Goal: Complete application form: Complete application form

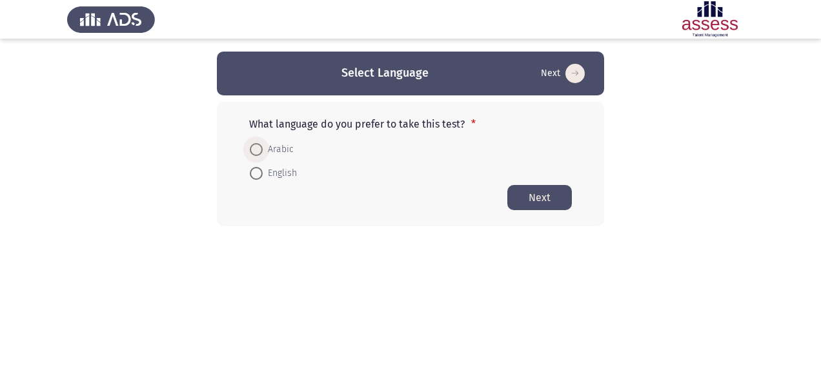
click at [255, 147] on span at bounding box center [256, 149] width 13 height 13
click at [255, 147] on input "Arabic" at bounding box center [256, 149] width 13 height 13
radio input "true"
click at [545, 199] on button "Next" at bounding box center [539, 197] width 65 height 25
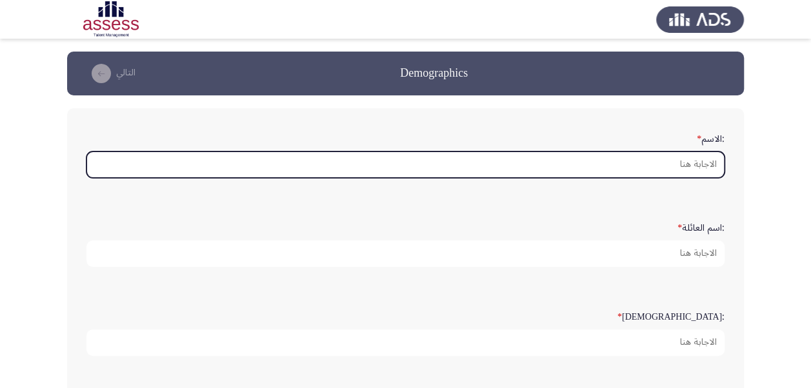
click at [690, 172] on input ":الاسم *" at bounding box center [405, 165] width 638 height 26
type input "l"
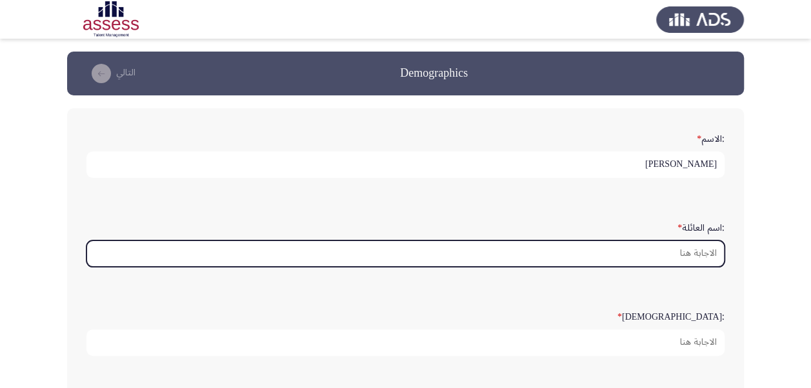
click at [671, 261] on input ":اسم العائلة *" at bounding box center [405, 254] width 638 height 26
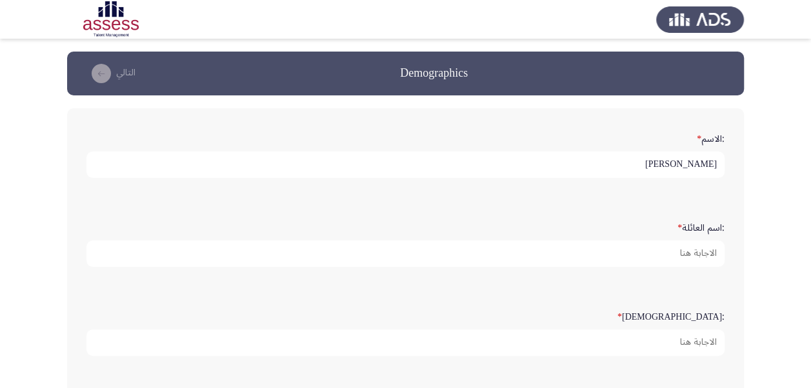
click at [625, 156] on input "[PERSON_NAME]" at bounding box center [405, 165] width 638 height 26
type input "[PERSON_NAME]"
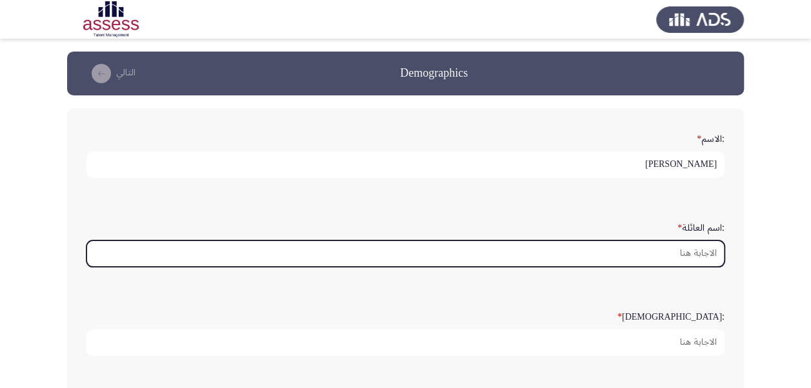
click at [687, 257] on input ":اسم العائلة *" at bounding box center [405, 254] width 638 height 26
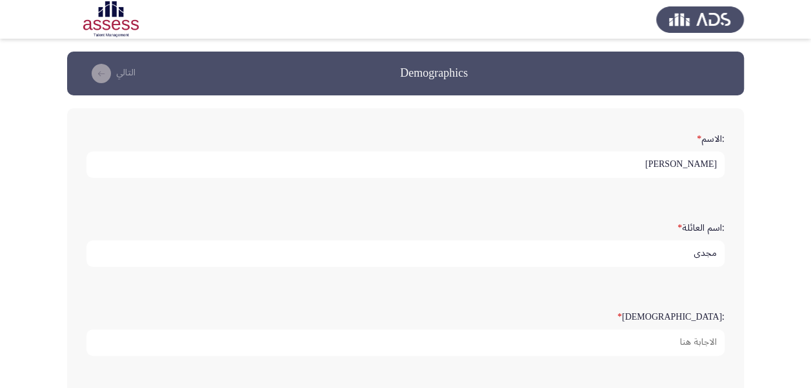
type input "مجدي"
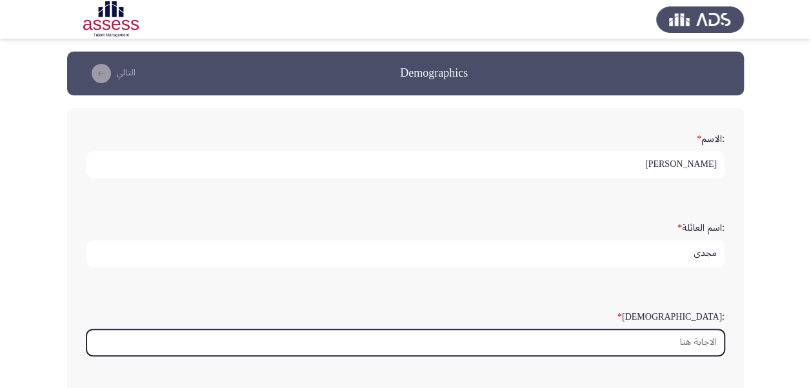
click at [677, 334] on input ":السن *" at bounding box center [405, 343] width 638 height 26
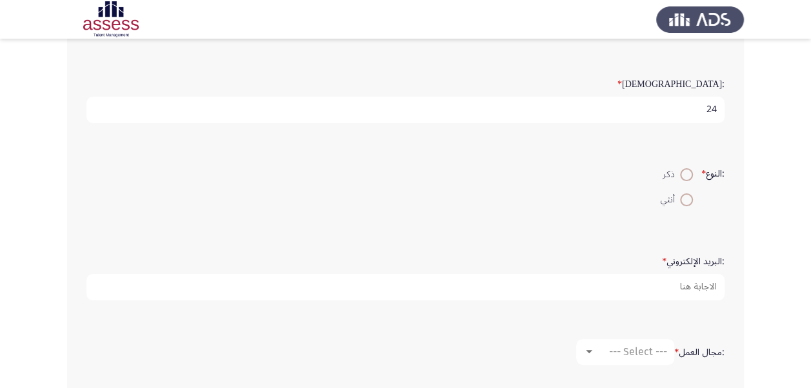
scroll to position [235, 0]
type input "24"
click at [687, 177] on label "ذكر" at bounding box center [677, 172] width 32 height 15
click at [687, 177] on input "ذكر" at bounding box center [686, 172] width 13 height 13
radio input "true"
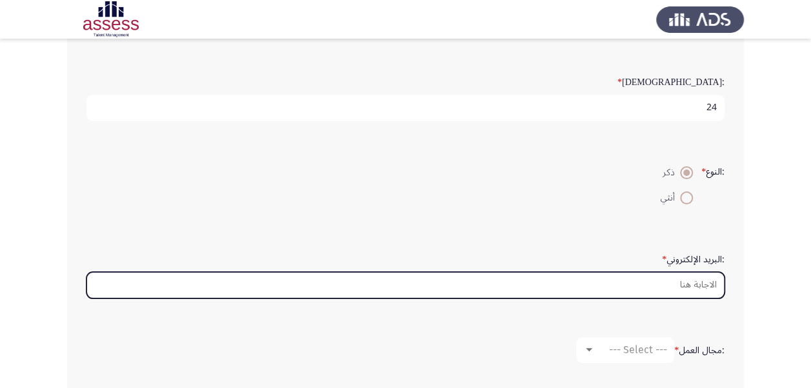
click at [695, 286] on input ":البريد الإلكتروني *" at bounding box center [405, 285] width 638 height 26
type input "[PERSON_NAME][EMAIL_ADDRESS][DOMAIN_NAME]"
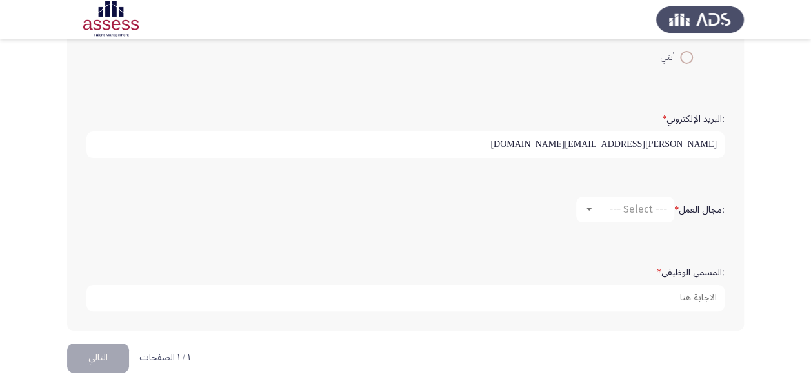
scroll to position [379, 0]
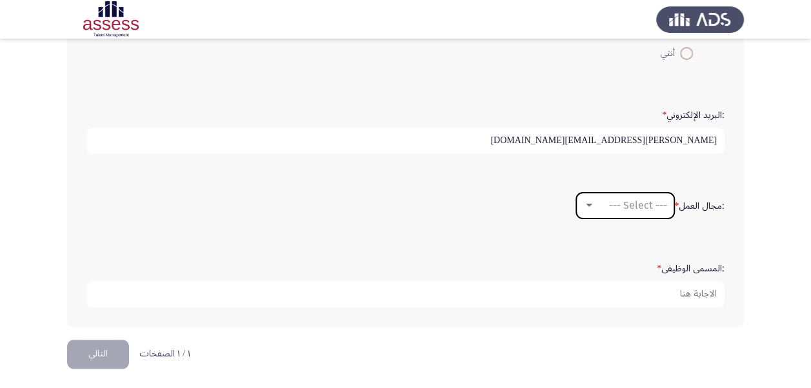
click at [639, 201] on span "--- Select ---" at bounding box center [638, 205] width 58 height 12
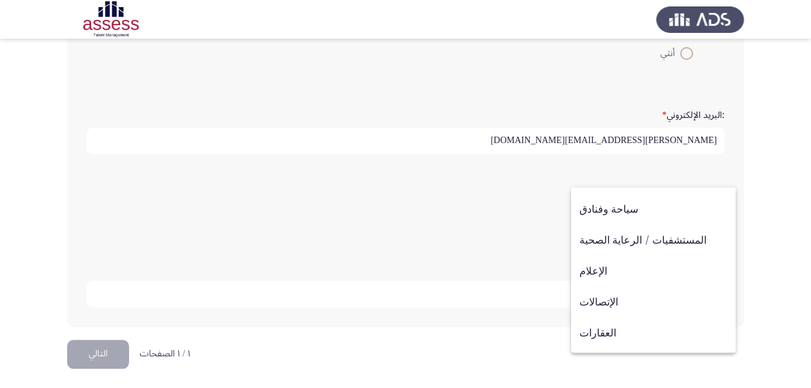
scroll to position [281, 0]
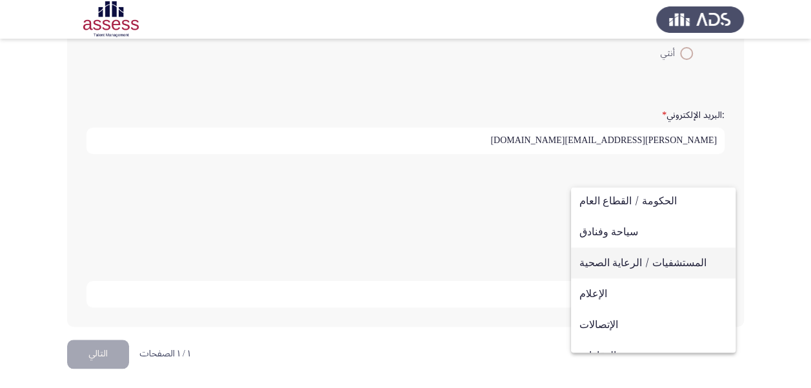
click at [665, 265] on span "المستشفيات / الرعاية الصحية" at bounding box center [653, 263] width 148 height 31
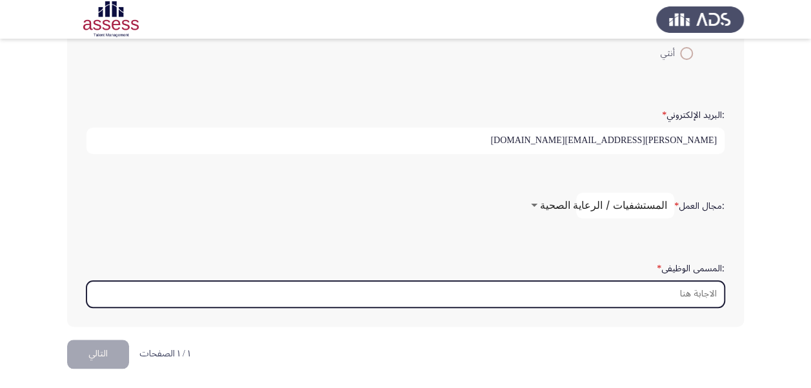
click at [675, 295] on input ":المسمى الوظيفى *" at bounding box center [405, 294] width 638 height 26
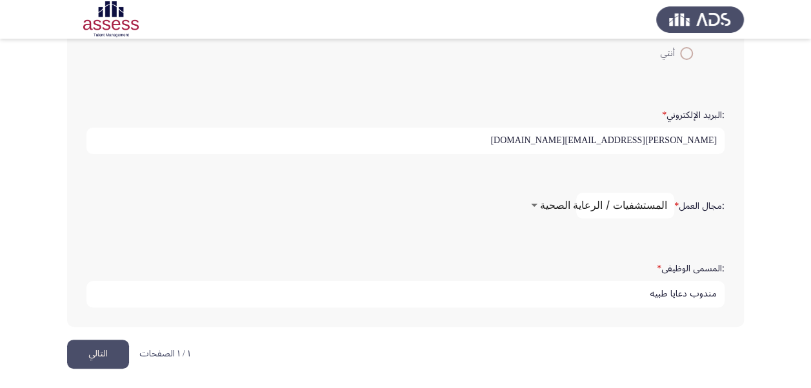
type input "مندوب دعايا طبيه"
click at [80, 352] on button "التالي" at bounding box center [98, 354] width 62 height 29
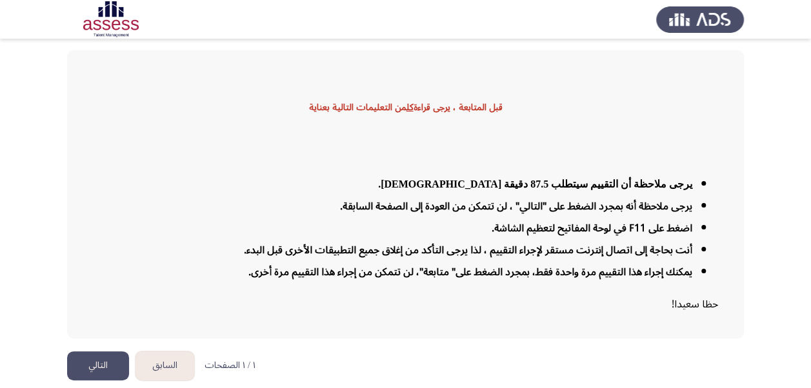
scroll to position [63, 0]
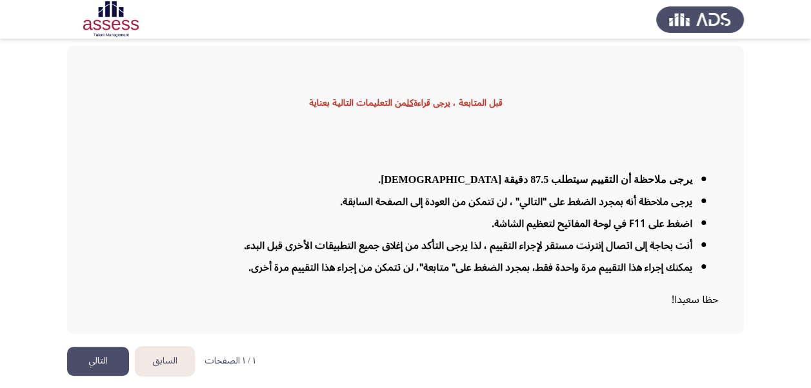
click at [107, 359] on button "التالي" at bounding box center [98, 361] width 62 height 29
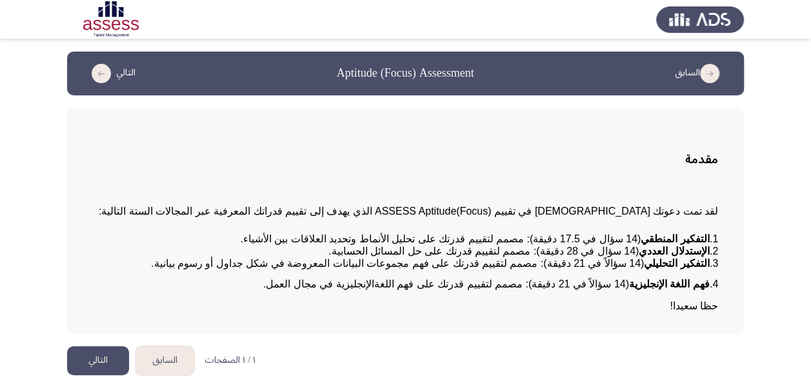
scroll to position [3, 0]
click at [102, 365] on button "التالي" at bounding box center [98, 360] width 62 height 29
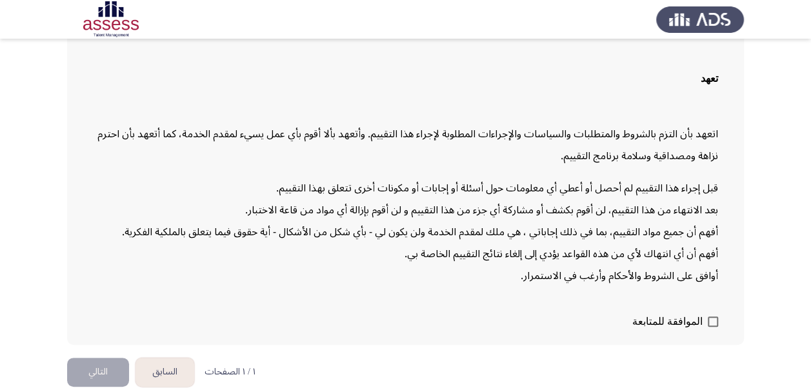
scroll to position [97, 0]
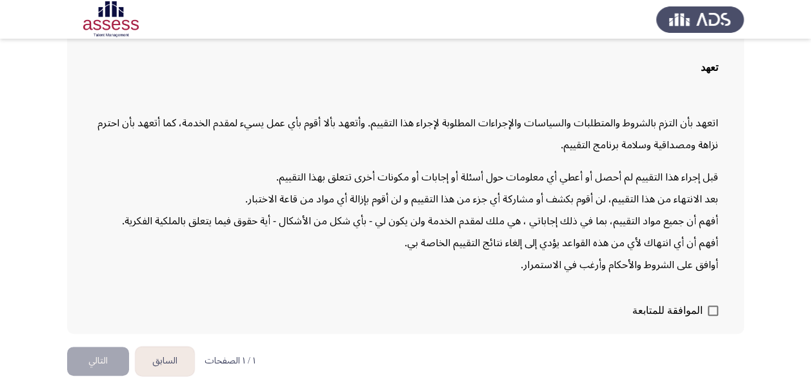
click at [712, 310] on span at bounding box center [713, 311] width 10 height 10
click at [712, 316] on input "الموافقة للمتابعة" at bounding box center [712, 316] width 1 height 1
checkbox input "true"
click at [84, 368] on button "التالي" at bounding box center [98, 361] width 62 height 29
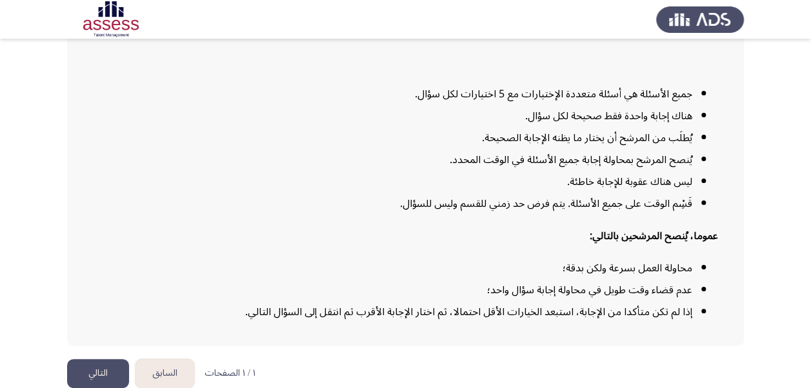
scroll to position [170, 0]
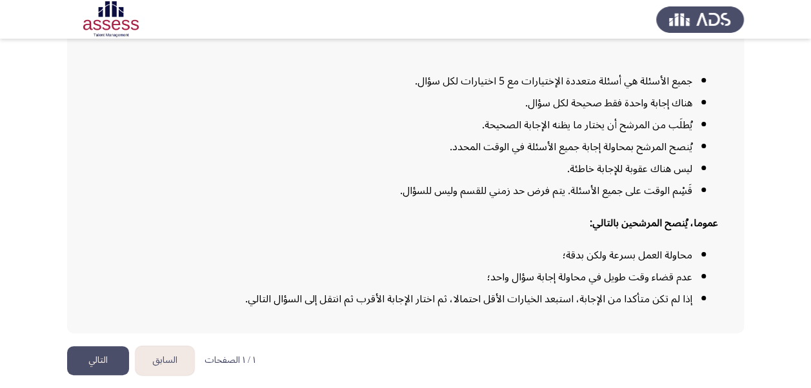
click at [109, 366] on button "التالي" at bounding box center [98, 360] width 62 height 29
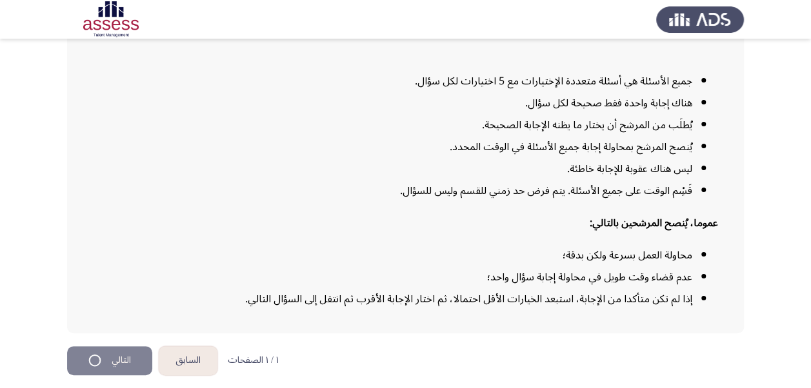
scroll to position [0, 0]
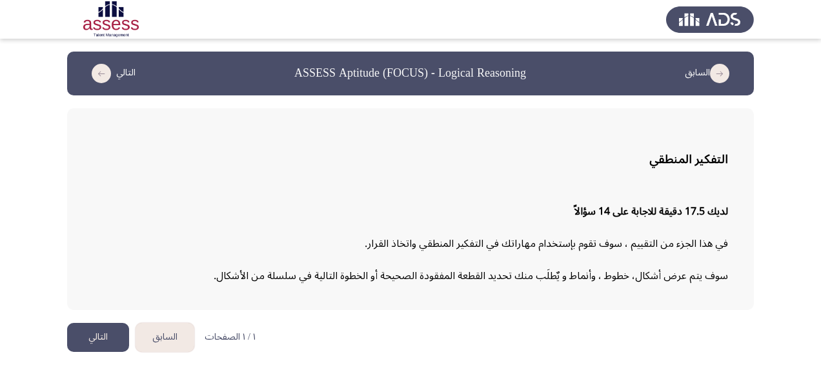
click at [117, 344] on button "التالي" at bounding box center [98, 337] width 62 height 29
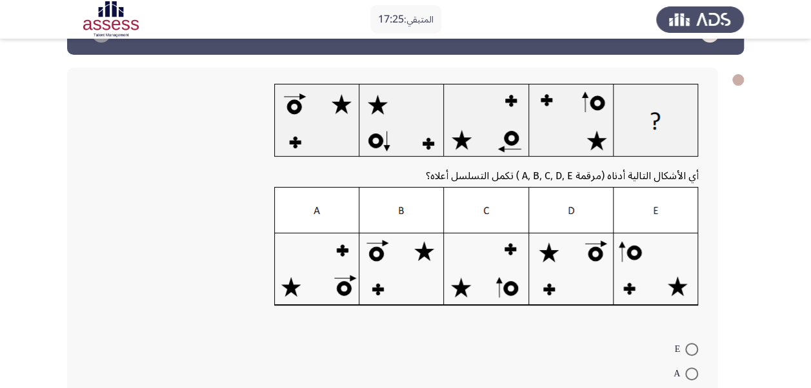
scroll to position [57, 0]
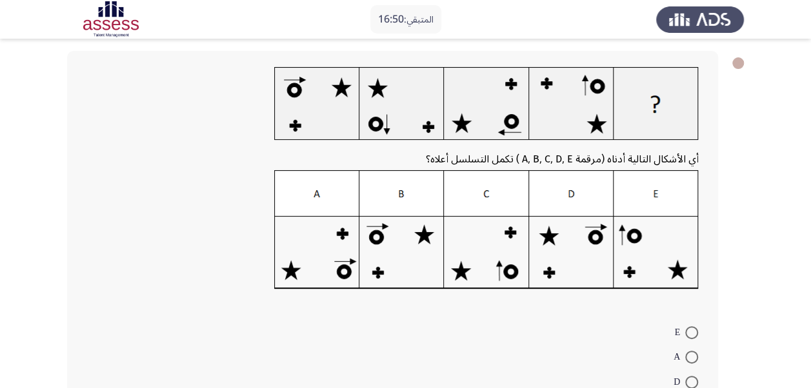
click at [404, 248] on img at bounding box center [486, 229] width 425 height 119
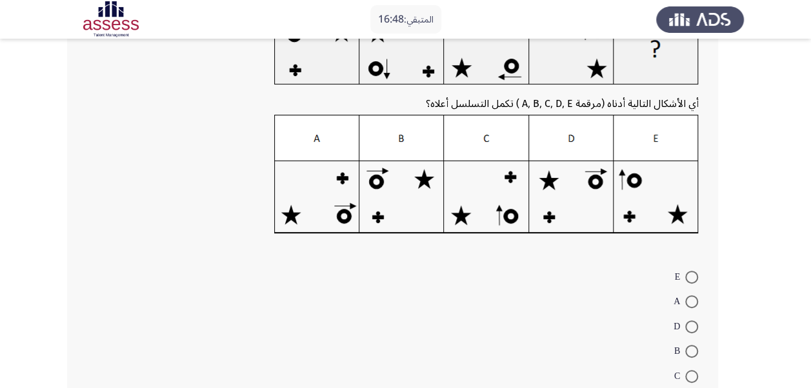
scroll to position [183, 0]
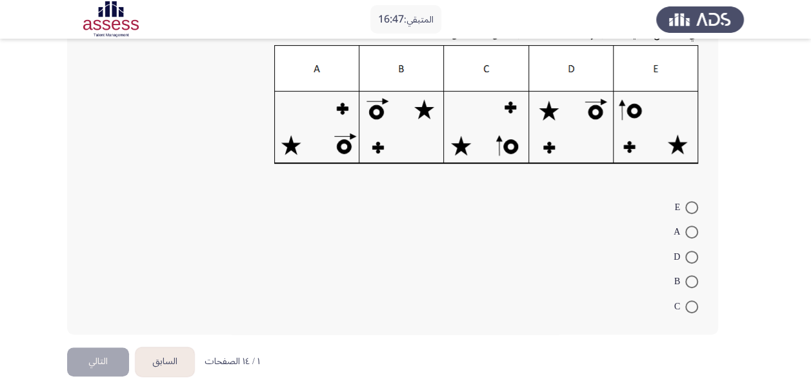
click at [692, 283] on span at bounding box center [691, 281] width 13 height 13
click at [692, 283] on input "B" at bounding box center [691, 281] width 13 height 13
radio input "true"
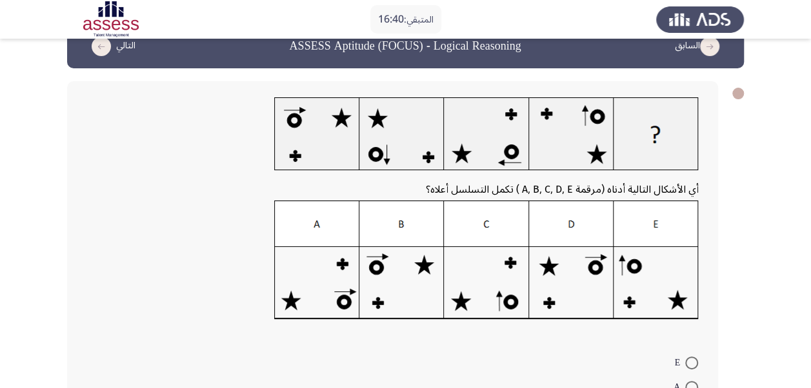
scroll to position [23, 0]
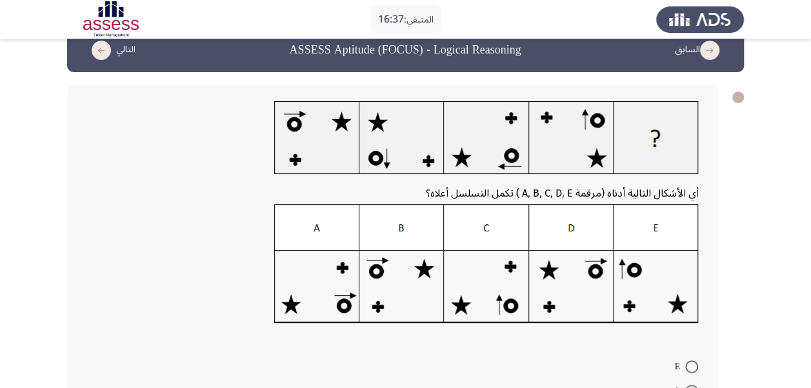
drag, startPoint x: 808, startPoint y: 103, endPoint x: 822, endPoint y: 187, distance: 85.1
click at [811, 187] on html "المتبقي: 16:37 السابق ASSESS Aptitude (FOCUS) - Logical Reasoning التالي أي الأ…" at bounding box center [405, 267] width 811 height 580
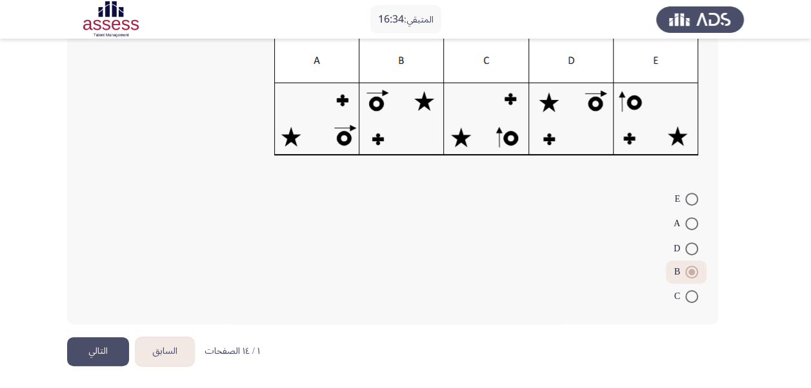
click at [101, 356] on button "التالي" at bounding box center [98, 351] width 62 height 29
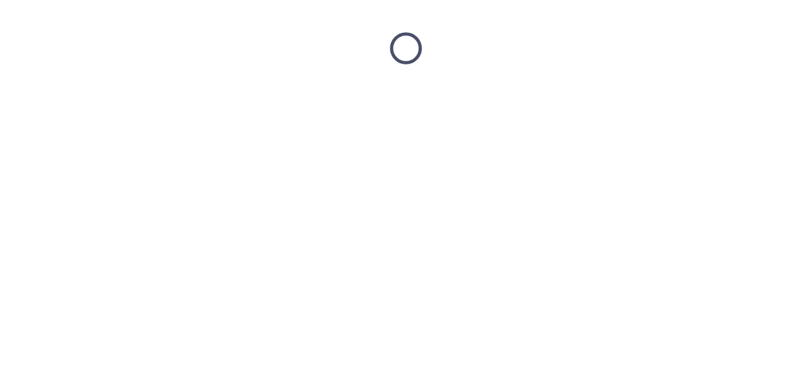
scroll to position [0, 0]
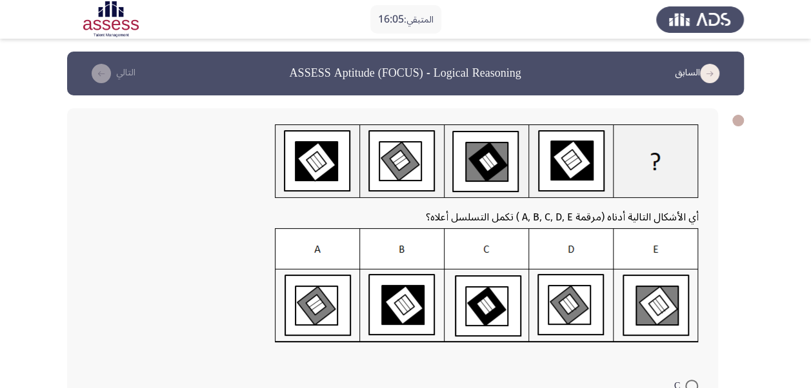
drag, startPoint x: 810, startPoint y: 179, endPoint x: 810, endPoint y: 237, distance: 58.1
click at [810, 237] on app-assessment-container "المتبقي: 16:05 السابق ASSESS Aptitude (FOCUS) - Logical Reasoning التالي أي الأ…" at bounding box center [405, 289] width 811 height 475
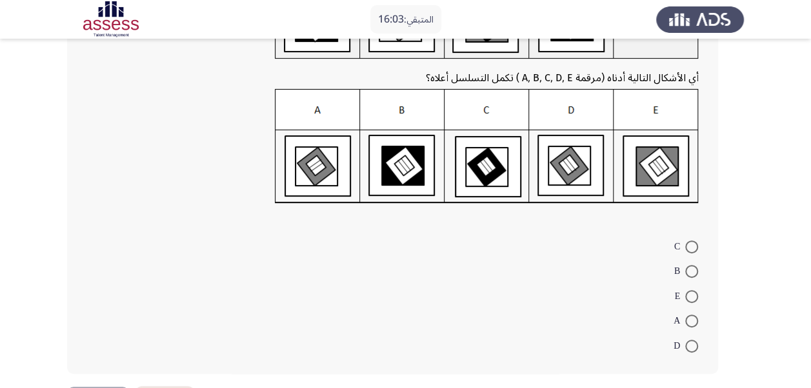
scroll to position [154, 0]
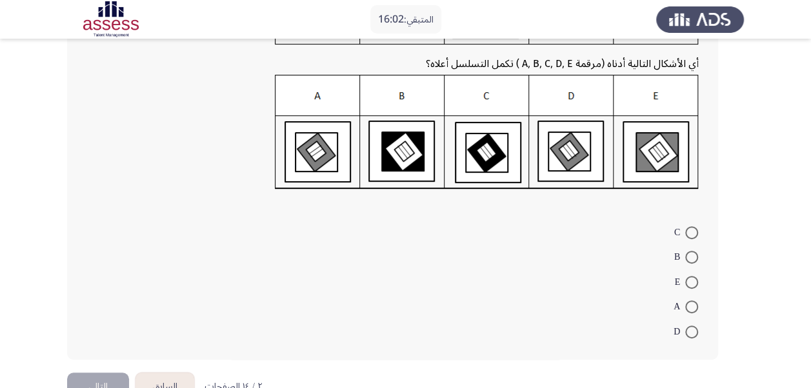
click at [690, 335] on span at bounding box center [691, 332] width 13 height 13
click at [690, 335] on input "D" at bounding box center [691, 332] width 13 height 13
radio input "true"
click at [95, 381] on button "التالي" at bounding box center [98, 385] width 62 height 29
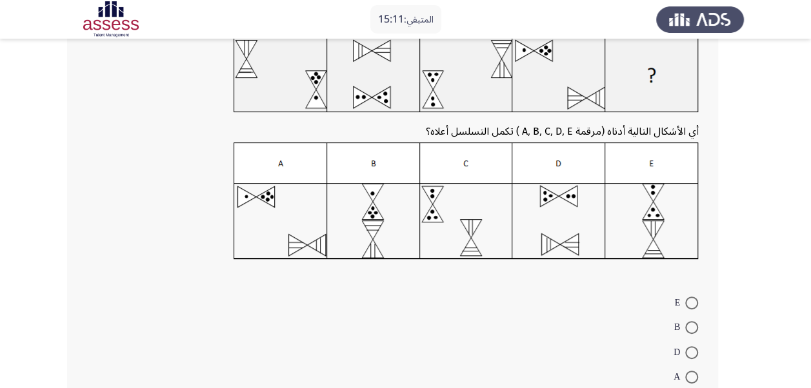
scroll to position [92, 0]
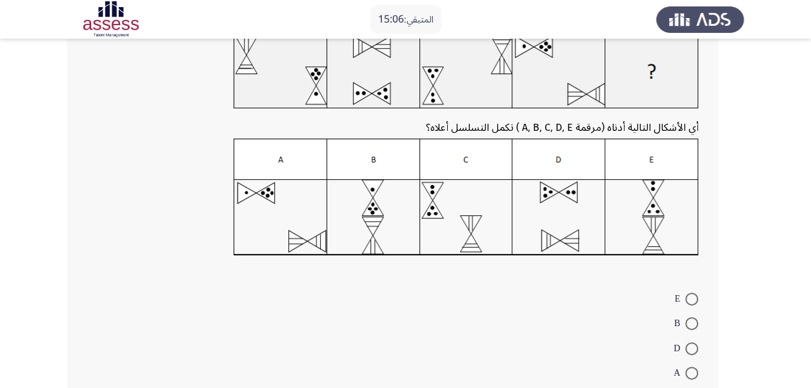
click at [688, 324] on span at bounding box center [691, 323] width 13 height 13
click at [688, 324] on input "B" at bounding box center [691, 323] width 13 height 13
radio input "true"
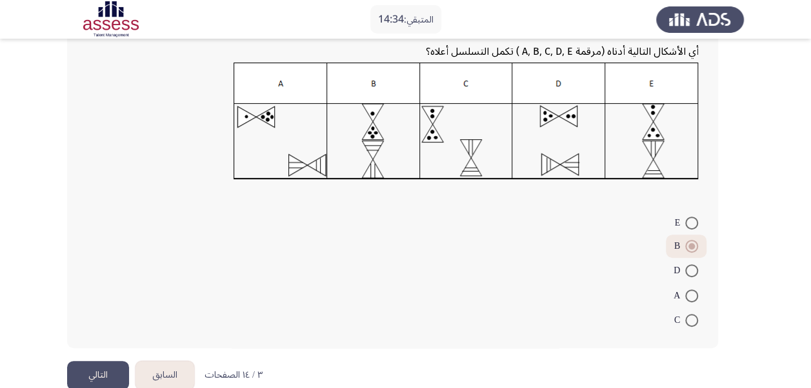
scroll to position [191, 0]
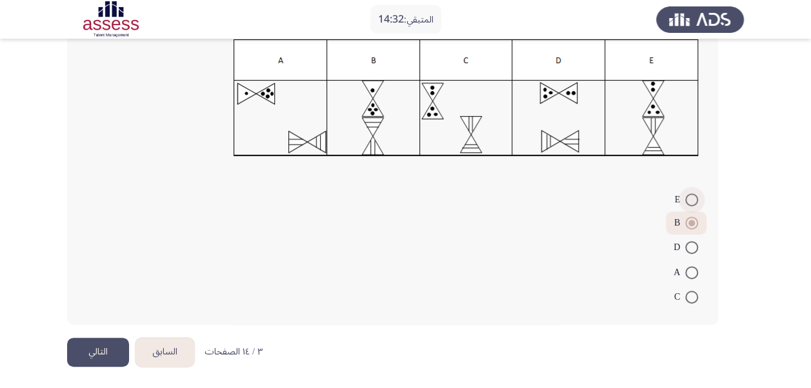
click at [692, 200] on span at bounding box center [692, 200] width 0 height 0
click at [691, 199] on input "E" at bounding box center [691, 200] width 13 height 13
radio input "true"
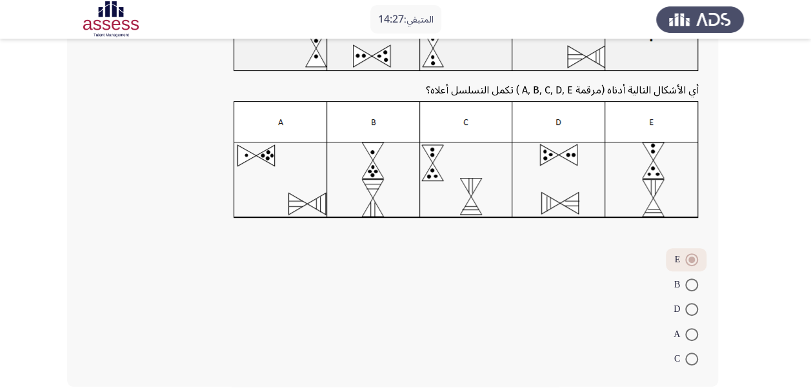
scroll to position [185, 0]
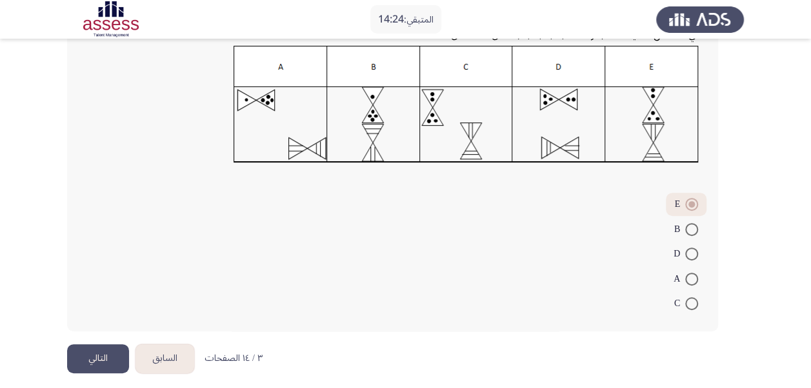
click at [105, 357] on button "التالي" at bounding box center [98, 359] width 62 height 29
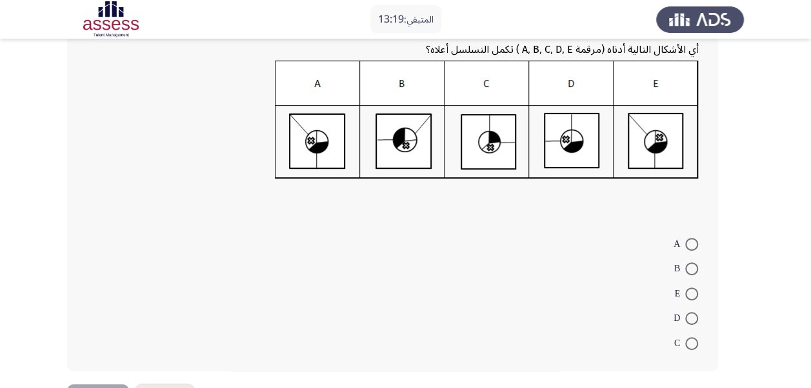
scroll to position [168, 0]
click at [687, 238] on span at bounding box center [691, 243] width 13 height 13
click at [687, 238] on input "A" at bounding box center [691, 243] width 13 height 13
radio input "true"
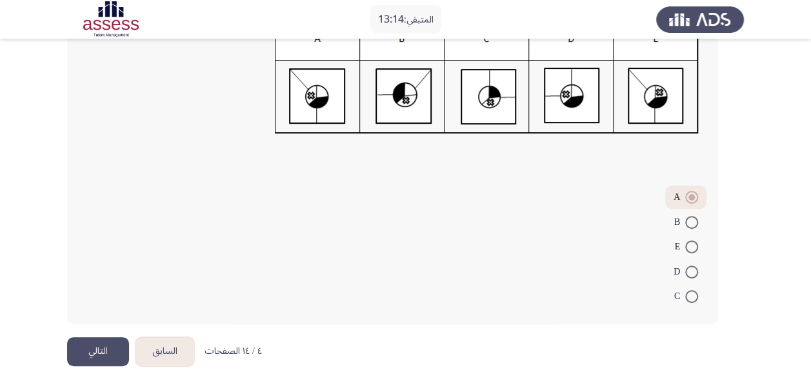
click at [106, 346] on button "التالي" at bounding box center [98, 351] width 62 height 29
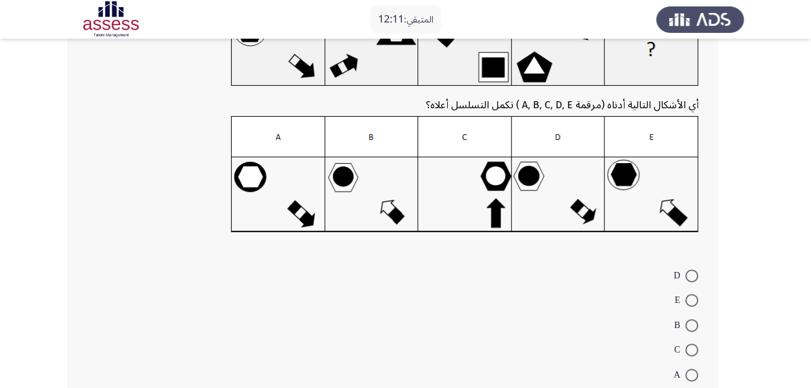
scroll to position [146, 0]
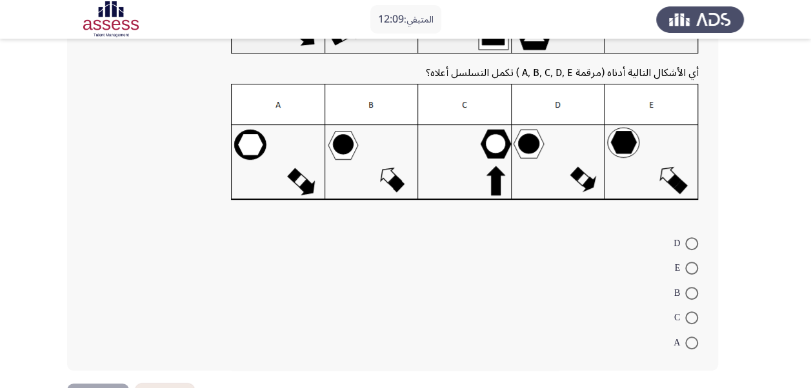
click at [692, 337] on span at bounding box center [691, 343] width 13 height 13
click at [692, 337] on input "A" at bounding box center [691, 343] width 13 height 13
radio input "true"
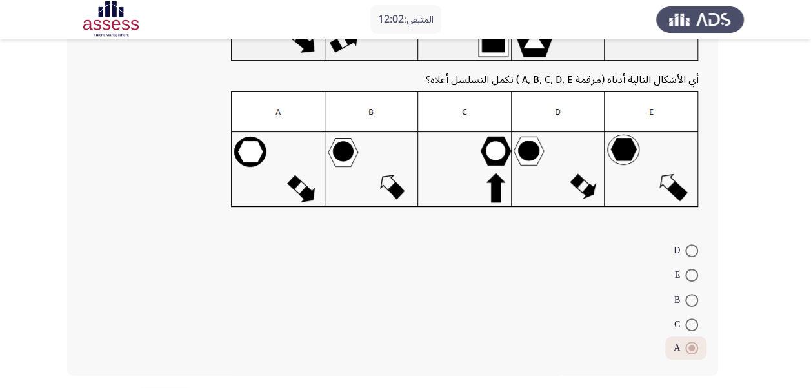
scroll to position [190, 0]
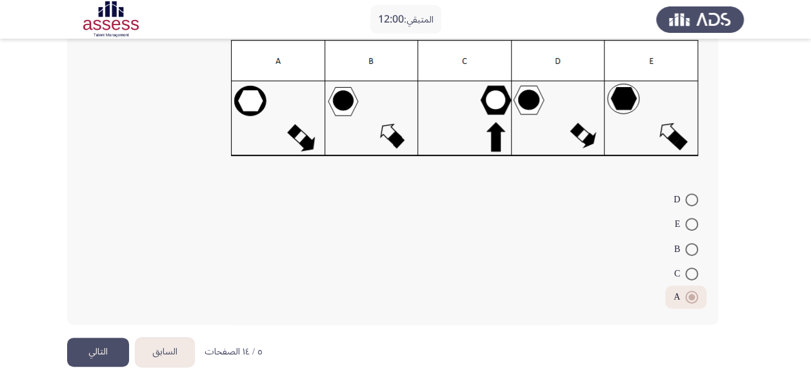
click at [100, 352] on button "التالي" at bounding box center [98, 352] width 62 height 29
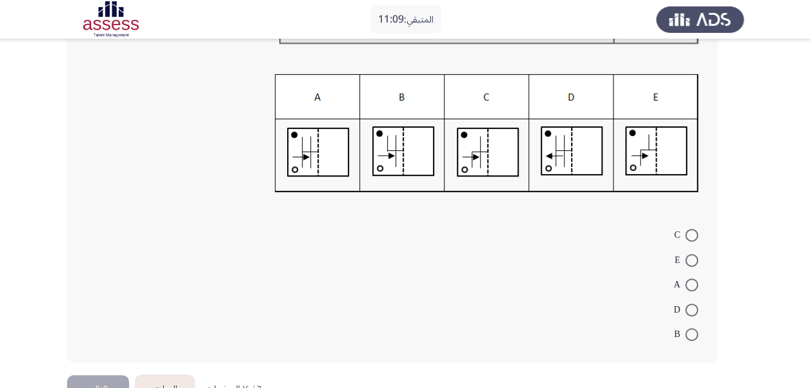
scroll to position [163, 0]
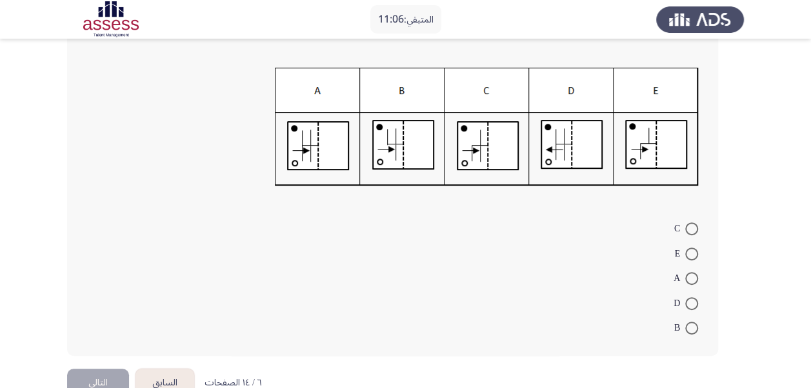
click at [694, 279] on span at bounding box center [691, 278] width 13 height 13
click at [694, 279] on input "A" at bounding box center [691, 278] width 13 height 13
radio input "true"
click at [96, 369] on button "التالي" at bounding box center [98, 382] width 62 height 29
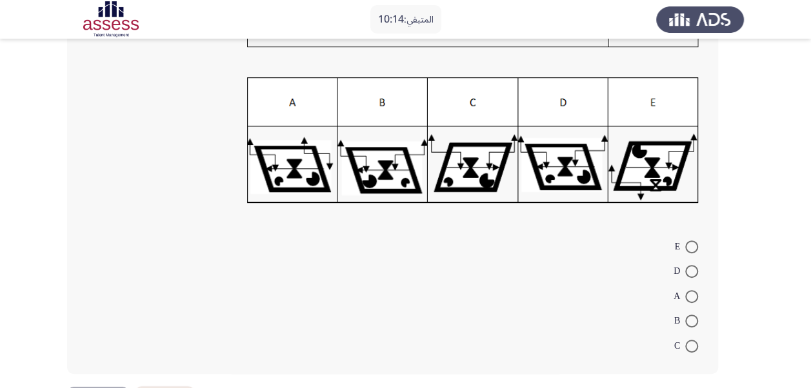
scroll to position [177, 0]
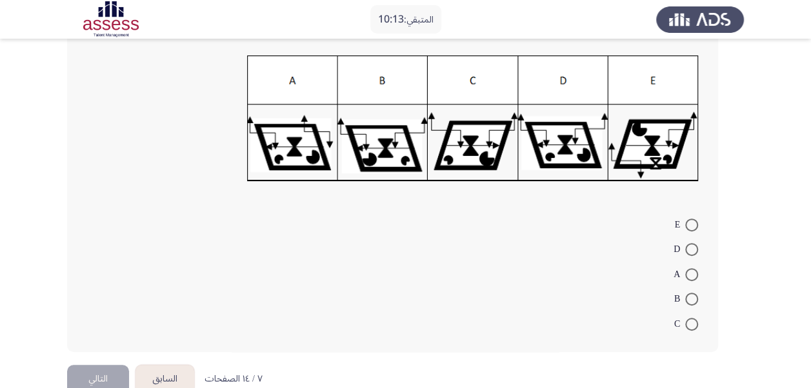
click at [696, 275] on span at bounding box center [691, 274] width 13 height 13
click at [696, 275] on input "A" at bounding box center [691, 274] width 13 height 13
radio input "true"
click at [86, 368] on button "التالي" at bounding box center [98, 377] width 62 height 29
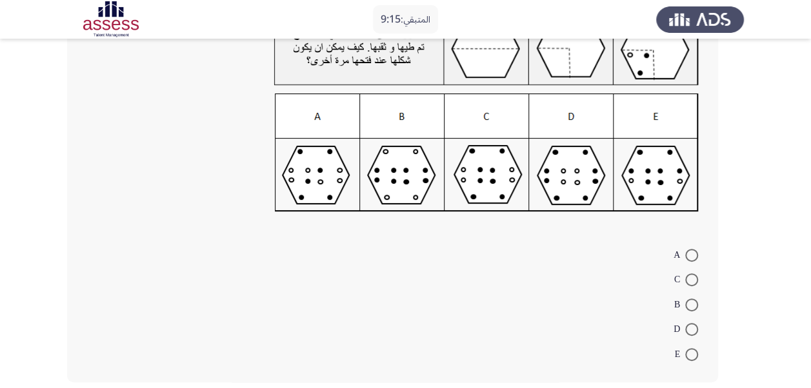
scroll to position [119, 0]
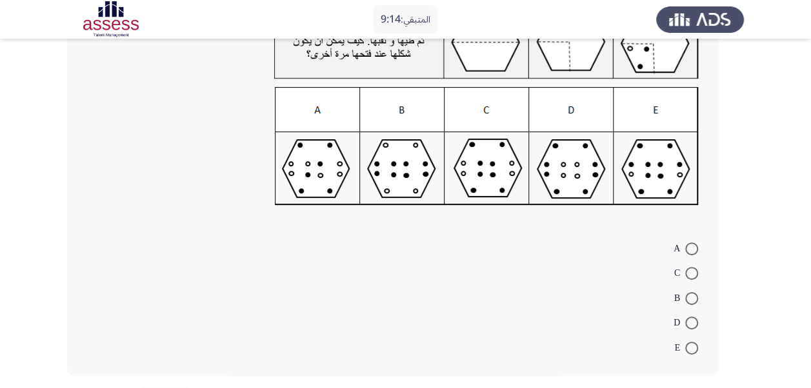
click at [690, 275] on span at bounding box center [691, 273] width 13 height 13
click at [690, 275] on input "C" at bounding box center [691, 273] width 13 height 13
radio input "true"
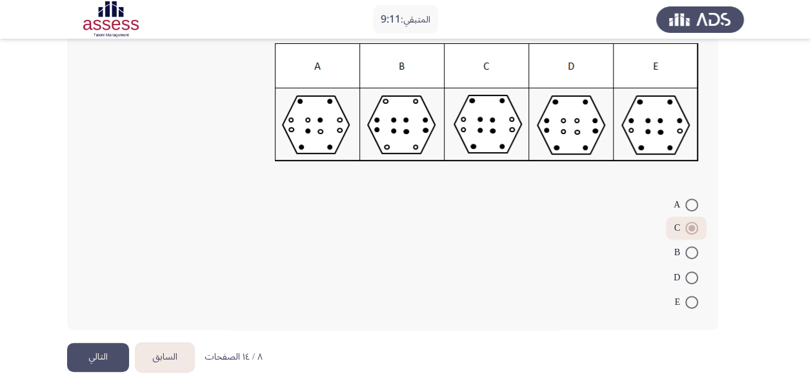
scroll to position [169, 0]
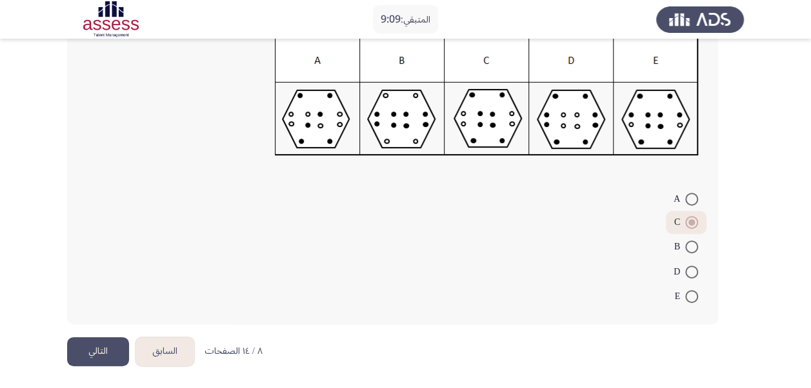
click at [111, 355] on button "التالي" at bounding box center [98, 351] width 62 height 29
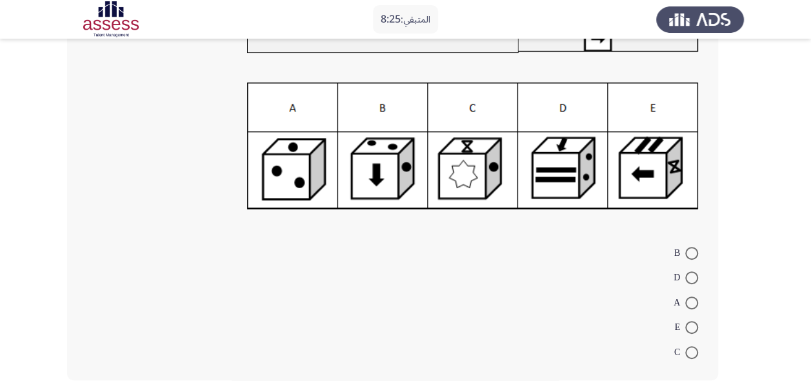
scroll to position [205, 0]
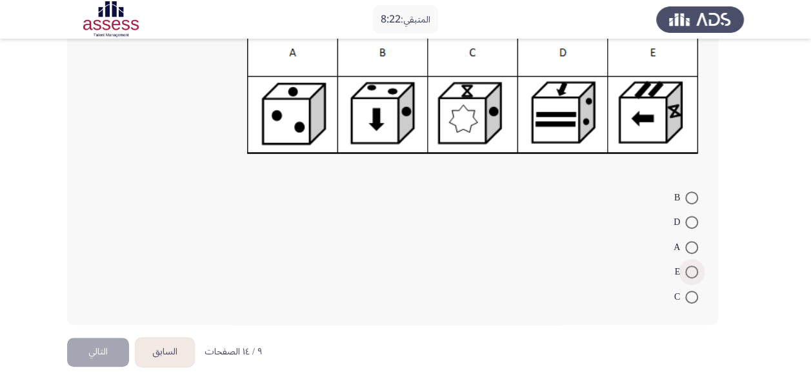
click at [693, 277] on span at bounding box center [691, 272] width 13 height 13
click at [693, 277] on input "E" at bounding box center [691, 272] width 13 height 13
radio input "true"
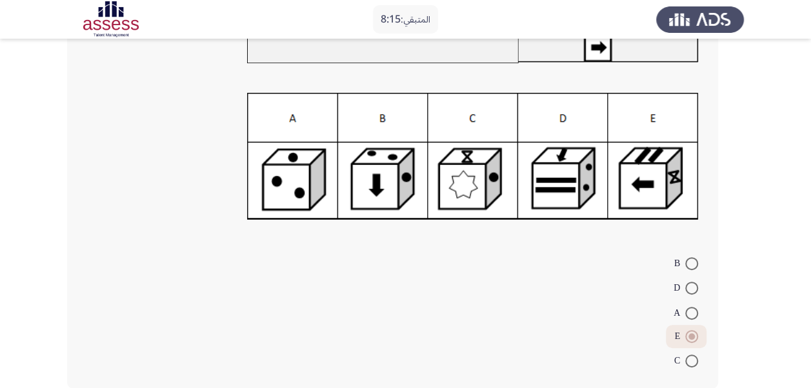
scroll to position [204, 0]
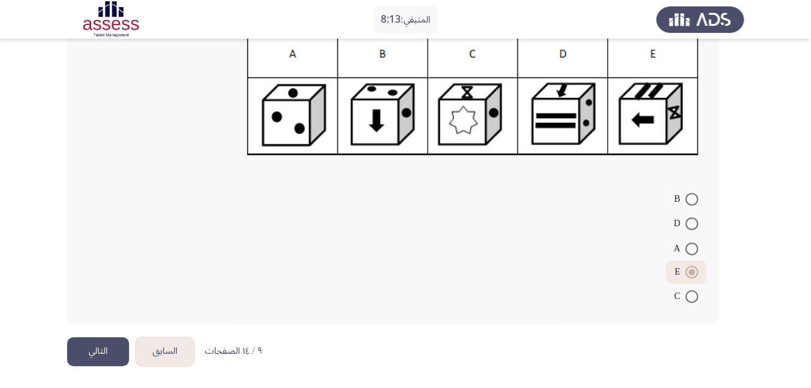
click at [94, 350] on button "التالي" at bounding box center [98, 351] width 62 height 29
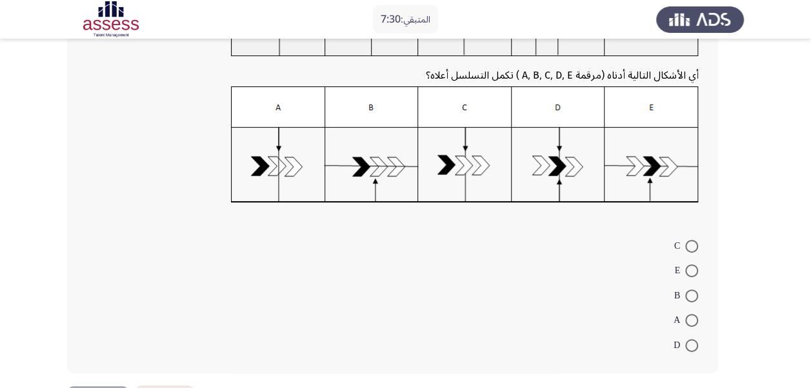
scroll to position [148, 0]
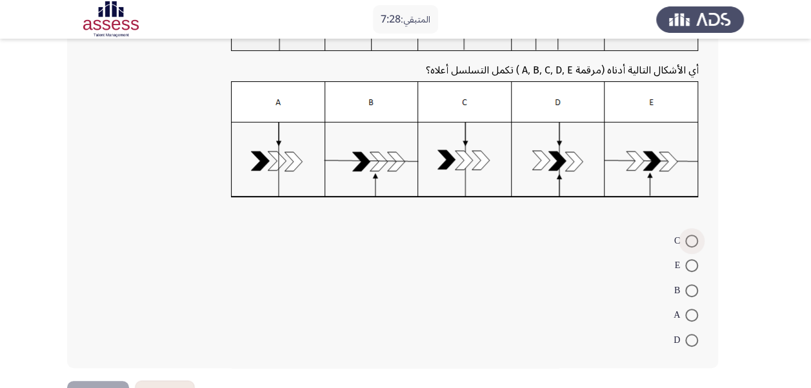
click at [687, 241] on span at bounding box center [691, 241] width 13 height 13
click at [687, 241] on input "C" at bounding box center [691, 241] width 13 height 13
radio input "true"
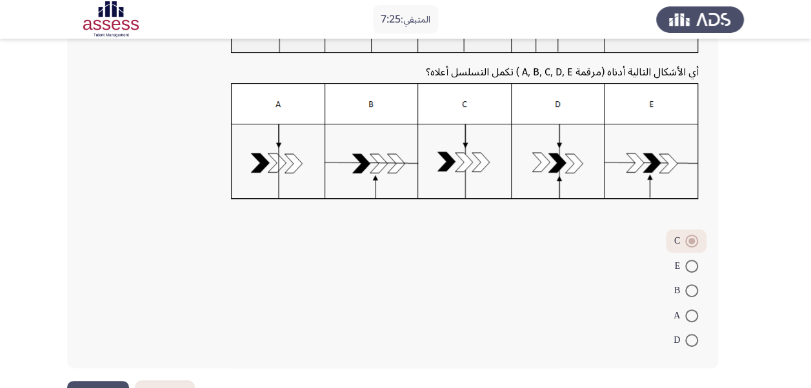
scroll to position [190, 0]
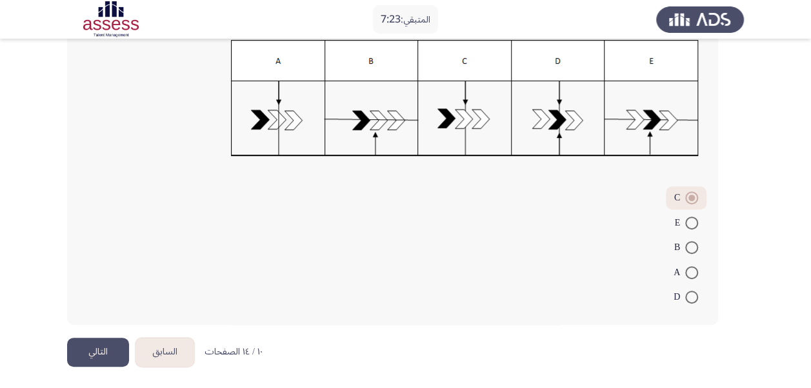
click at [86, 355] on button "التالي" at bounding box center [98, 352] width 62 height 29
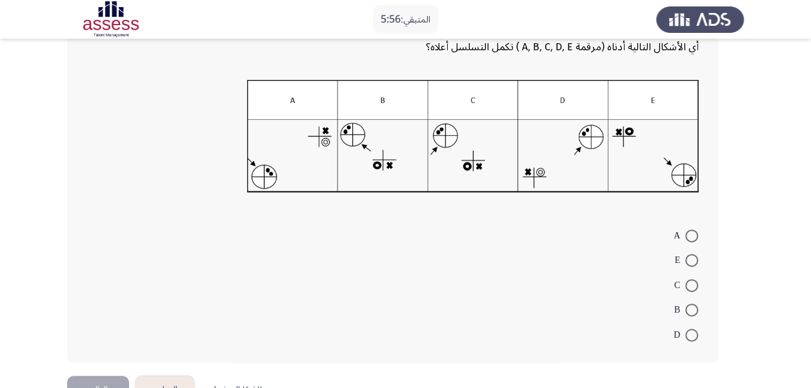
scroll to position [179, 0]
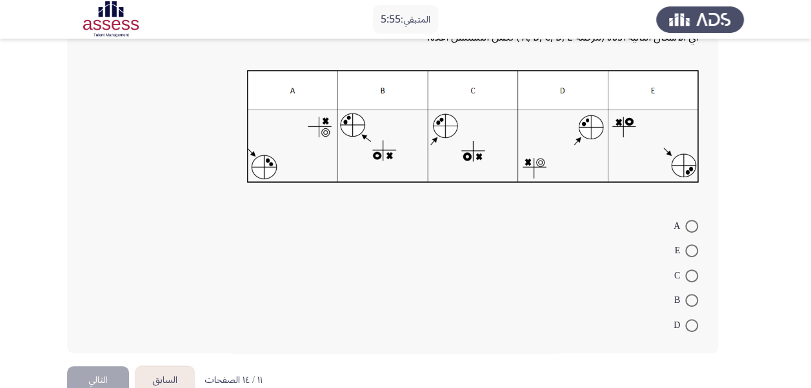
click at [695, 277] on span at bounding box center [691, 276] width 13 height 13
click at [695, 277] on input "C" at bounding box center [691, 276] width 13 height 13
radio input "true"
click at [83, 379] on button "التالي" at bounding box center [98, 379] width 62 height 29
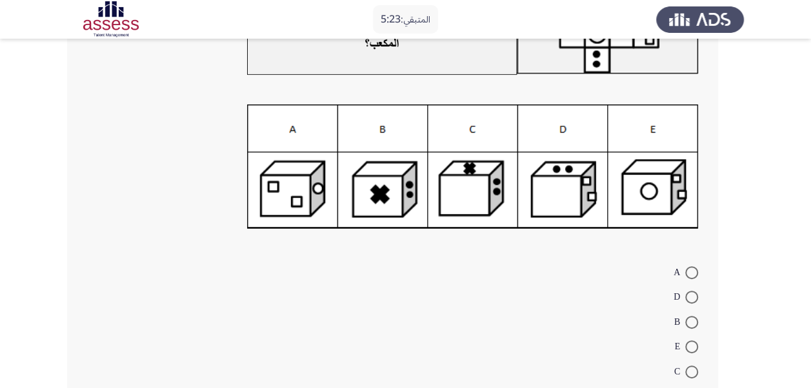
scroll to position [150, 0]
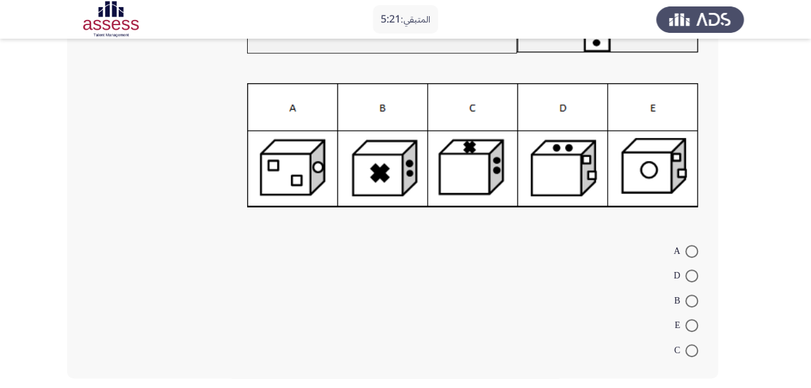
click at [690, 272] on span at bounding box center [691, 276] width 13 height 13
click at [690, 272] on input "D" at bounding box center [691, 276] width 13 height 13
radio input "true"
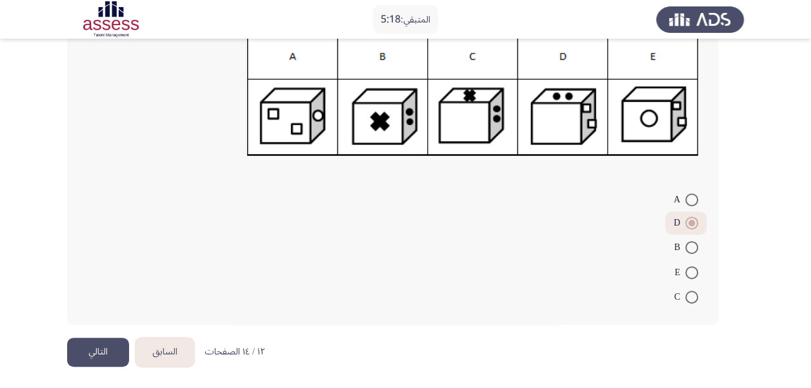
click at [105, 349] on button "التالي" at bounding box center [98, 352] width 62 height 29
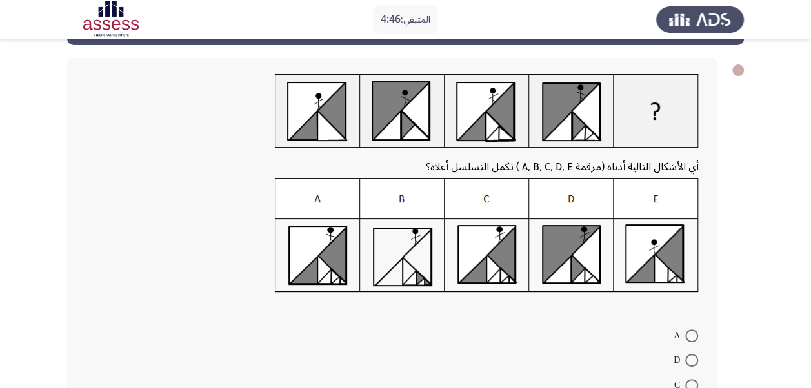
scroll to position [180, 0]
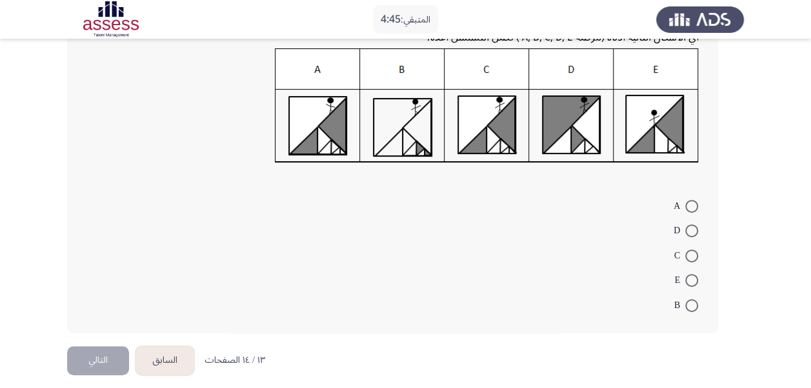
click at [689, 257] on span at bounding box center [691, 256] width 13 height 13
click at [689, 257] on input "C" at bounding box center [691, 256] width 13 height 13
radio input "true"
click at [95, 358] on button "التالي" at bounding box center [98, 359] width 62 height 29
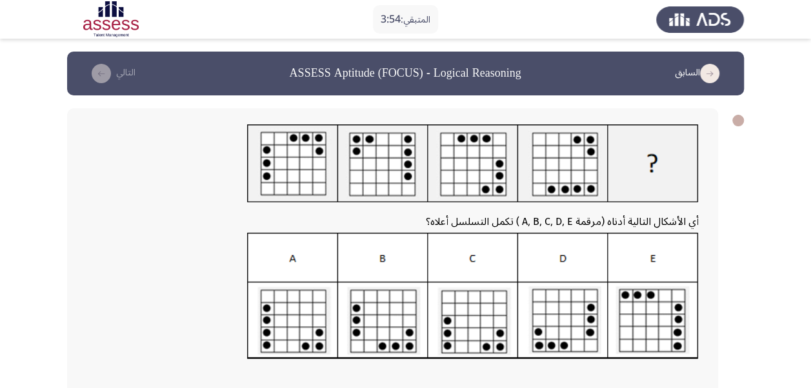
click at [789, 263] on app-assessment-container "المتبقي: 3:54 السابق ASSESS Aptitude (FOCUS) - Logical Reasoning التالي أي الأش…" at bounding box center [405, 298] width 811 height 492
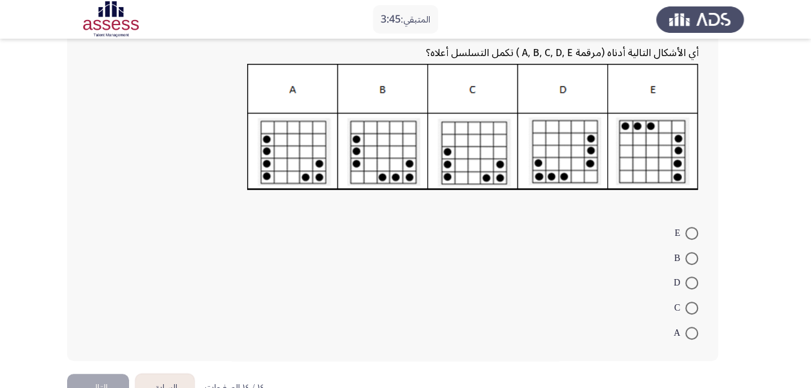
scroll to position [170, 0]
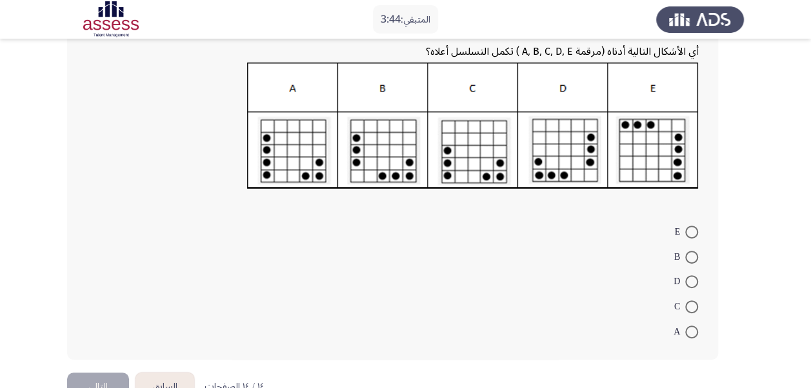
click at [693, 281] on span at bounding box center [691, 281] width 13 height 13
click at [693, 281] on input "D" at bounding box center [691, 281] width 13 height 13
radio input "true"
click at [94, 379] on button "التالي" at bounding box center [98, 385] width 62 height 29
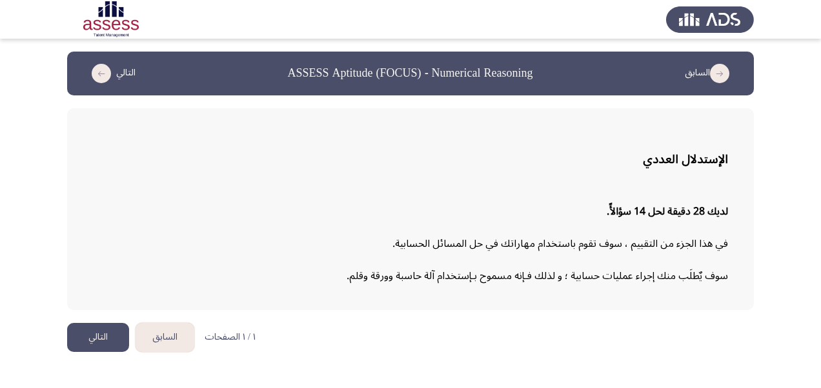
click at [105, 335] on button "التالي" at bounding box center [98, 337] width 62 height 29
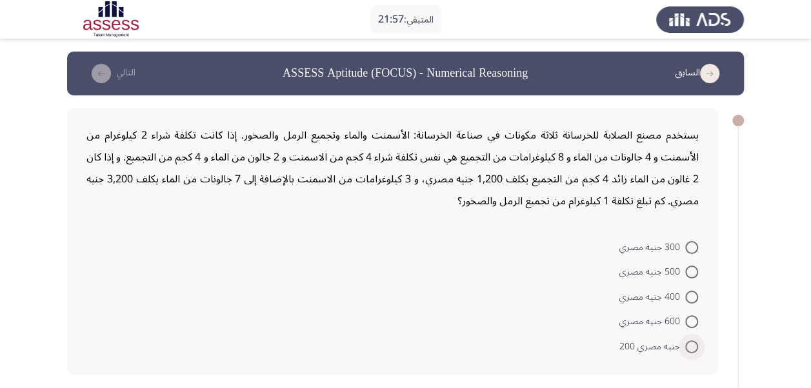
click at [697, 346] on span at bounding box center [691, 347] width 13 height 13
click at [697, 346] on input "جنيه مصري 200" at bounding box center [691, 347] width 13 height 13
radio input "true"
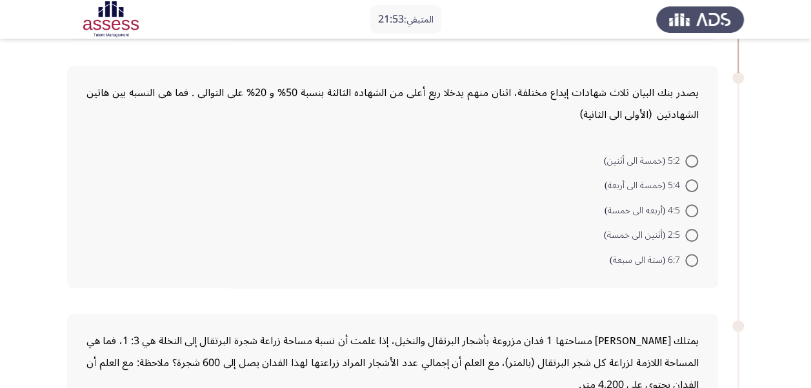
scroll to position [321, 0]
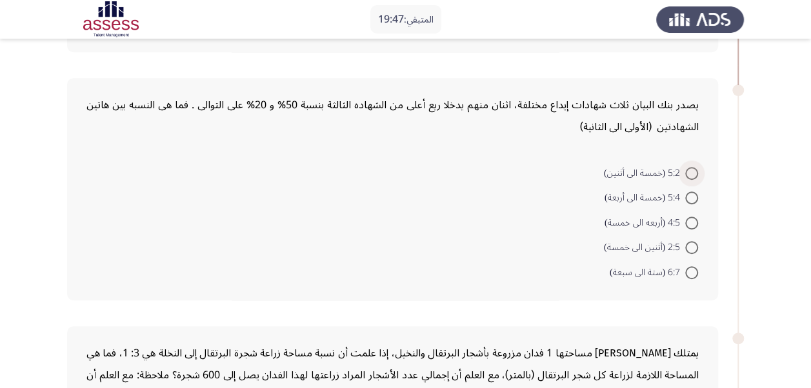
click at [692, 168] on span at bounding box center [691, 173] width 13 height 13
click at [692, 168] on input "5:2 (خمسة الى أثنين)" at bounding box center [691, 173] width 13 height 13
radio input "true"
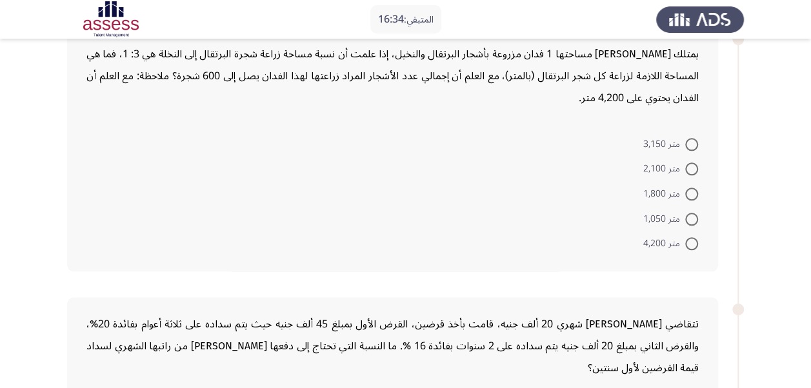
scroll to position [613, 0]
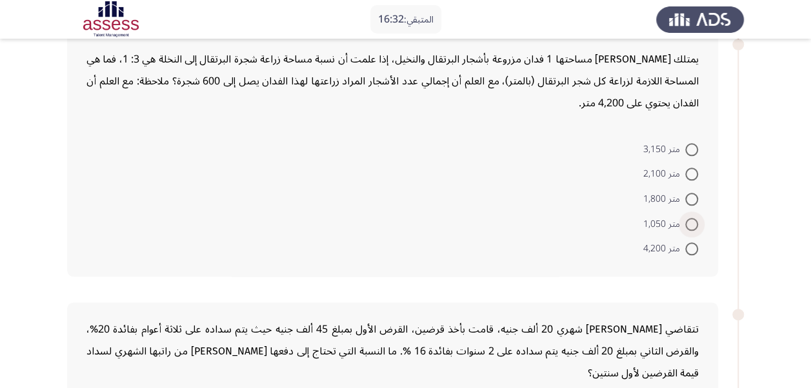
click at [689, 222] on span at bounding box center [691, 224] width 13 height 13
click at [689, 222] on input "متر 1,050" at bounding box center [691, 224] width 13 height 13
radio input "true"
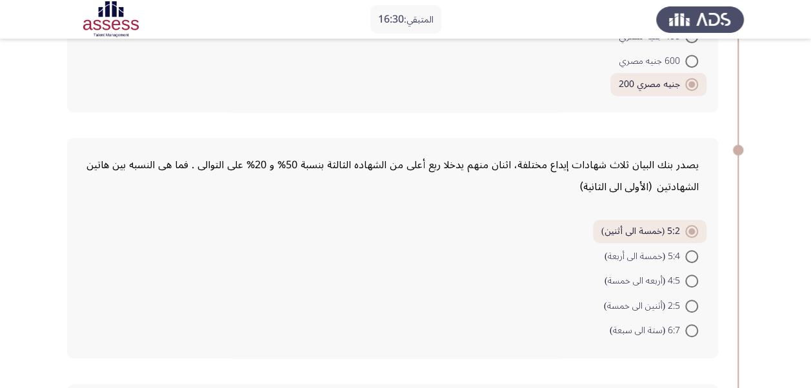
scroll to position [255, 0]
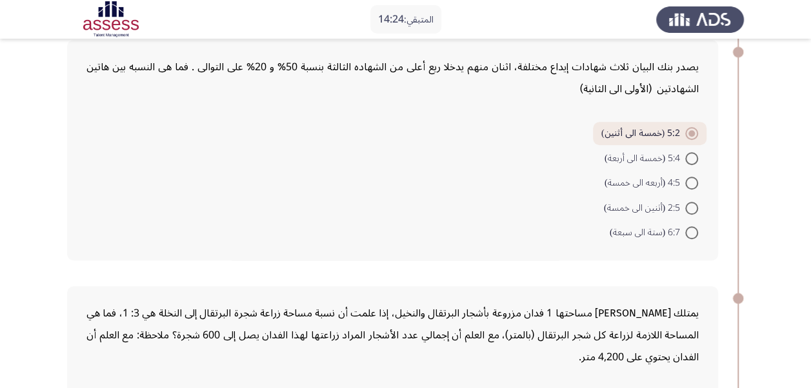
scroll to position [365, 0]
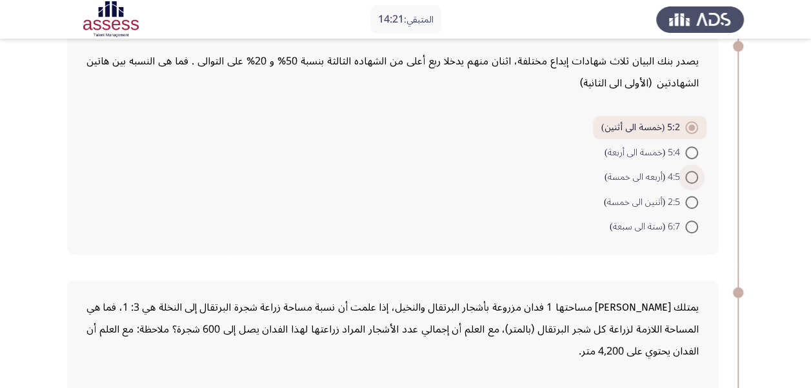
click at [690, 179] on span at bounding box center [691, 177] width 13 height 13
click at [690, 179] on input "4:5 (أربعه الى خمسة)" at bounding box center [691, 177] width 13 height 13
radio input "true"
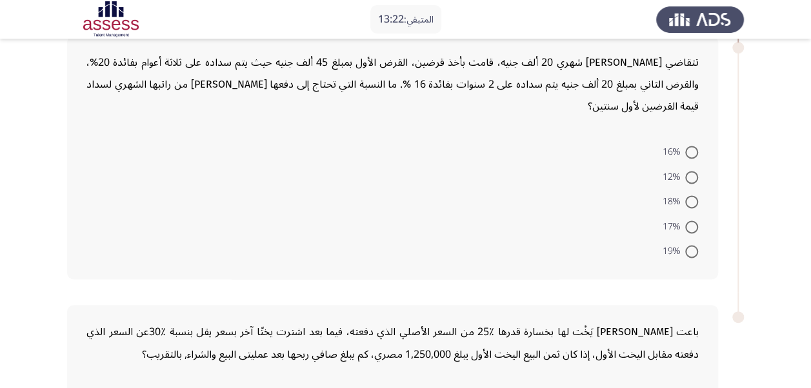
scroll to position [866, 0]
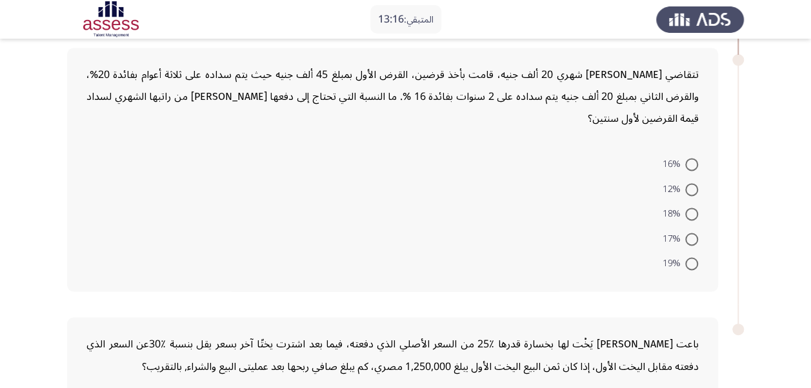
click at [688, 188] on span at bounding box center [691, 189] width 13 height 13
click at [688, 188] on input "12%" at bounding box center [691, 189] width 13 height 13
radio input "true"
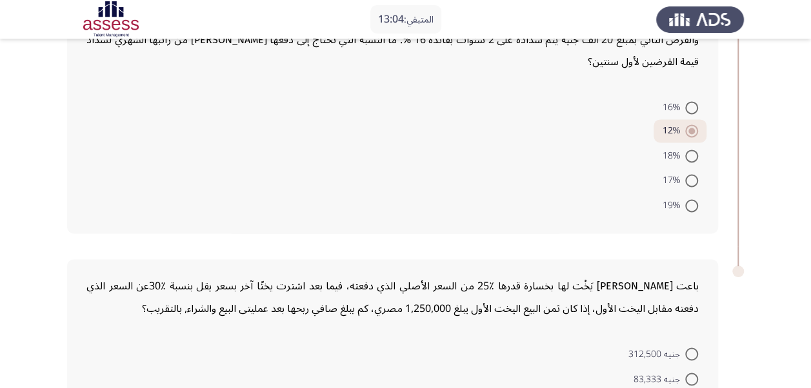
scroll to position [1076, 0]
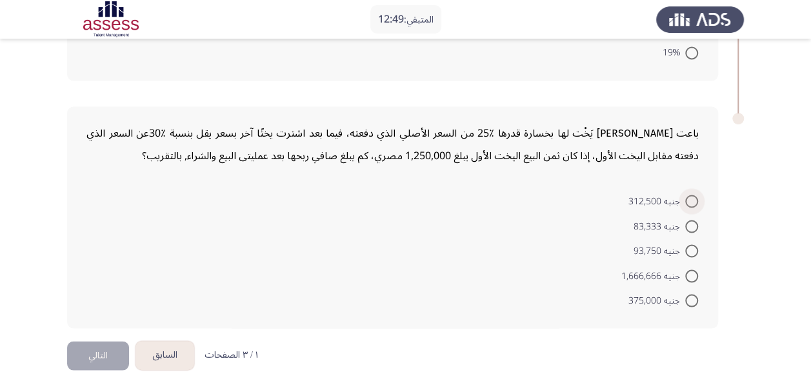
click at [692, 200] on span at bounding box center [691, 201] width 13 height 13
click at [692, 200] on input "جنيه 312,500" at bounding box center [691, 201] width 13 height 13
radio input "true"
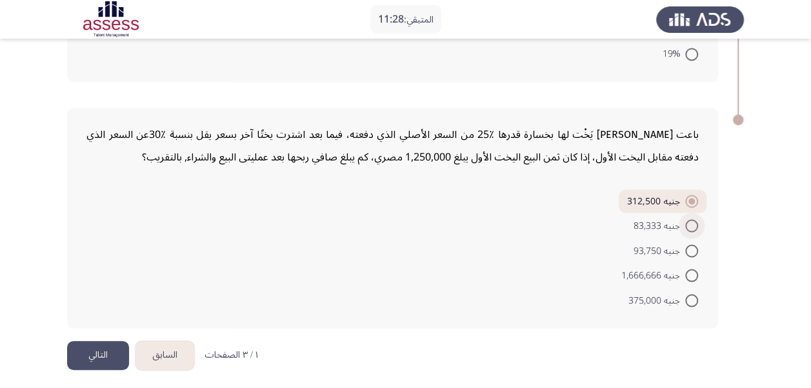
click at [688, 220] on span at bounding box center [691, 225] width 13 height 13
click at [688, 220] on input "جنيه 83,333" at bounding box center [691, 225] width 13 height 13
radio input "true"
click at [101, 359] on button "التالي" at bounding box center [98, 355] width 62 height 29
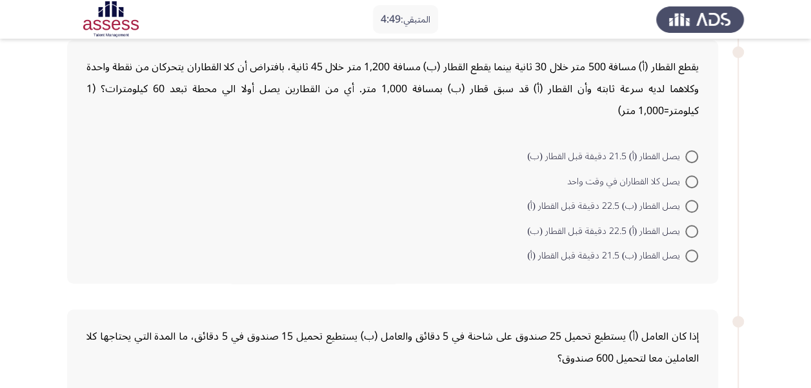
scroll to position [361, 0]
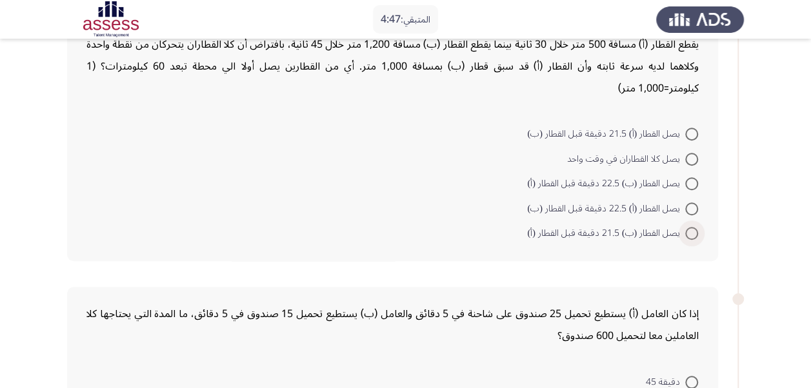
click at [689, 226] on label "يصل القطار (ب) 21.5 دقيقة قبل القطار (أ)" at bounding box center [612, 233] width 171 height 15
click at [689, 227] on input "يصل القطار (ب) 21.5 دقيقة قبل القطار (أ)" at bounding box center [691, 233] width 13 height 13
radio input "true"
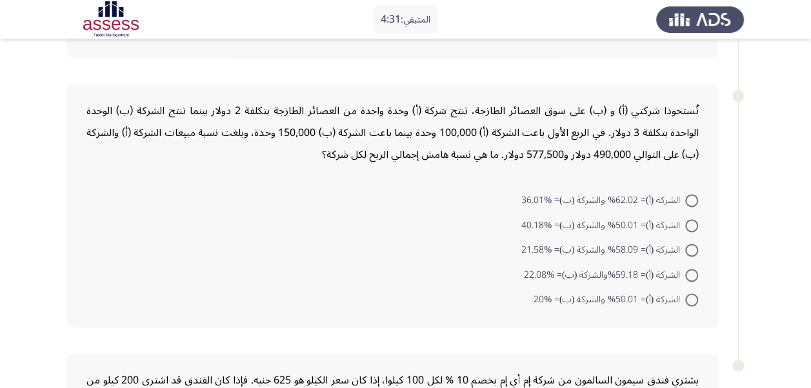
scroll to position [826, 0]
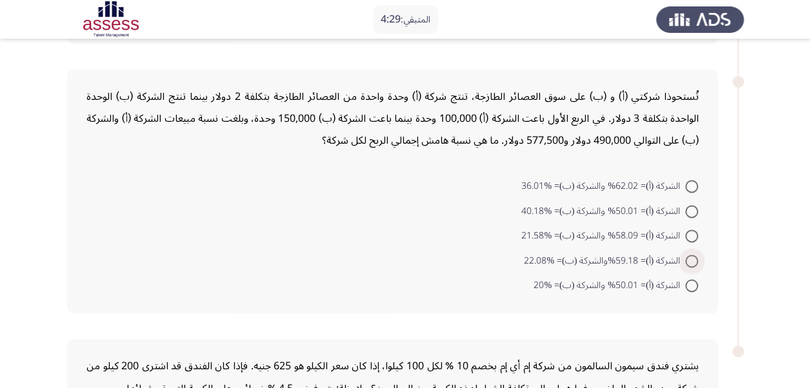
click at [693, 255] on span at bounding box center [691, 261] width 13 height 13
click at [693, 255] on input "الشركة (أ)= 59.18%والشركة (ب)= %22.08" at bounding box center [691, 261] width 13 height 13
radio input "true"
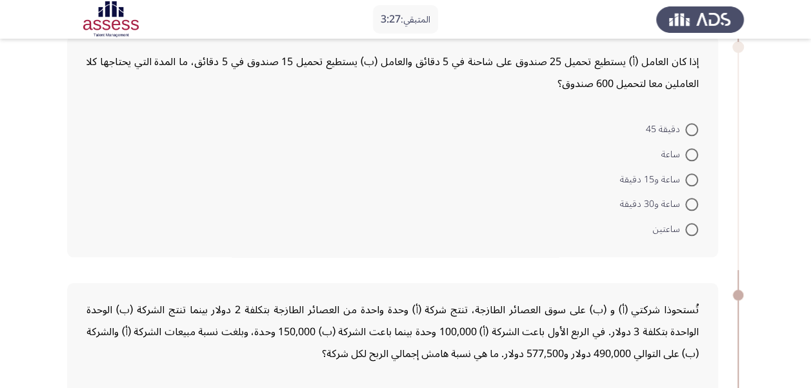
scroll to position [619, 0]
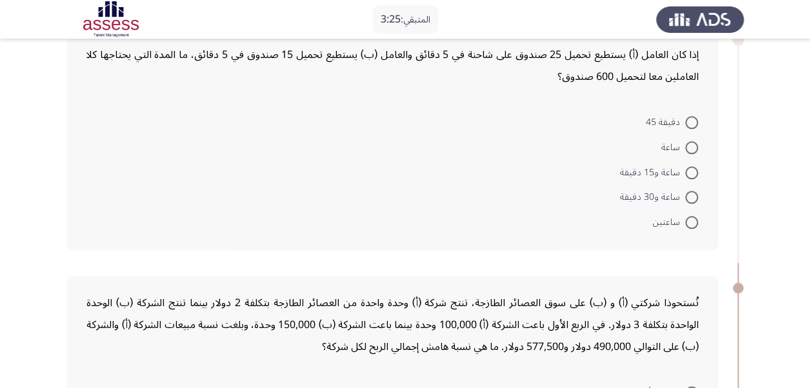
click at [698, 159] on mat-radio-button "ساعة و15 دقيقة" at bounding box center [659, 171] width 95 height 25
click at [690, 166] on span at bounding box center [691, 172] width 13 height 13
click at [690, 166] on input "ساعة و15 دقيقة" at bounding box center [691, 172] width 13 height 13
radio input "true"
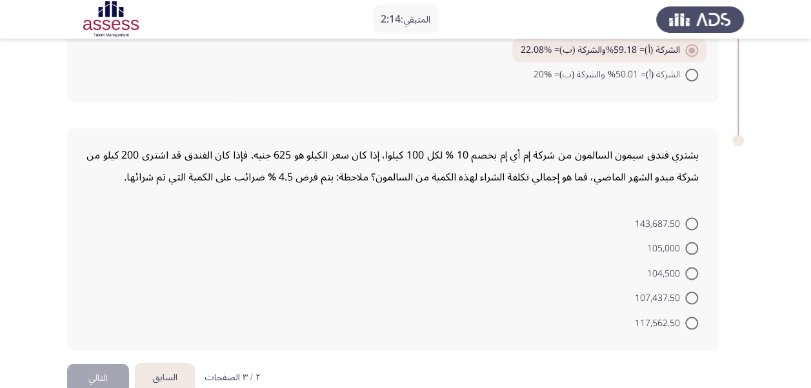
scroll to position [1008, 0]
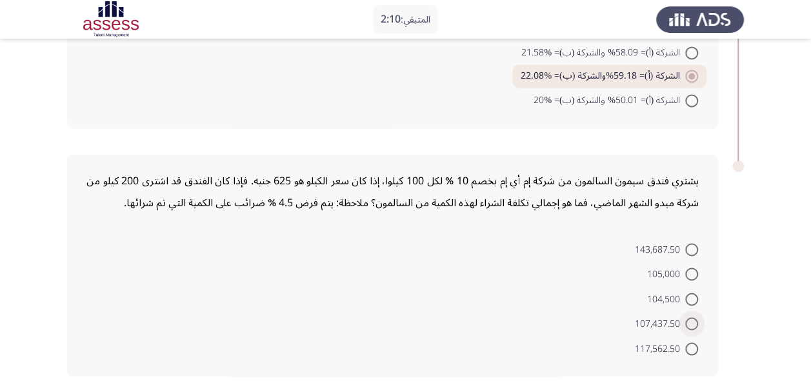
click at [690, 317] on span at bounding box center [691, 323] width 13 height 13
click at [690, 317] on input "107,437.50" at bounding box center [691, 323] width 13 height 13
radio input "true"
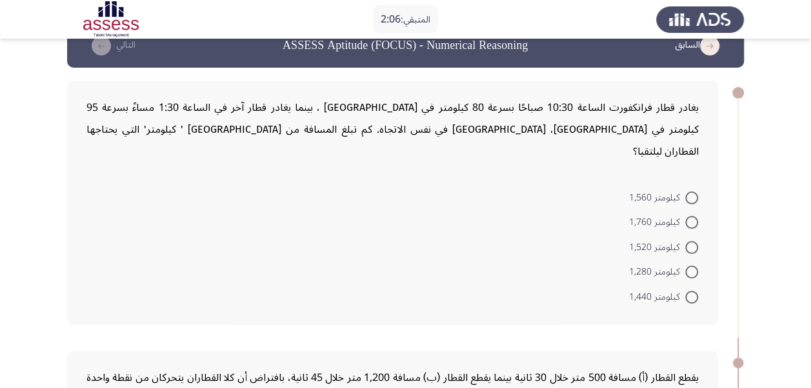
scroll to position [27, 0]
click at [686, 192] on span at bounding box center [691, 198] width 13 height 13
click at [686, 192] on input "كيلومتر 1,560" at bounding box center [691, 198] width 13 height 13
radio input "true"
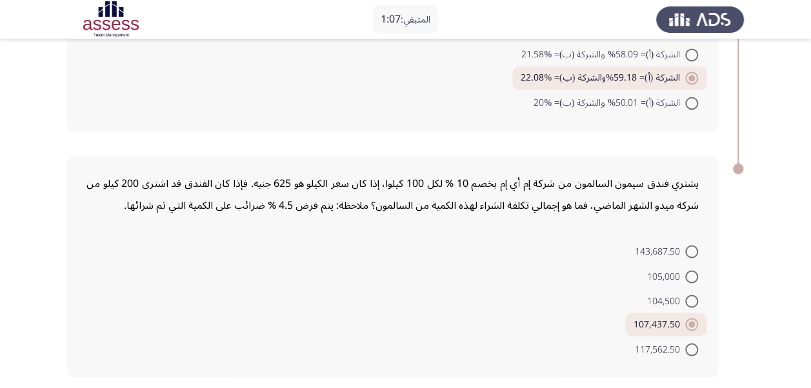
scroll to position [1031, 0]
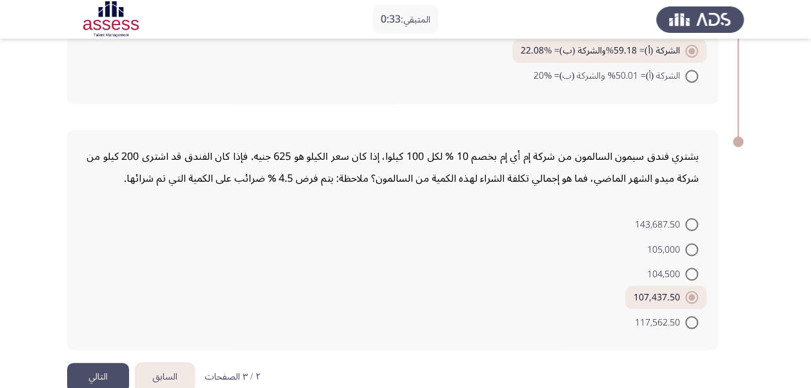
click at [94, 363] on button "التالي" at bounding box center [98, 377] width 62 height 29
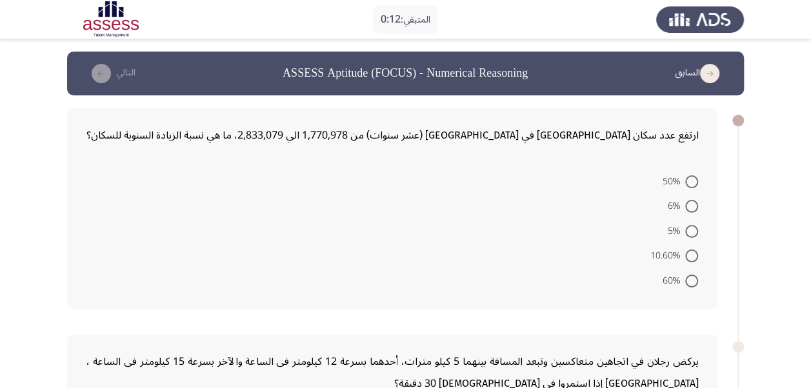
click at [693, 254] on span at bounding box center [691, 256] width 13 height 13
click at [693, 254] on input "10.60%" at bounding box center [691, 256] width 13 height 13
radio input "true"
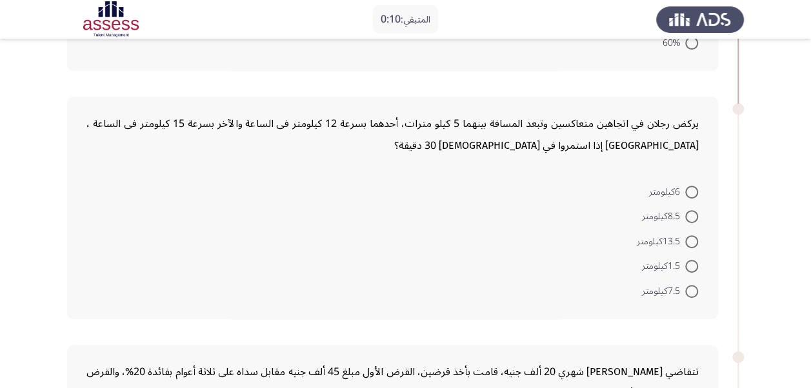
scroll to position [266, 0]
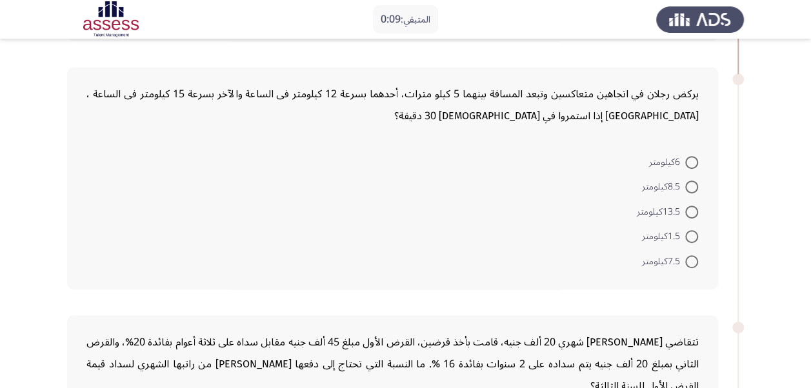
click at [690, 208] on span at bounding box center [691, 212] width 13 height 13
click at [690, 208] on input "13.5كيلومتر" at bounding box center [691, 212] width 13 height 13
radio input "true"
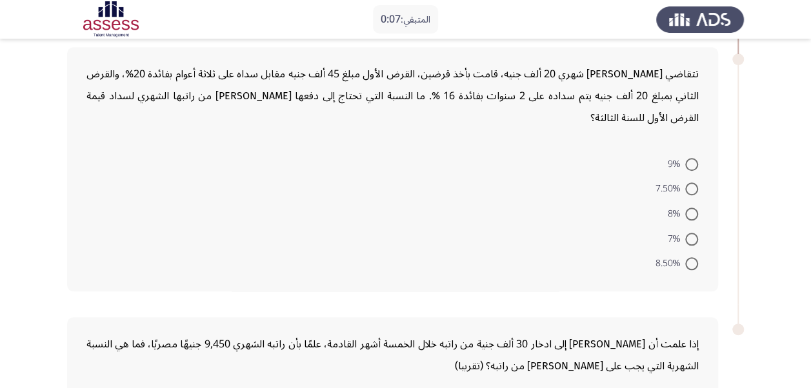
scroll to position [548, 0]
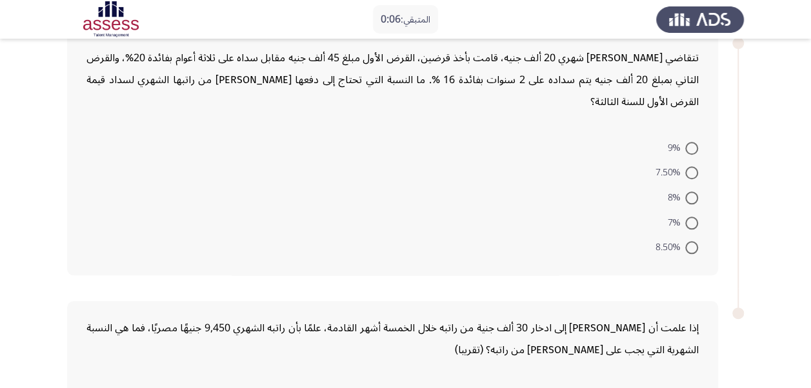
click at [692, 241] on span at bounding box center [691, 247] width 13 height 13
click at [692, 241] on input "8.50%" at bounding box center [691, 247] width 13 height 13
radio input "true"
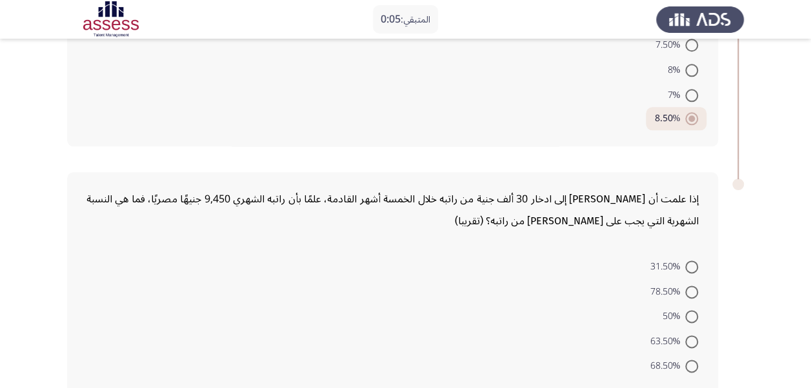
scroll to position [694, 0]
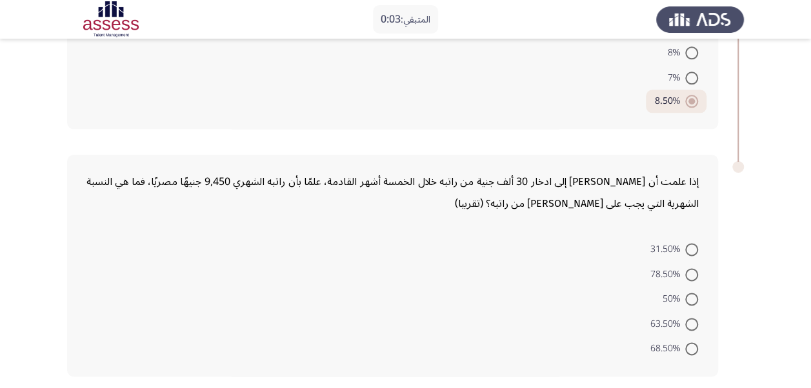
click at [690, 293] on span at bounding box center [691, 299] width 13 height 13
click at [690, 293] on input "50%" at bounding box center [691, 299] width 13 height 13
radio input "true"
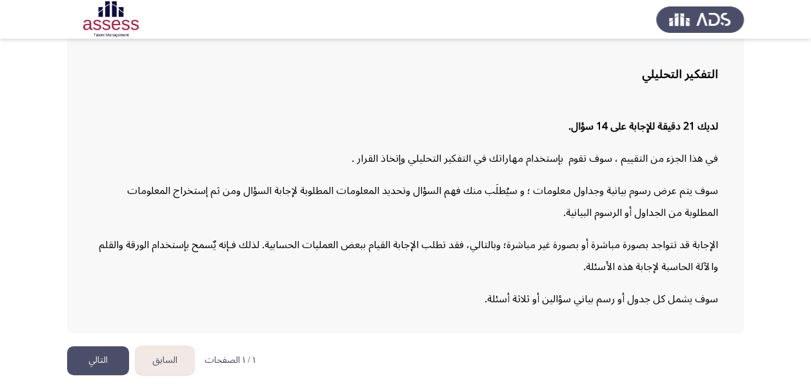
scroll to position [85, 0]
click at [106, 358] on button "التالي" at bounding box center [98, 360] width 62 height 29
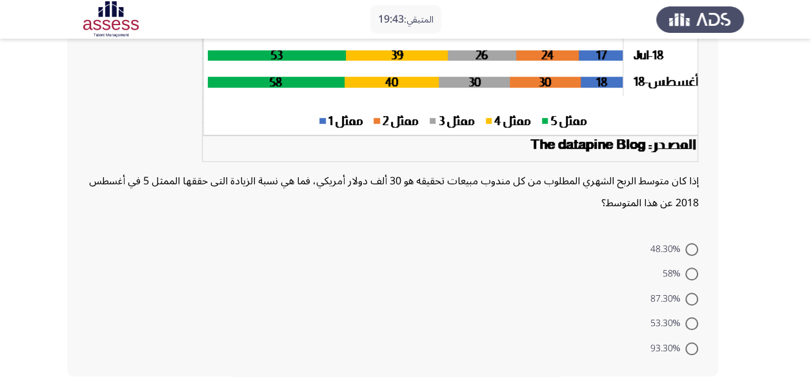
scroll to position [278, 0]
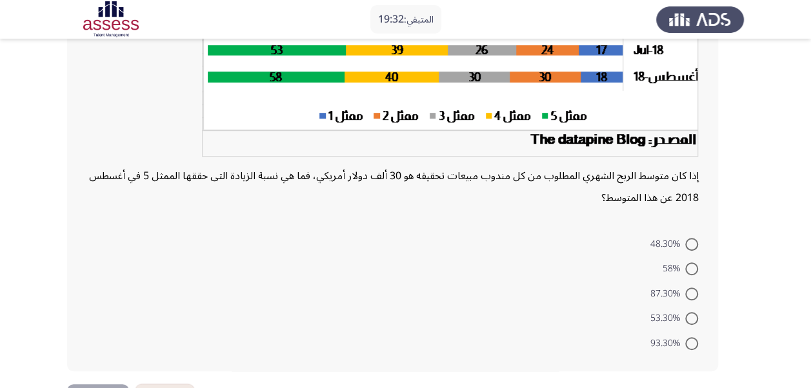
click at [705, 306] on mat-radio-button "53.30%" at bounding box center [673, 318] width 65 height 25
click at [685, 319] on span at bounding box center [691, 318] width 13 height 13
click at [685, 319] on input "53.30%" at bounding box center [691, 318] width 13 height 13
radio input "true"
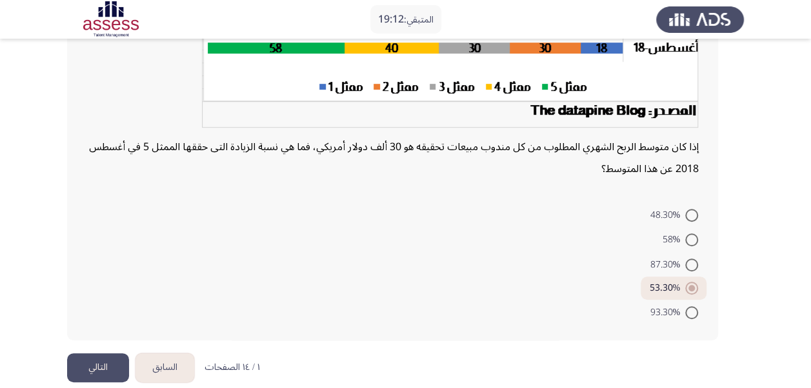
scroll to position [323, 0]
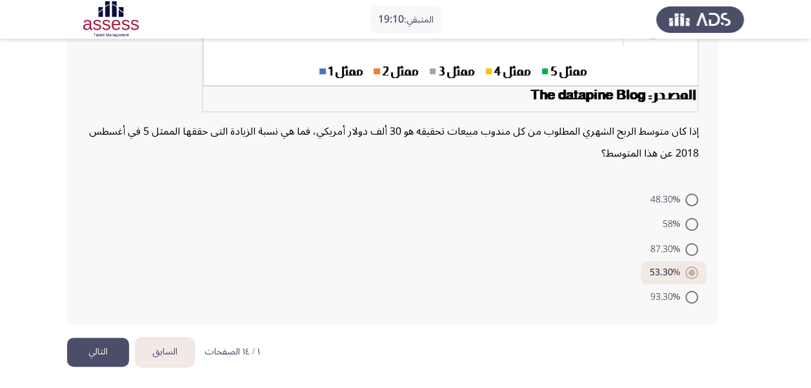
click at [431, 261] on form "48.30% 58% 87.30% 53.30% 93.30%" at bounding box center [392, 247] width 612 height 123
click at [89, 352] on button "التالي" at bounding box center [98, 352] width 62 height 29
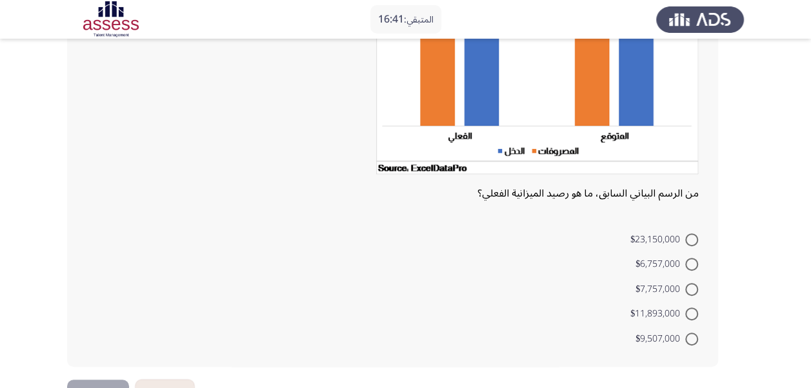
scroll to position [184, 0]
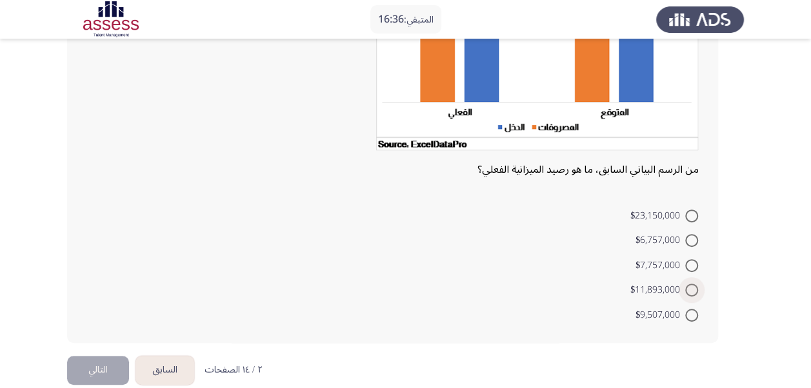
click at [693, 296] on label "$11,893,000" at bounding box center [664, 290] width 68 height 15
click at [693, 296] on input "$11,893,000" at bounding box center [691, 290] width 13 height 13
radio input "true"
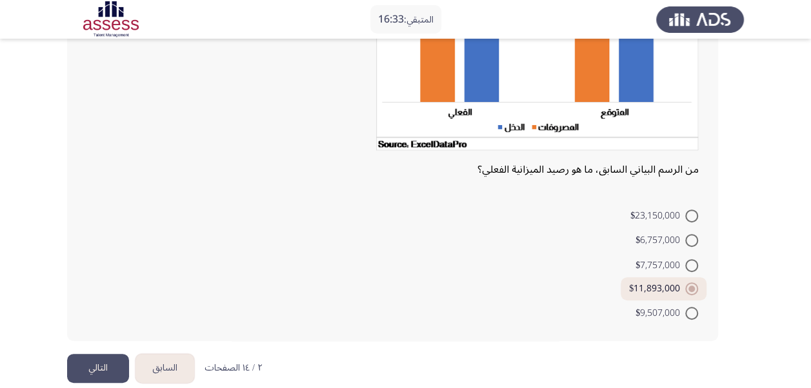
click at [94, 374] on button "التالي" at bounding box center [98, 368] width 62 height 29
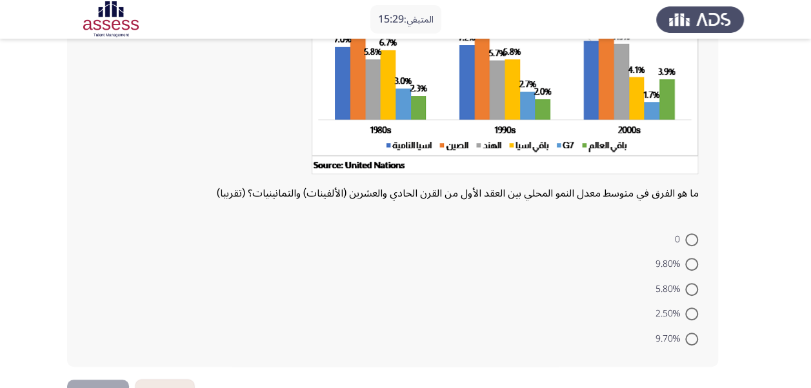
scroll to position [155, 0]
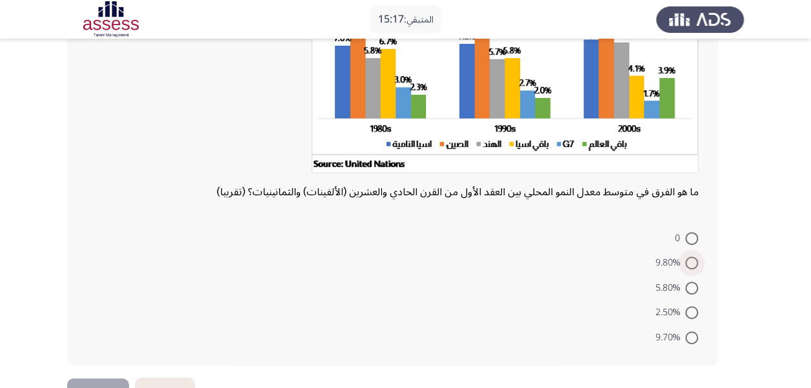
click at [690, 265] on span at bounding box center [691, 263] width 13 height 13
click at [690, 265] on input "9.80%" at bounding box center [691, 263] width 13 height 13
radio input "true"
click at [694, 282] on span at bounding box center [691, 286] width 13 height 13
click at [694, 282] on input "5.80%" at bounding box center [691, 286] width 13 height 13
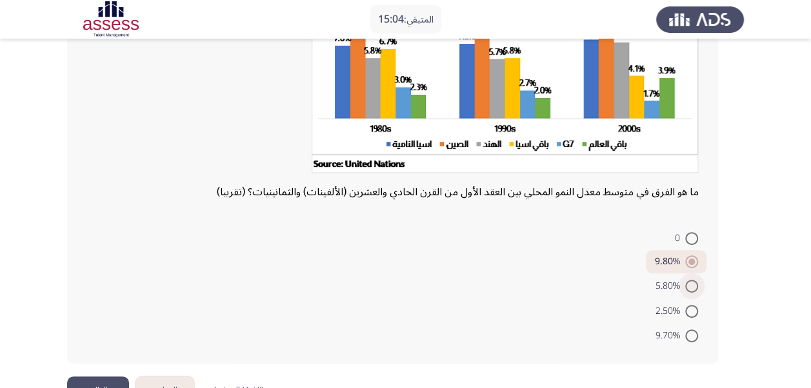
radio input "true"
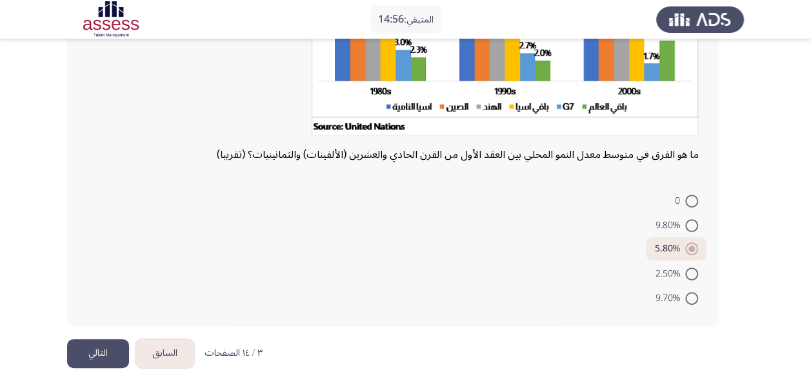
scroll to position [194, 0]
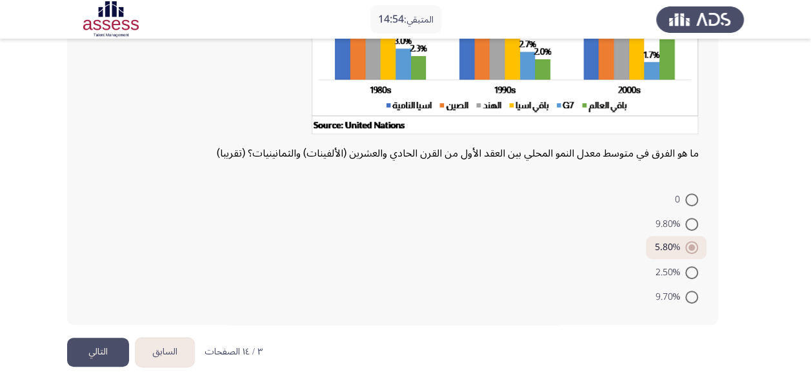
click at [90, 358] on button "التالي" at bounding box center [98, 352] width 62 height 29
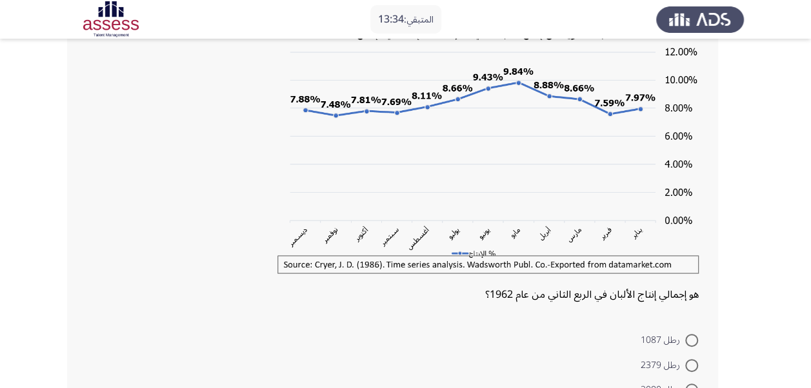
scroll to position [77, 0]
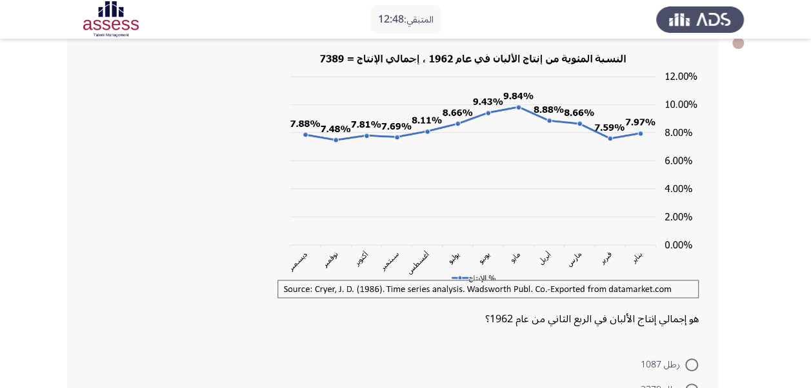
click at [778, 154] on app-assessment-container "المتبقي: 12:48 السابق ASSESS Aptitude (FOCUS) - Analytical Thinking التالي هو إ…" at bounding box center [405, 239] width 811 height 531
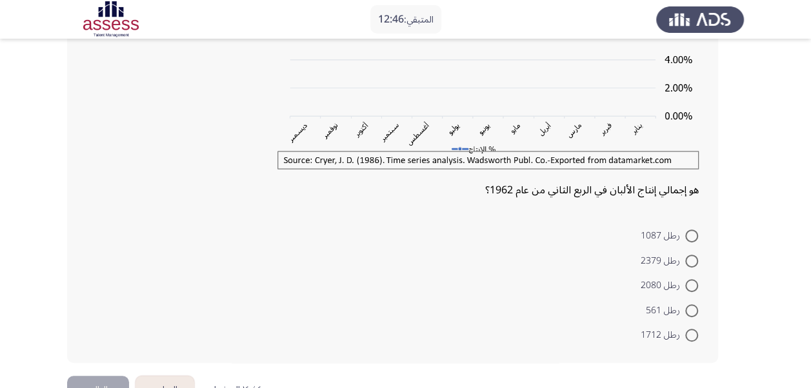
scroll to position [232, 0]
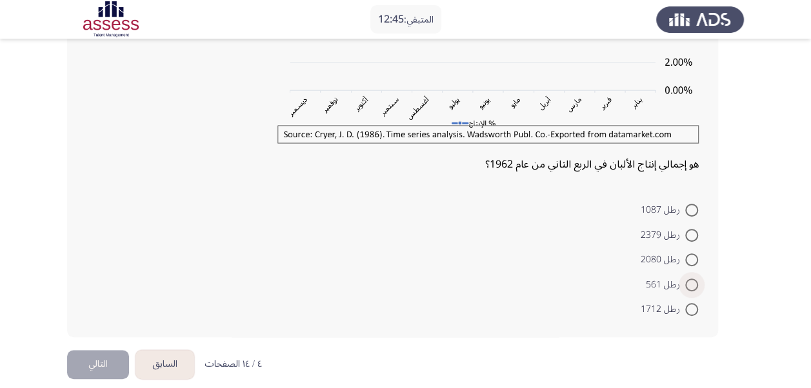
click at [690, 283] on span at bounding box center [691, 285] width 13 height 13
click at [690, 283] on input "رطل 561" at bounding box center [691, 285] width 13 height 13
radio input "true"
click at [106, 372] on button "التالي" at bounding box center [98, 363] width 62 height 29
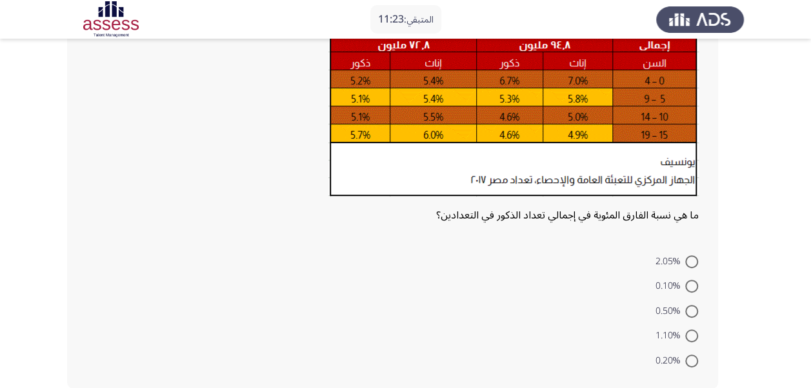
scroll to position [155, 0]
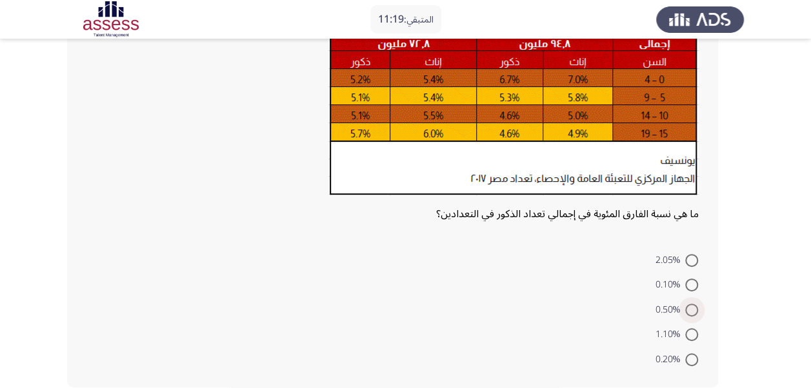
click at [694, 307] on span at bounding box center [691, 310] width 13 height 13
click at [694, 307] on input "0.50%" at bounding box center [691, 310] width 13 height 13
radio input "true"
click at [694, 307] on span at bounding box center [691, 308] width 6 height 6
click at [694, 307] on input "0.50%" at bounding box center [691, 308] width 13 height 13
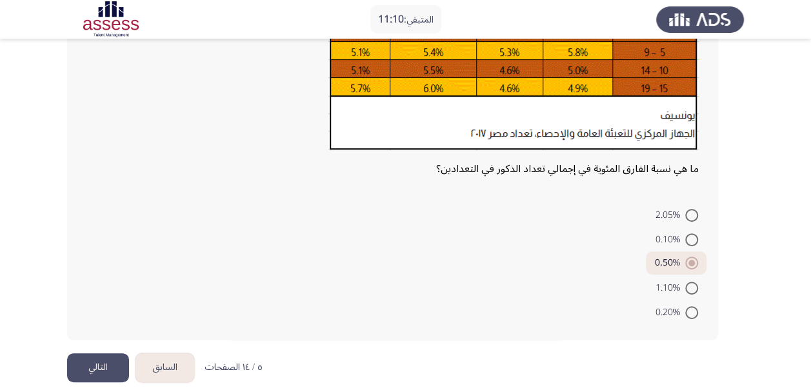
scroll to position [215, 0]
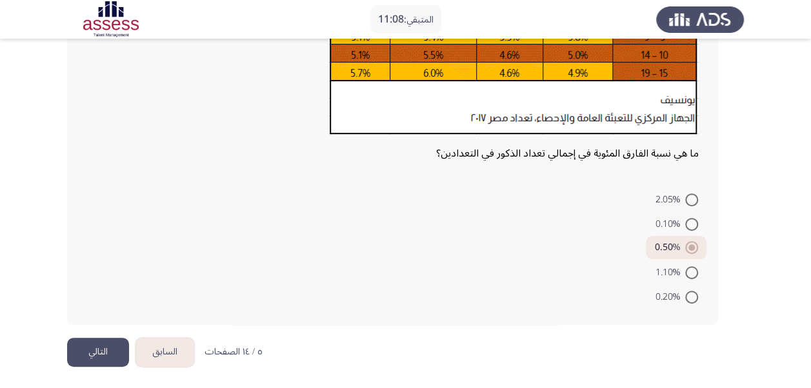
click at [100, 350] on button "التالي" at bounding box center [98, 352] width 62 height 29
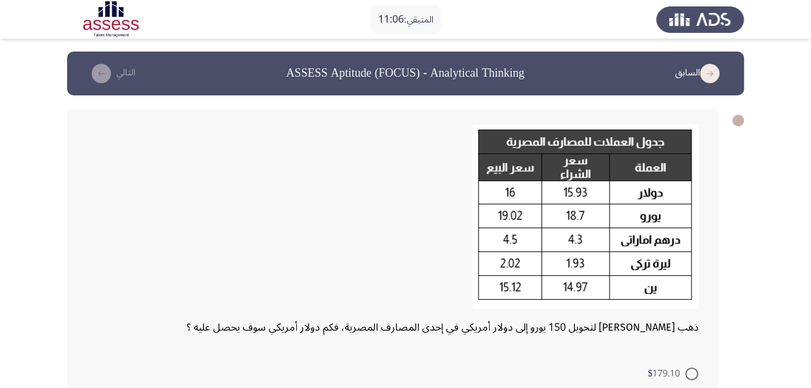
click at [533, 204] on img at bounding box center [585, 217] width 226 height 185
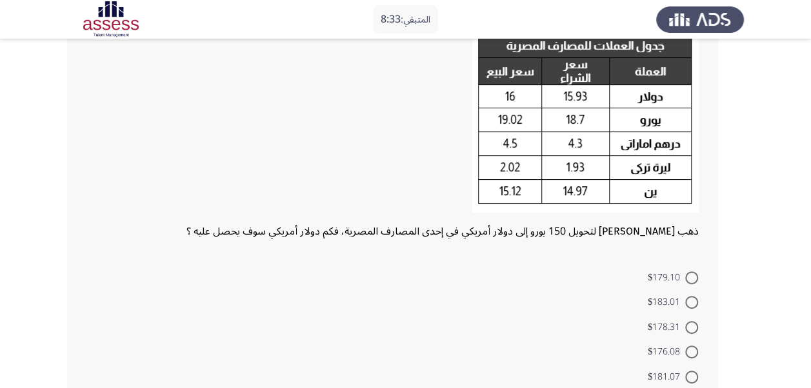
scroll to position [94, 0]
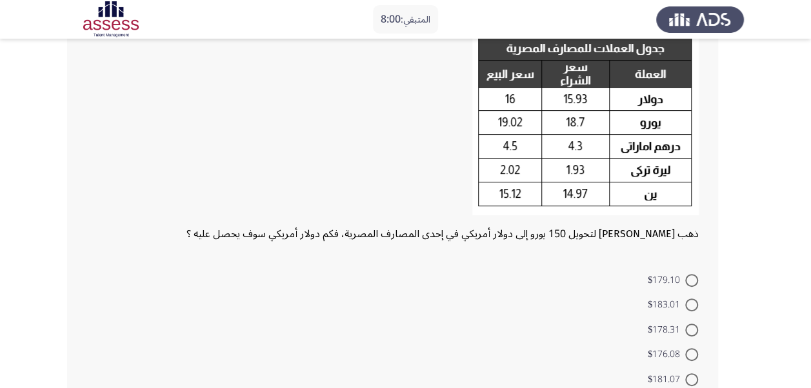
drag, startPoint x: 809, startPoint y: 246, endPoint x: 814, endPoint y: 274, distance: 27.5
click at [811, 274] on html "المتبقي: 8:00 السابق ASSESS Aptitude (FOCUS) - Analytical Thinking التالي ذهب […" at bounding box center [405, 189] width 811 height 566
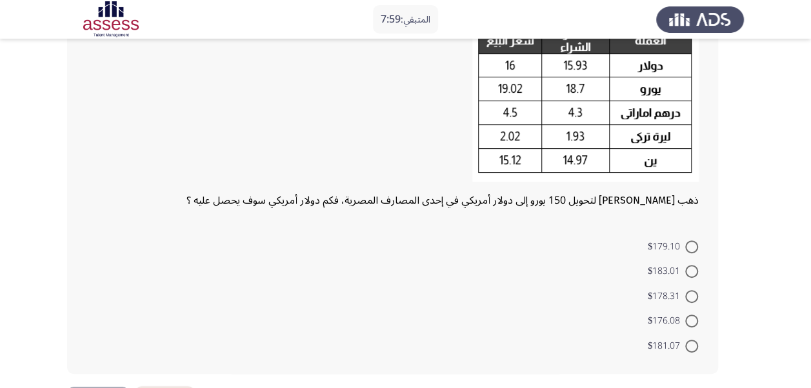
scroll to position [176, 0]
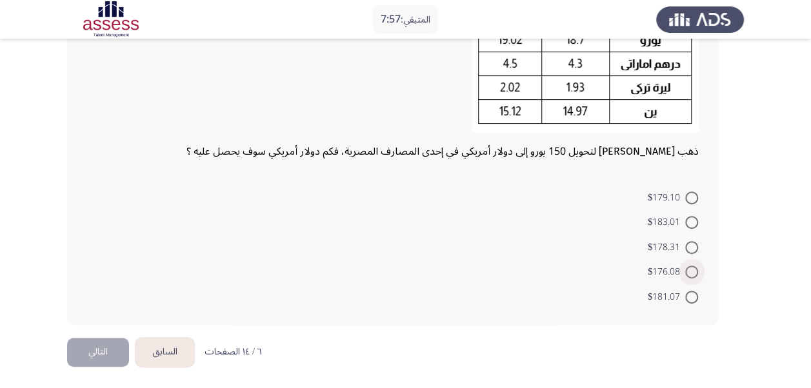
click at [688, 269] on span at bounding box center [691, 272] width 13 height 13
click at [688, 269] on input "$176.08" at bounding box center [691, 272] width 13 height 13
radio input "true"
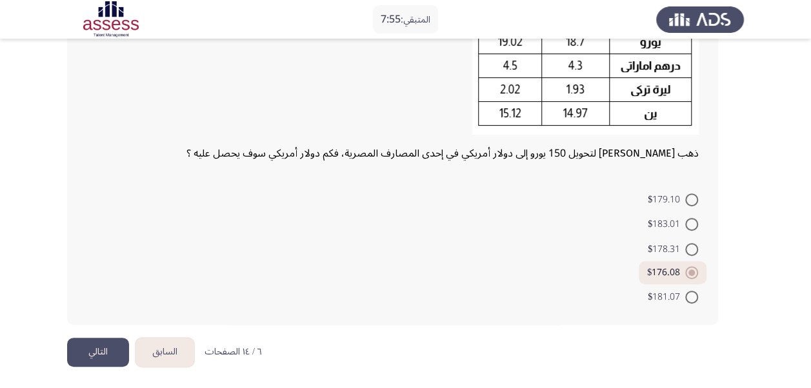
click at [112, 352] on button "التالي" at bounding box center [98, 352] width 62 height 29
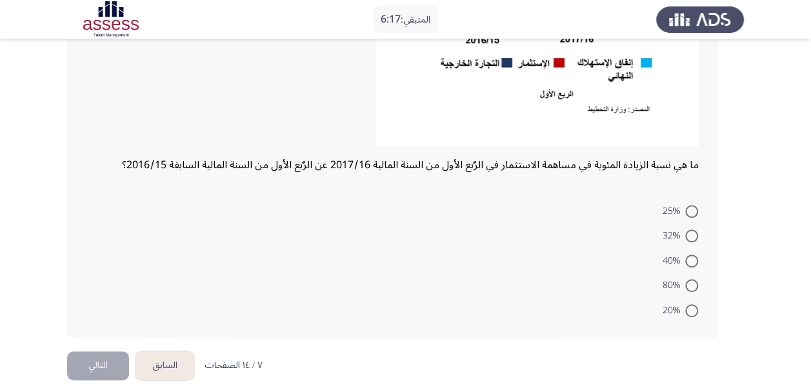
scroll to position [308, 0]
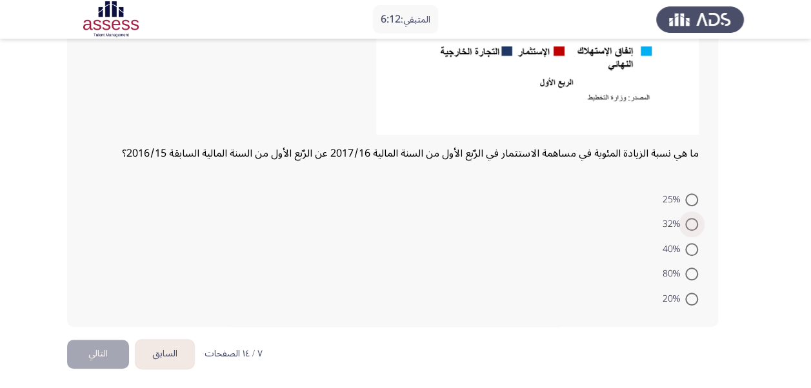
click at [692, 230] on span at bounding box center [691, 224] width 13 height 13
click at [692, 230] on input "32%" at bounding box center [691, 224] width 13 height 13
radio input "true"
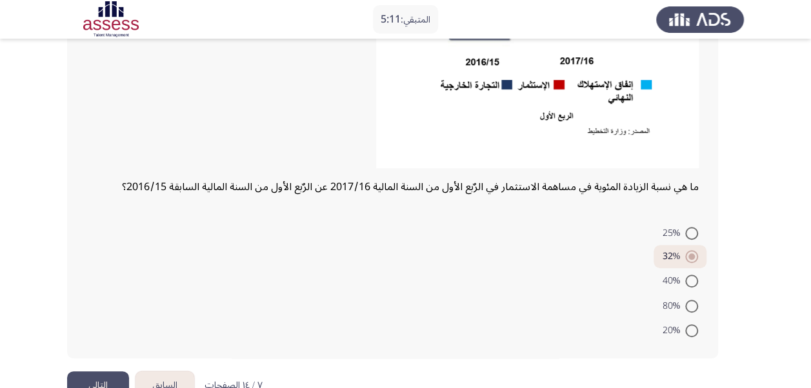
scroll to position [307, 0]
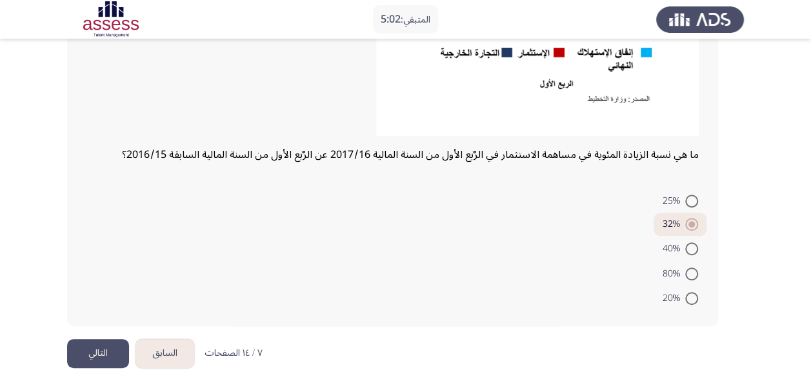
click at [115, 353] on button "التالي" at bounding box center [98, 353] width 62 height 29
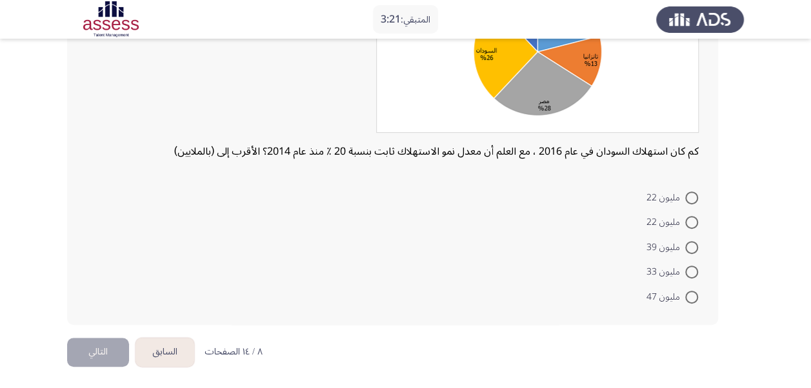
scroll to position [144, 0]
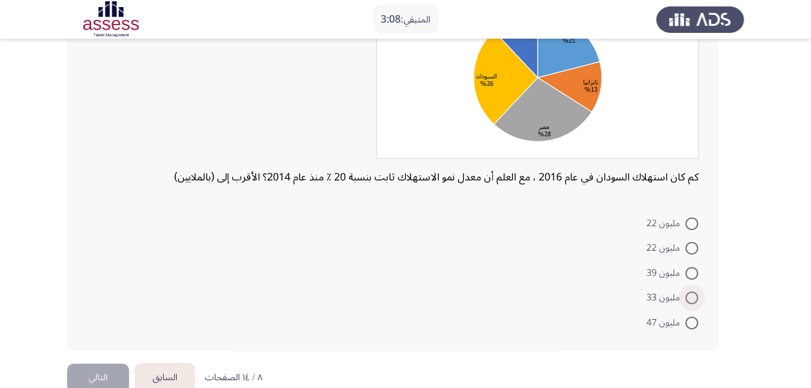
click at [696, 297] on span at bounding box center [691, 298] width 13 height 13
click at [696, 297] on input "مليون 33" at bounding box center [691, 298] width 13 height 13
radio input "true"
click at [696, 297] on span at bounding box center [691, 296] width 13 height 13
click at [696, 297] on input "مليون 33" at bounding box center [691, 296] width 13 height 13
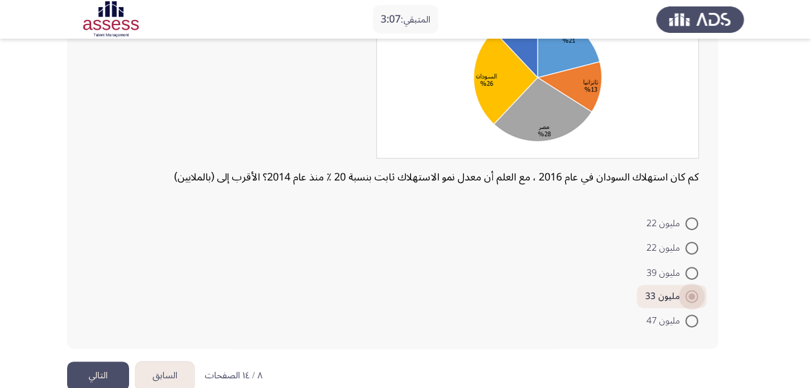
click at [696, 297] on span at bounding box center [691, 296] width 13 height 13
click at [696, 297] on input "مليون 33" at bounding box center [691, 296] width 13 height 13
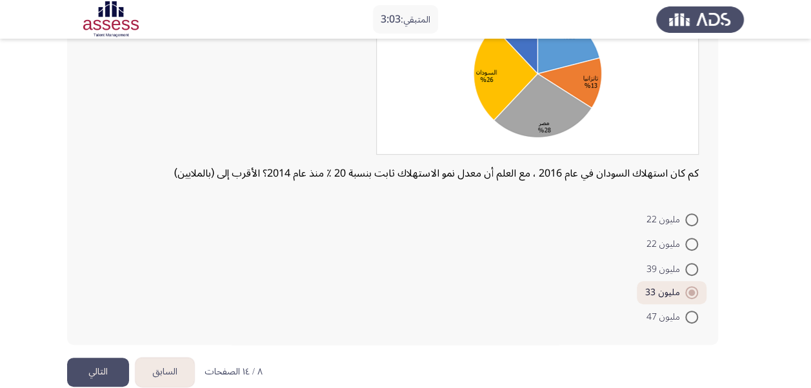
scroll to position [168, 0]
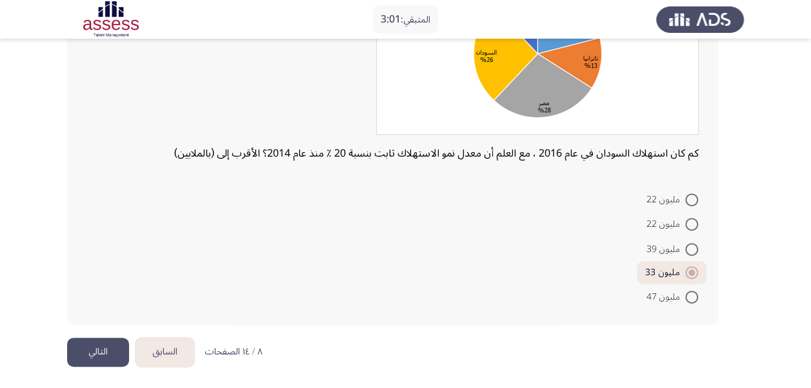
click at [112, 345] on button "التالي" at bounding box center [98, 352] width 62 height 29
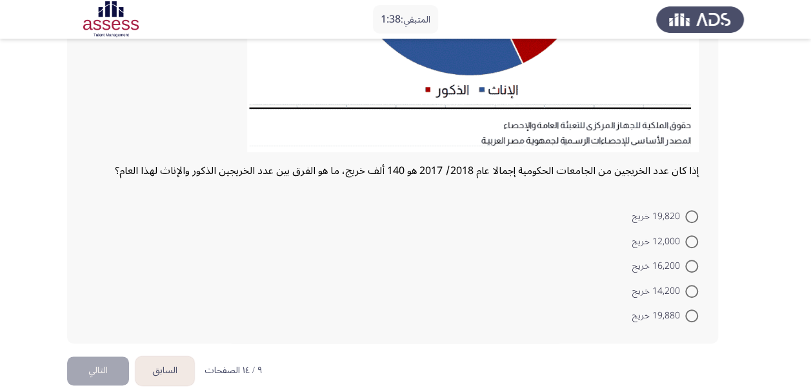
scroll to position [348, 0]
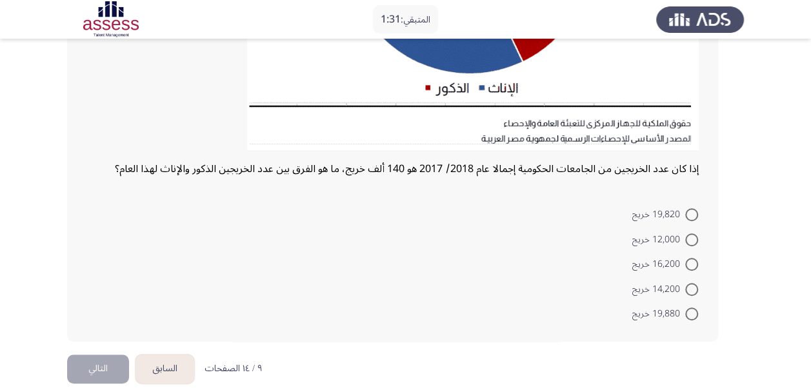
click at [690, 263] on span at bounding box center [691, 264] width 13 height 13
click at [690, 263] on input "16,200 خريج" at bounding box center [691, 264] width 13 height 13
radio input "true"
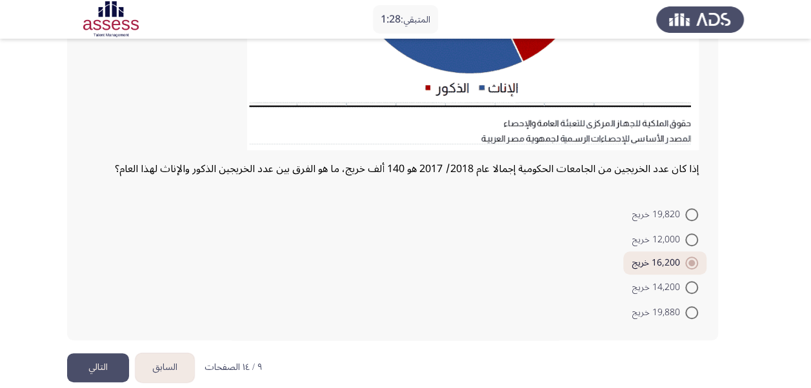
click at [107, 375] on button "التالي" at bounding box center [98, 368] width 62 height 29
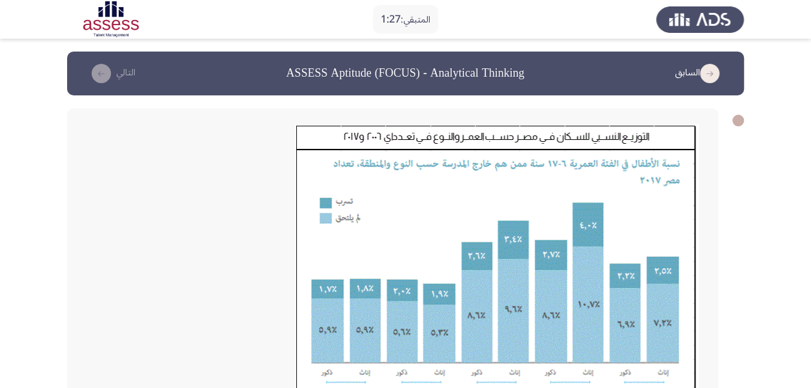
click at [107, 375] on div at bounding box center [392, 295] width 612 height 341
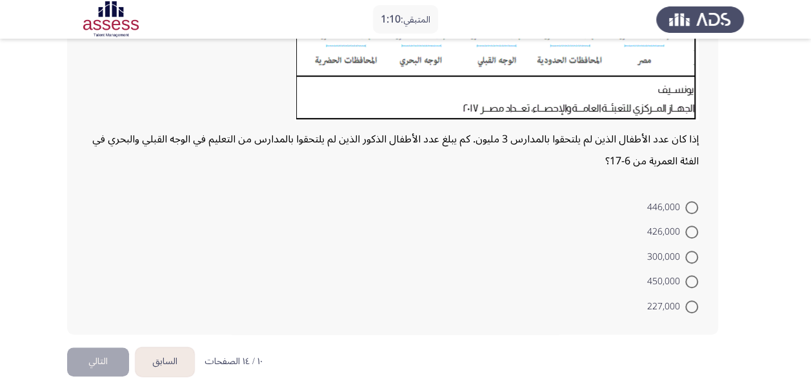
scroll to position [339, 0]
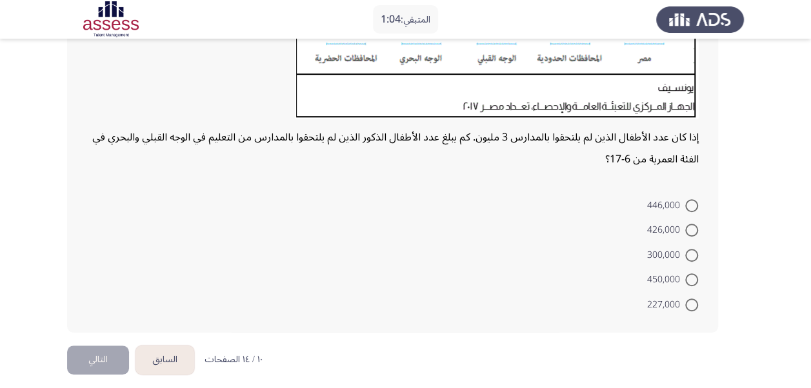
click at [690, 277] on span at bounding box center [691, 280] width 13 height 13
click at [690, 277] on input "450,000" at bounding box center [691, 280] width 13 height 13
radio input "true"
click at [692, 210] on span at bounding box center [691, 205] width 13 height 13
click at [692, 210] on input "446,000" at bounding box center [691, 205] width 13 height 13
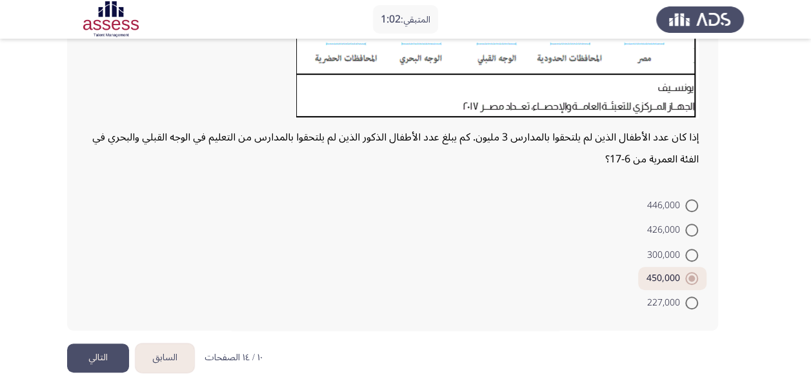
radio input "true"
click at [83, 354] on button "التالي" at bounding box center [98, 358] width 62 height 29
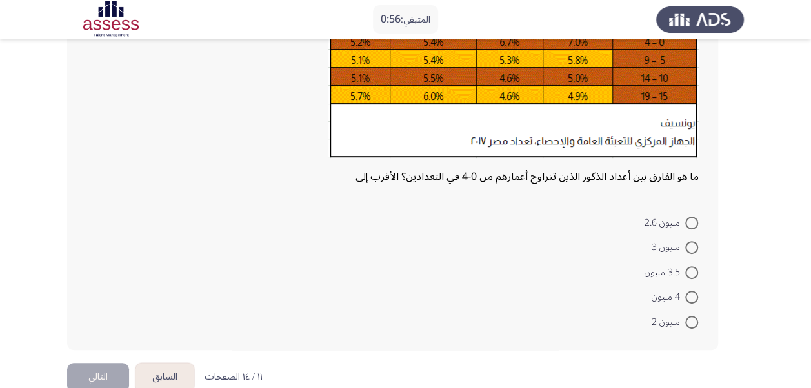
scroll to position [194, 0]
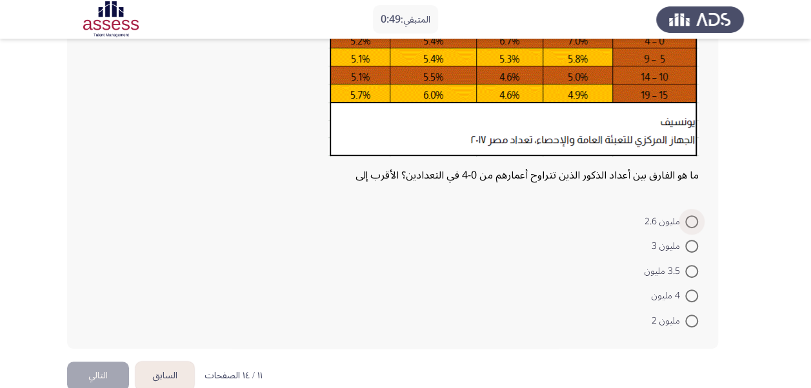
click at [689, 221] on span at bounding box center [691, 221] width 13 height 13
click at [689, 221] on input "مليون 2.6" at bounding box center [691, 221] width 13 height 13
radio input "true"
click at [99, 374] on button "التالي" at bounding box center [98, 374] width 62 height 29
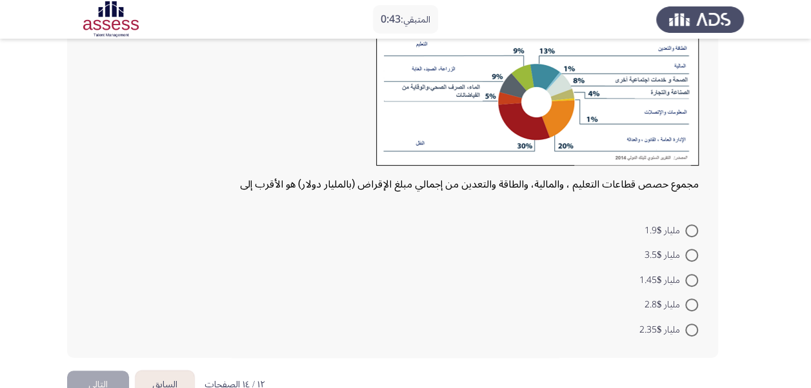
scroll to position [138, 0]
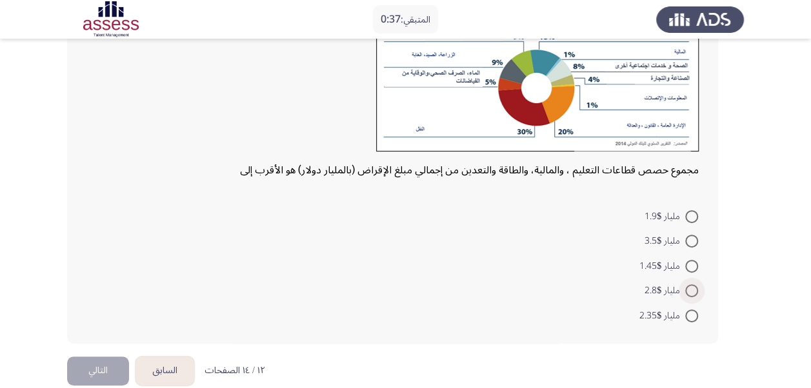
click at [688, 290] on span at bounding box center [691, 291] width 13 height 13
click at [688, 290] on input "مليار $2.8" at bounding box center [691, 291] width 13 height 13
radio input "true"
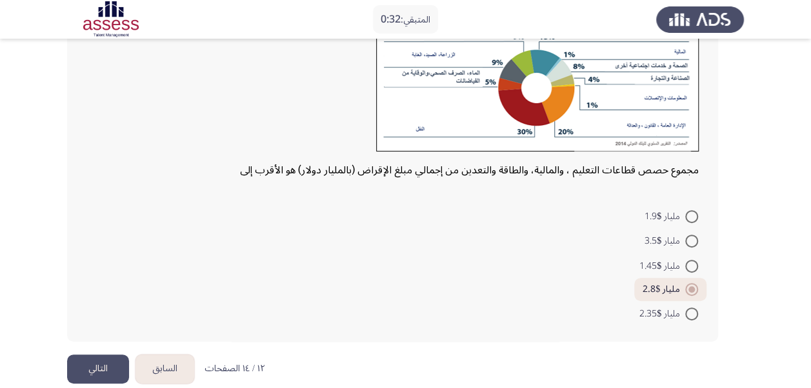
click at [94, 372] on button "التالي" at bounding box center [98, 369] width 62 height 29
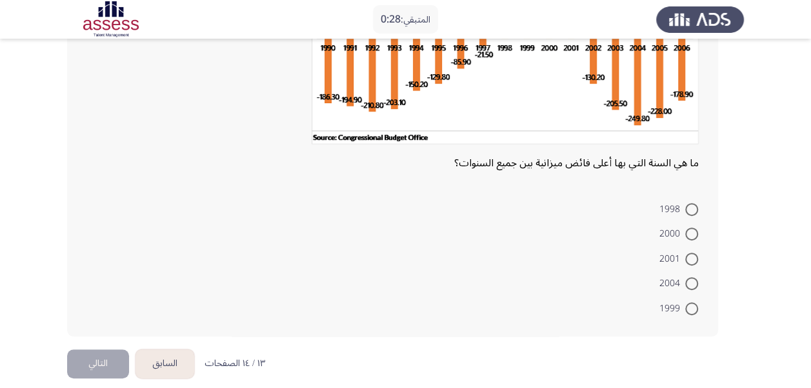
scroll to position [177, 0]
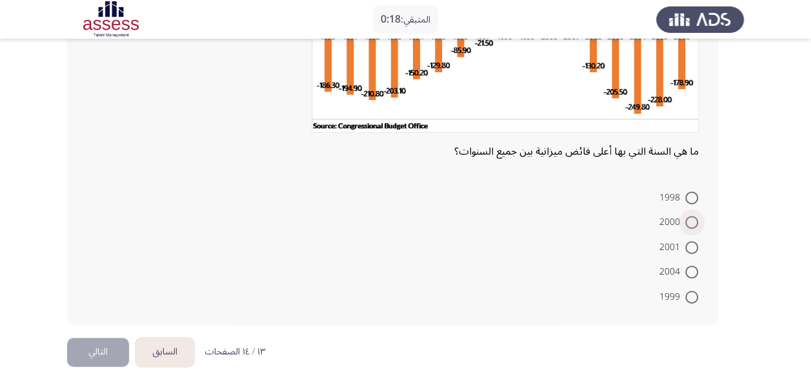
click at [692, 217] on span at bounding box center [691, 222] width 13 height 13
click at [692, 217] on input "2000" at bounding box center [691, 222] width 13 height 13
radio input "true"
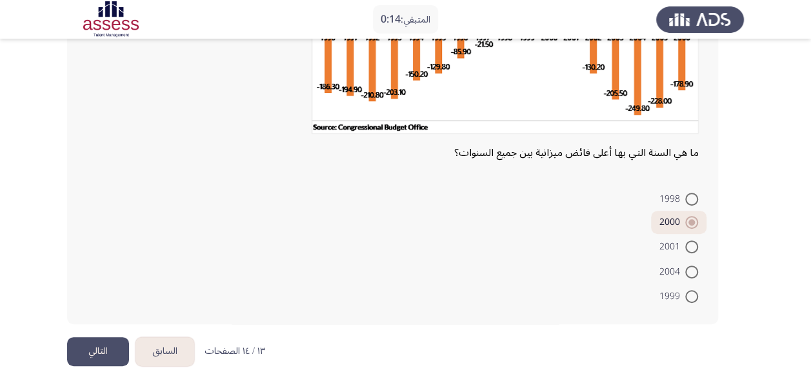
click at [110, 342] on button "التالي" at bounding box center [98, 351] width 62 height 29
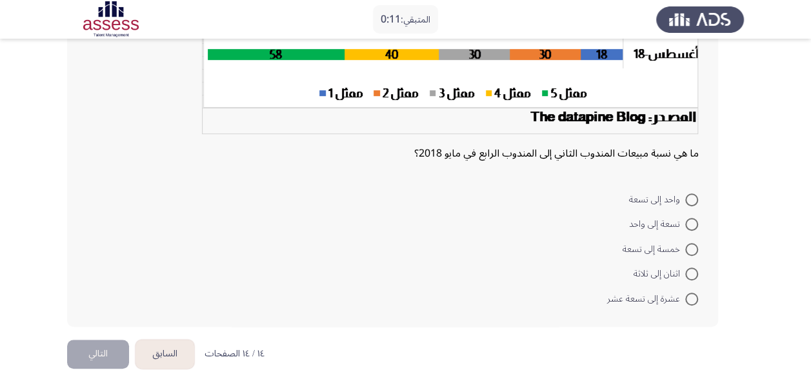
scroll to position [302, 0]
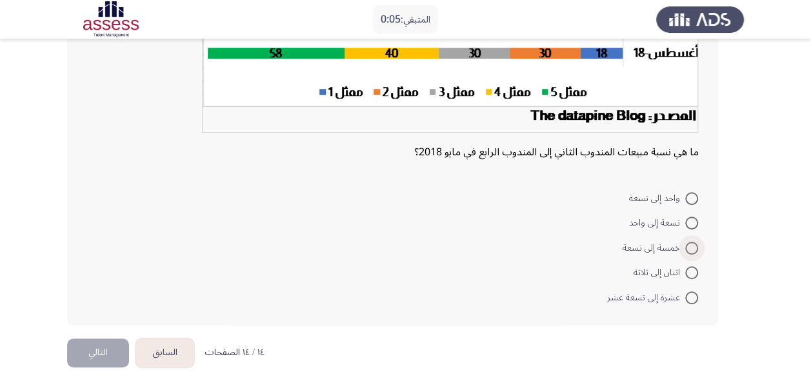
click at [686, 252] on span at bounding box center [691, 248] width 13 height 13
click at [686, 252] on input "خمسة إلى تسعة" at bounding box center [691, 248] width 13 height 13
radio input "true"
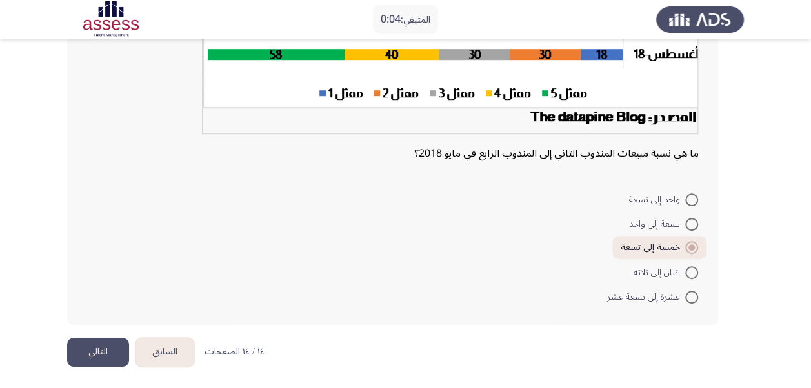
click at [106, 350] on button "التالي" at bounding box center [98, 352] width 62 height 29
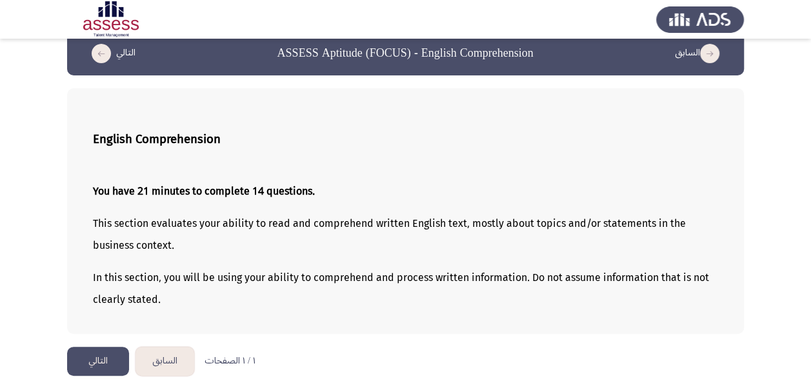
scroll to position [21, 0]
click at [654, 199] on p "You have 21 minutes to complete 14 questions." at bounding box center [405, 191] width 625 height 22
click at [573, 203] on div "You have 21 minutes to complete 14 questions. This section evaluates your abili…" at bounding box center [405, 245] width 625 height 151
click at [98, 346] on button "التالي" at bounding box center [98, 360] width 62 height 29
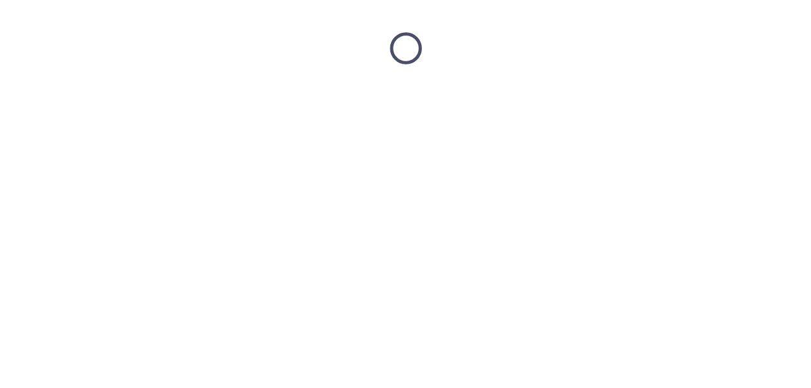
scroll to position [0, 0]
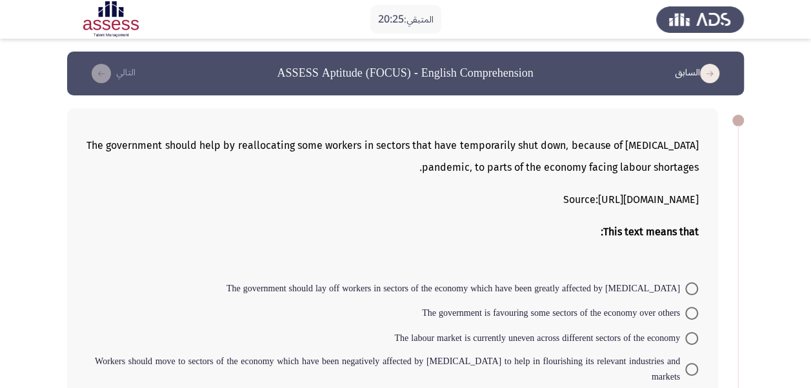
drag, startPoint x: 79, startPoint y: 145, endPoint x: 148, endPoint y: 159, distance: 70.5
click at [177, 159] on div "The government should help by reallocating some workers in sectors that have te…" at bounding box center [392, 268] width 651 height 321
drag, startPoint x: 91, startPoint y: 143, endPoint x: 106, endPoint y: 146, distance: 15.2
click at [106, 146] on p "The government should help by reallocating some workers in sectors that have te…" at bounding box center [392, 157] width 612 height 44
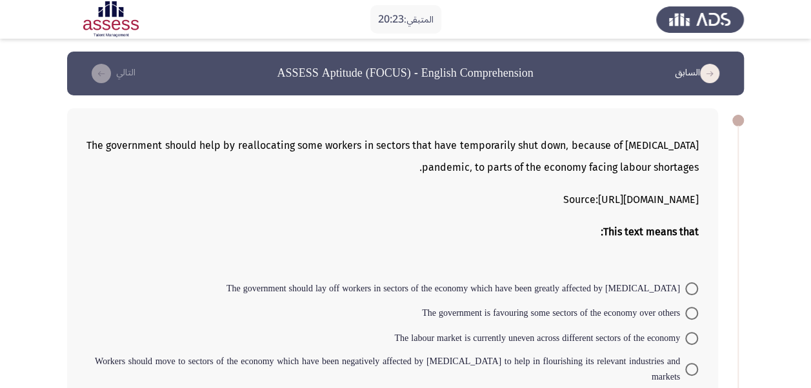
click at [106, 146] on p "The government should help by reallocating some workers in sectors that have te…" at bounding box center [392, 157] width 612 height 44
click at [95, 146] on p "The government should help by reallocating some workers in sectors that have te…" at bounding box center [392, 157] width 612 height 44
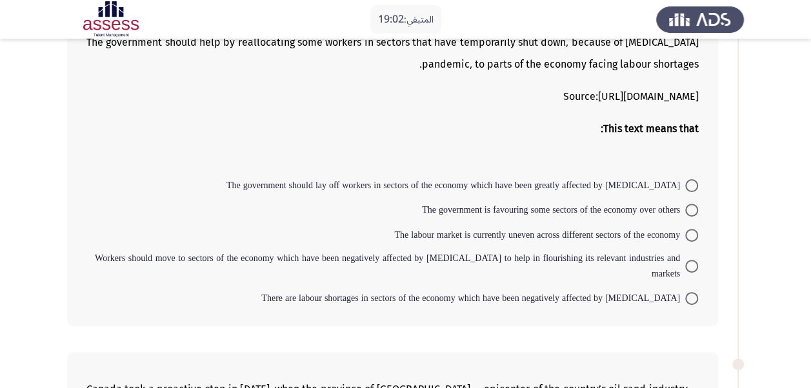
scroll to position [77, 0]
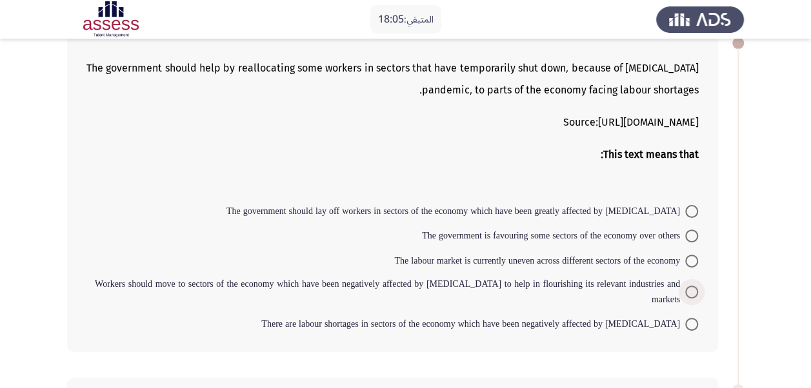
click at [692, 288] on span at bounding box center [691, 292] width 13 height 13
click at [692, 288] on input "Workers should move to sectors of the economy which have been negatively affect…" at bounding box center [691, 292] width 13 height 13
radio input "true"
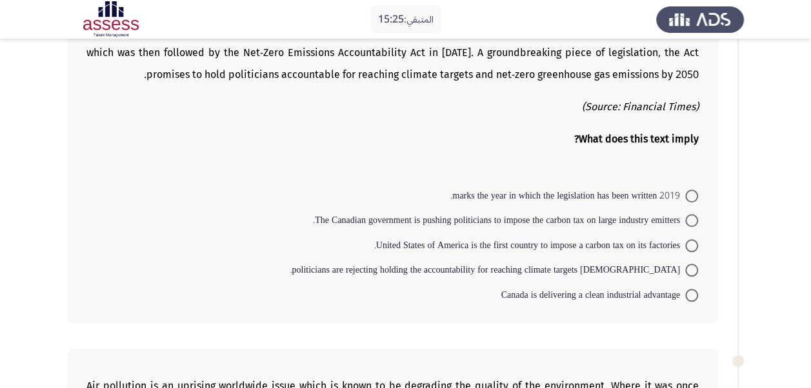
scroll to position [508, 0]
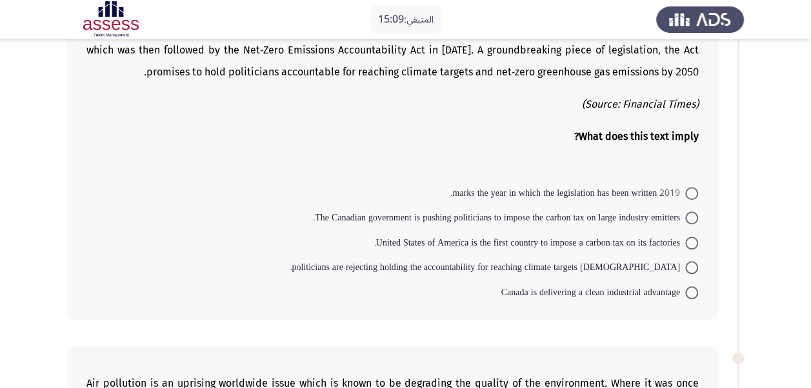
click at [685, 212] on span at bounding box center [691, 218] width 13 height 13
click at [685, 212] on input "The Canadian government is pushing politicians to impose the carbon tax on larg…" at bounding box center [691, 218] width 13 height 13
radio input "true"
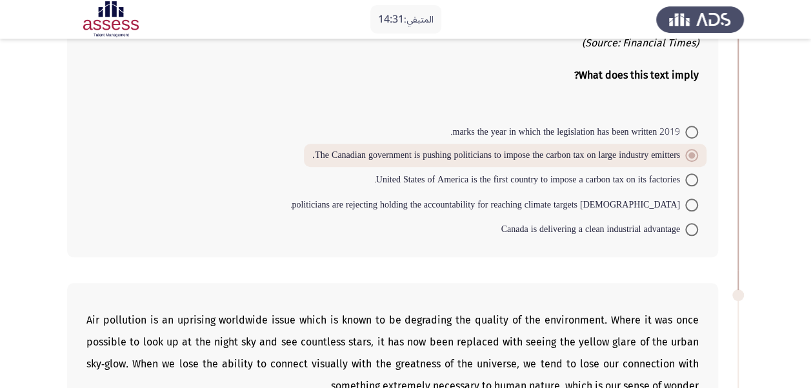
scroll to position [572, 0]
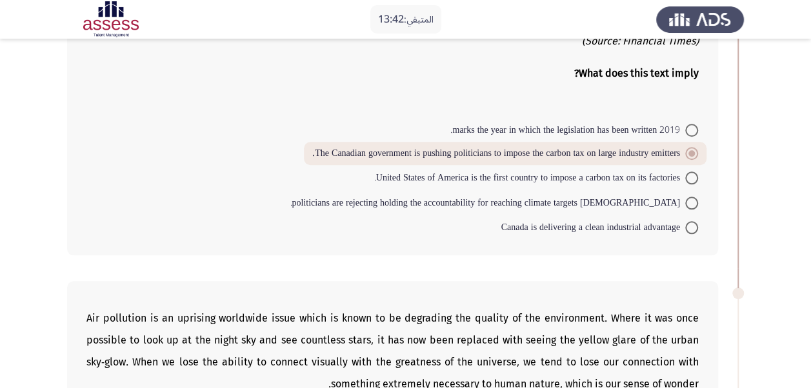
click at [688, 221] on span at bounding box center [691, 227] width 13 height 13
click at [688, 221] on input "Canada is delivering a clean industrial advantage" at bounding box center [691, 227] width 13 height 13
radio input "true"
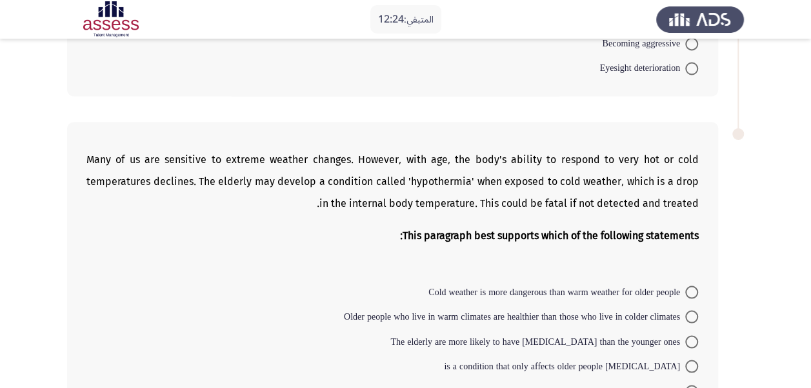
scroll to position [1080, 0]
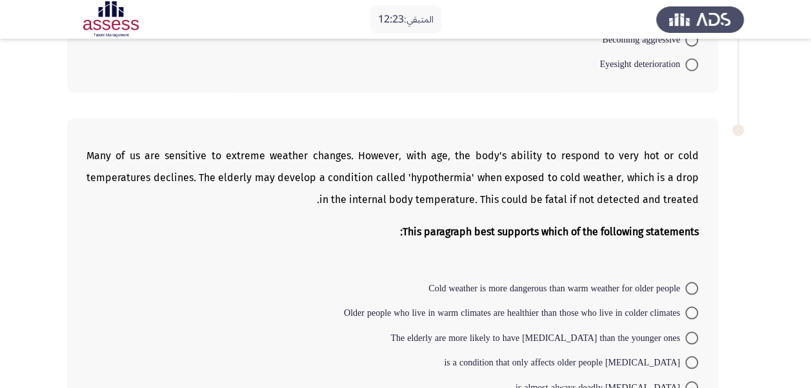
click at [596, 164] on p "Many of us are sensitive to extreme weather changes. However, with age, the bod…" at bounding box center [392, 178] width 612 height 66
click at [599, 161] on p "Many of us are sensitive to extreme weather changes. However, with age, the bod…" at bounding box center [392, 178] width 612 height 66
drag, startPoint x: 599, startPoint y: 161, endPoint x: 607, endPoint y: 183, distance: 23.9
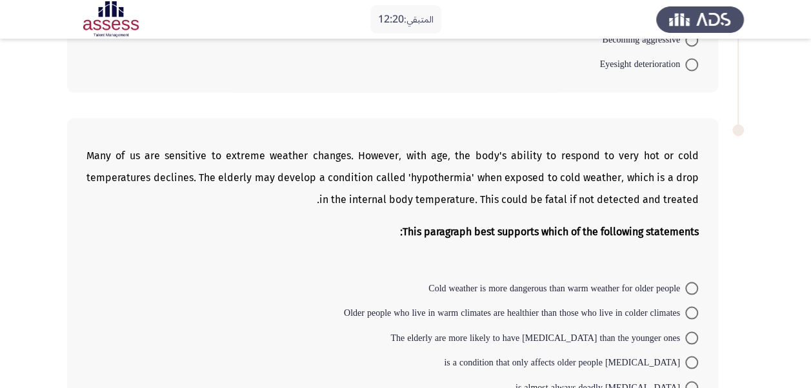
click at [607, 183] on p "Many of us are sensitive to extreme weather changes. However, with age, the bod…" at bounding box center [392, 178] width 612 height 66
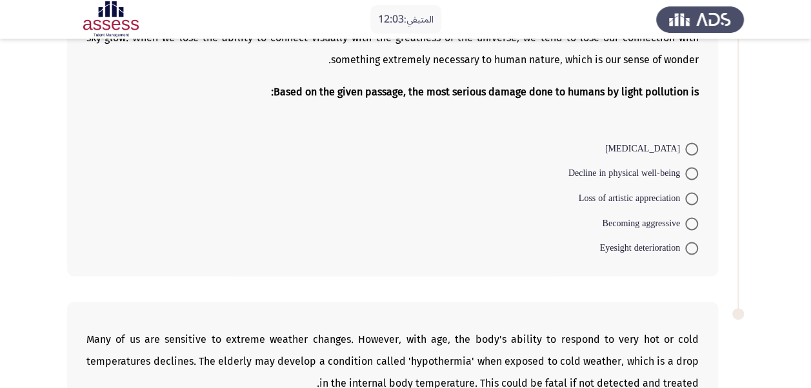
scroll to position [894, 0]
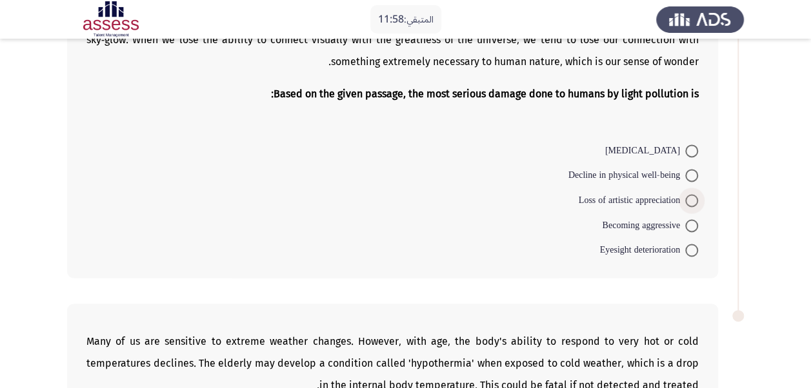
click at [688, 194] on span at bounding box center [691, 200] width 13 height 13
click at [688, 194] on input "Loss of artistic appreciation" at bounding box center [691, 200] width 13 height 13
radio input "true"
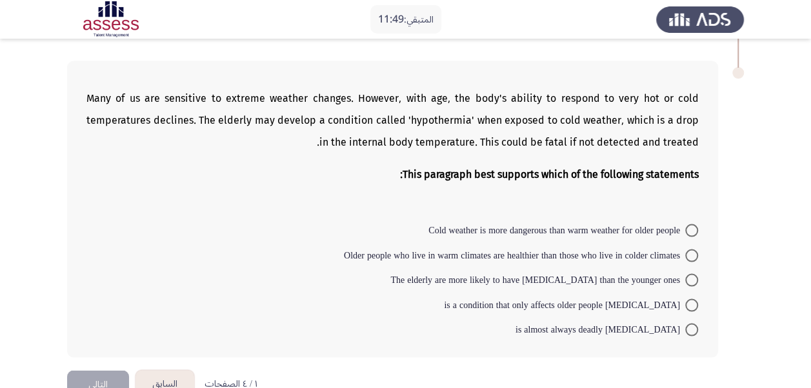
scroll to position [1139, 0]
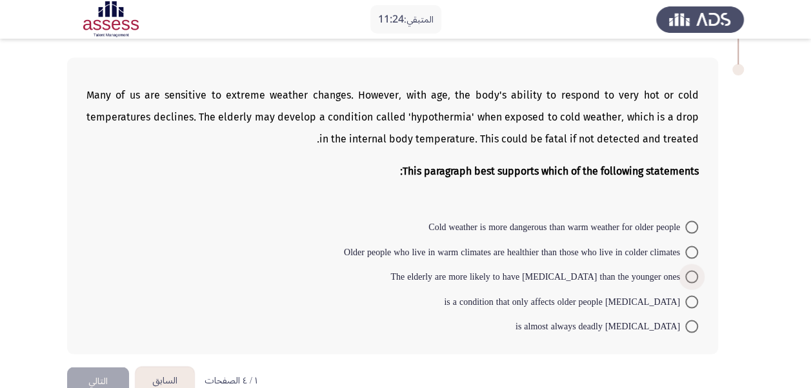
click at [692, 270] on span at bounding box center [691, 276] width 13 height 13
click at [692, 270] on input "The elderly are more likely to have [MEDICAL_DATA] than the younger ones" at bounding box center [691, 276] width 13 height 13
radio input "true"
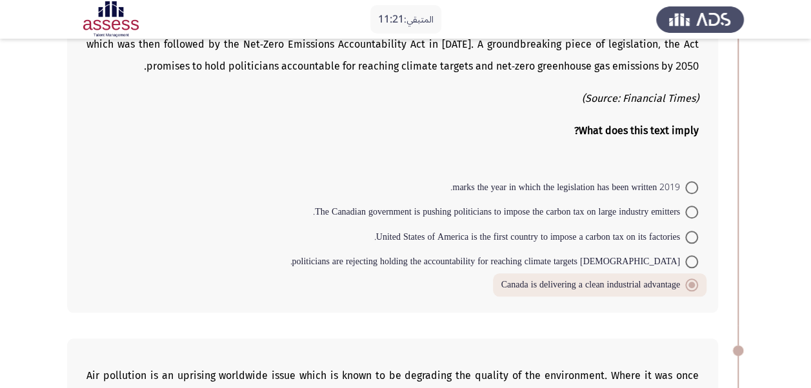
scroll to position [488, 0]
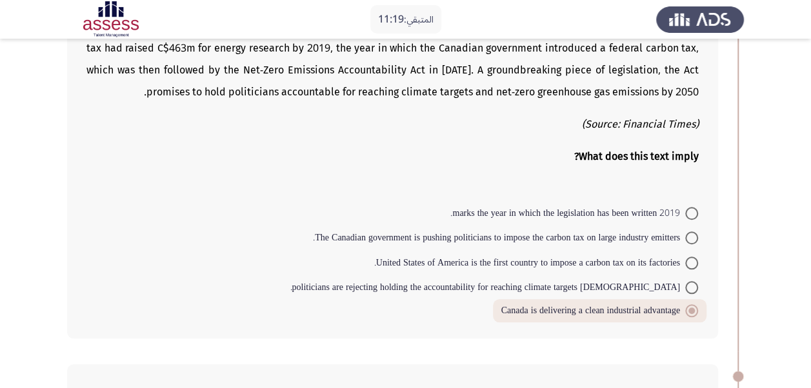
drag, startPoint x: 803, startPoint y: 161, endPoint x: 812, endPoint y: 146, distance: 17.6
click at [811, 146] on html "المتبقي: 11:19 السابق ASSESS Aptitude (FOCUS) - English Comprehension [DEMOGRAP…" at bounding box center [405, 290] width 811 height 1557
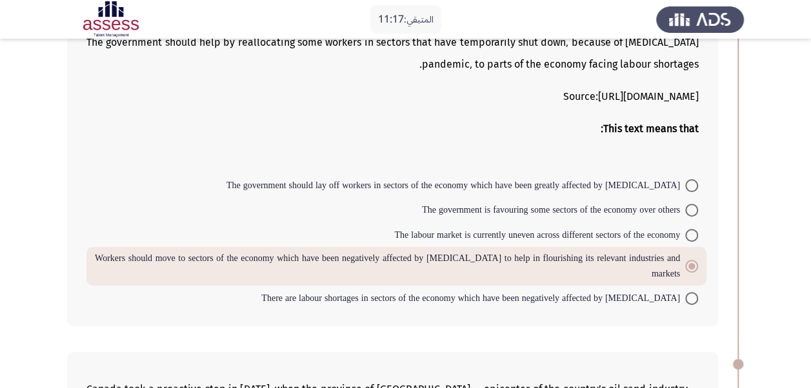
scroll to position [99, 0]
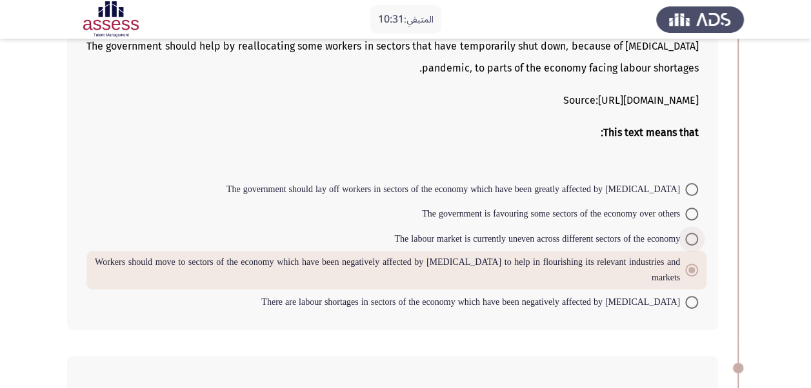
click at [692, 240] on span at bounding box center [691, 239] width 13 height 13
click at [692, 240] on input "The labour market is currently uneven across different sectors of the economy" at bounding box center [691, 239] width 13 height 13
radio input "true"
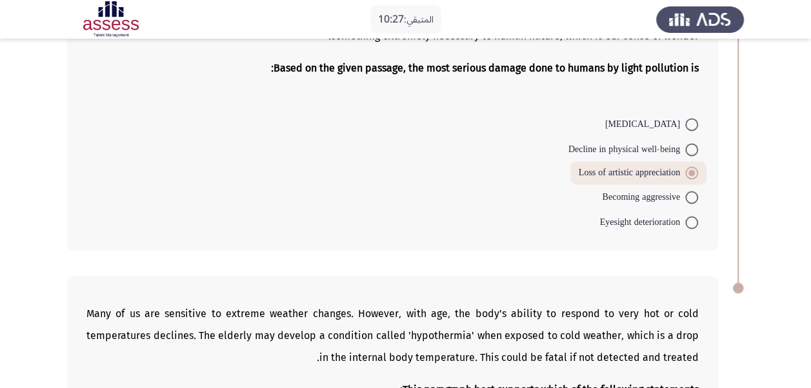
scroll to position [1149, 0]
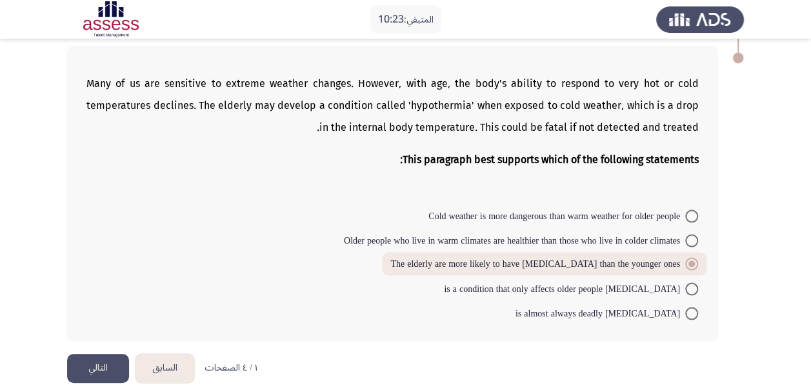
click at [96, 354] on button "التالي" at bounding box center [98, 368] width 62 height 29
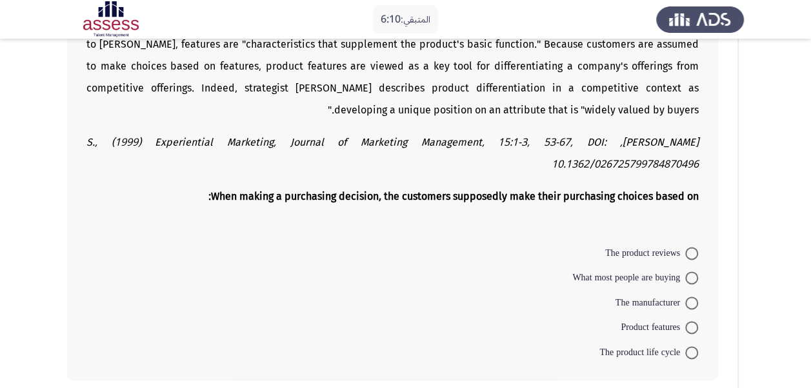
scroll to position [690, 0]
click at [688, 321] on span at bounding box center [691, 327] width 13 height 13
click at [688, 321] on input "Product features" at bounding box center [691, 327] width 13 height 13
radio input "true"
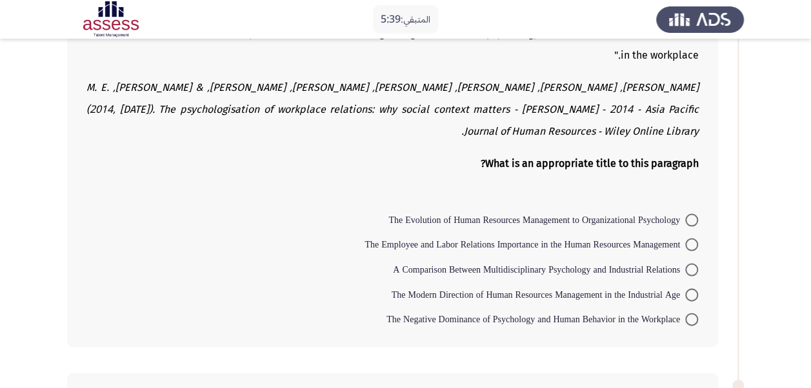
scroll to position [1232, 0]
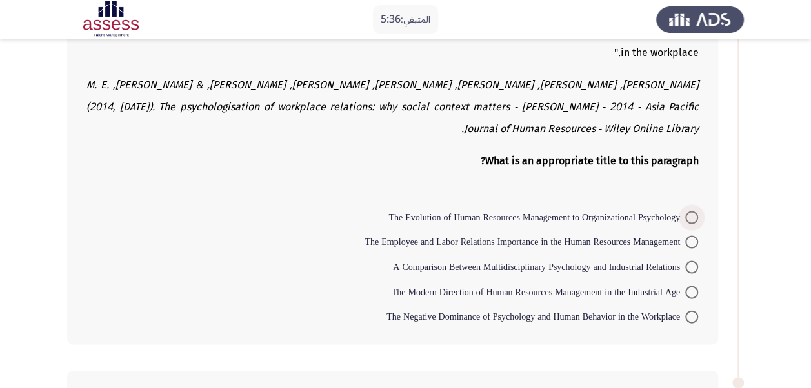
click at [689, 212] on span at bounding box center [691, 218] width 13 height 13
click at [689, 212] on input "The Evolution of Human Resources Management to Organizational Psychology" at bounding box center [691, 218] width 13 height 13
radio input "true"
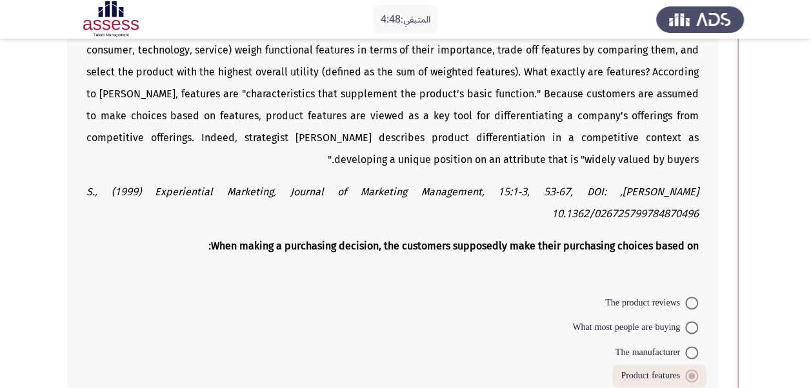
scroll to position [637, 0]
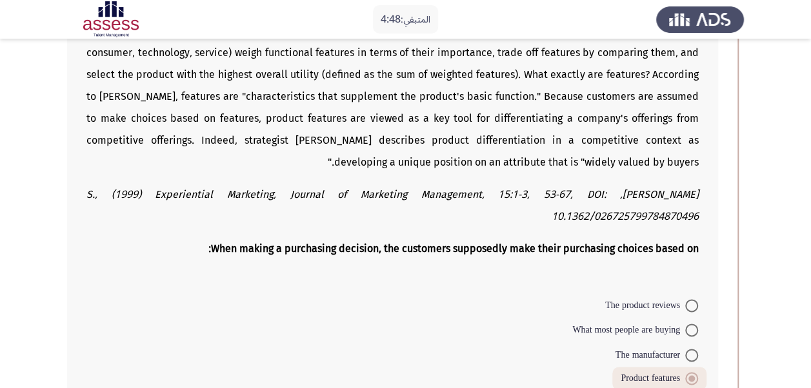
click at [803, 147] on app-assessment-container "المتبقي: 4:48 السابق ASSESS Aptitude (FOCUS) - English Comprehension [DEMOGRAPH…" at bounding box center [405, 349] width 811 height 1870
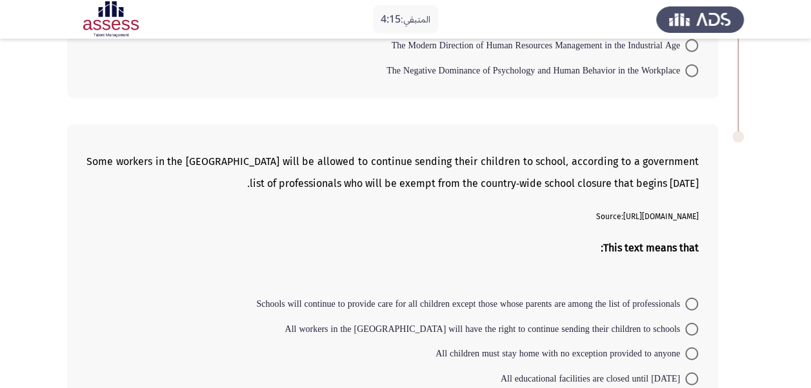
scroll to position [1479, 0]
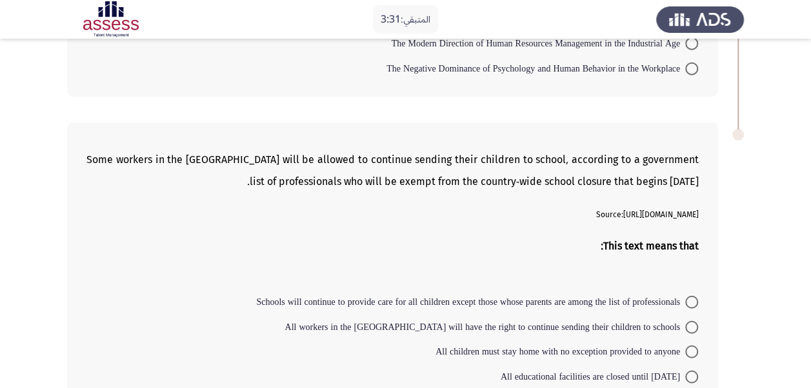
radio input "true"
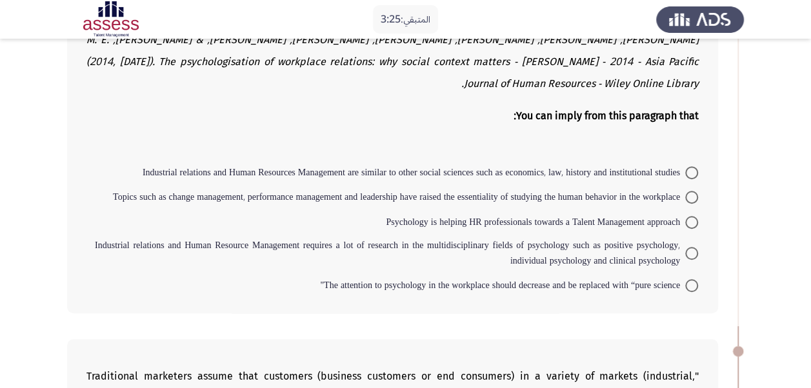
scroll to position [248, 0]
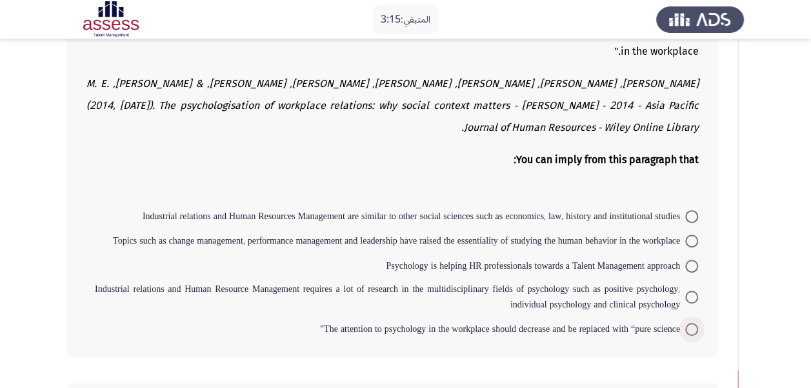
click at [692, 323] on span at bounding box center [691, 329] width 13 height 13
click at [692, 323] on input "The attention to psychology in the workplace should decrease and be replaced wi…" at bounding box center [691, 329] width 13 height 13
radio input "true"
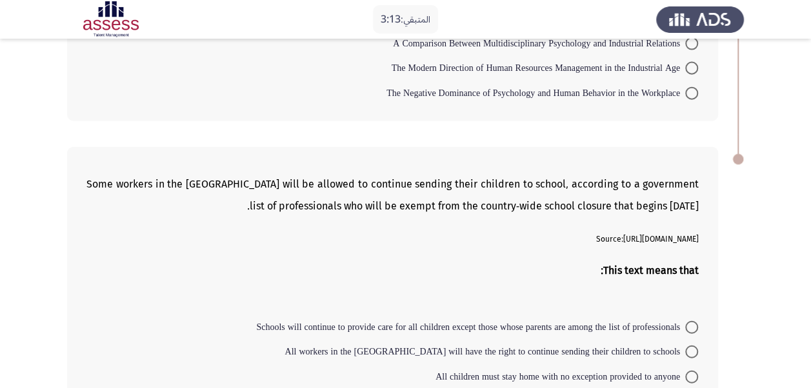
scroll to position [1513, 0]
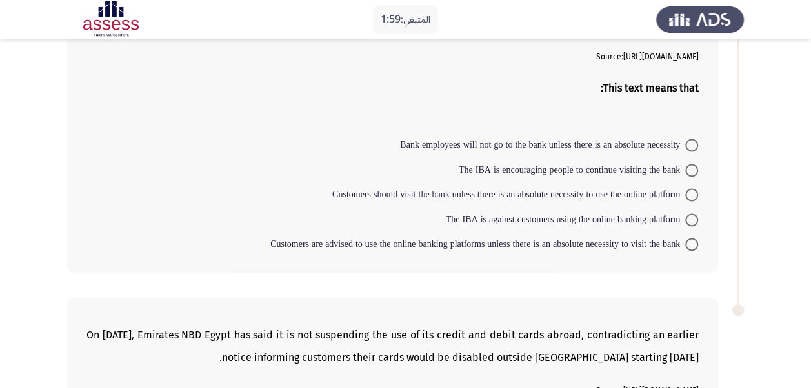
scroll to position [877, 0]
click at [692, 241] on span at bounding box center [691, 243] width 13 height 13
click at [692, 241] on input "Customers are advised to use the online banking platforms unless there is an ab…" at bounding box center [691, 243] width 13 height 13
radio input "true"
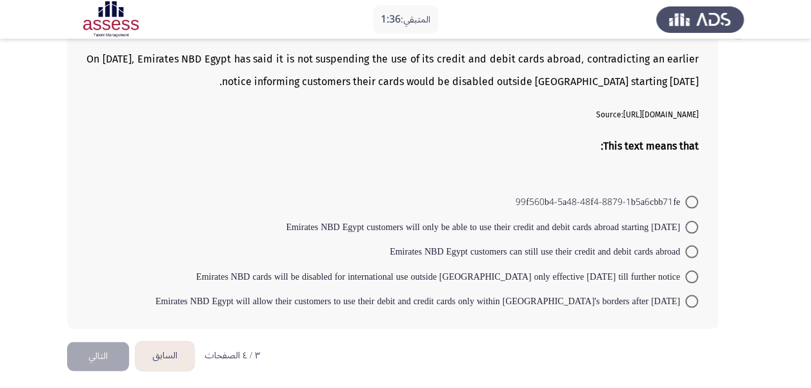
scroll to position [1152, 0]
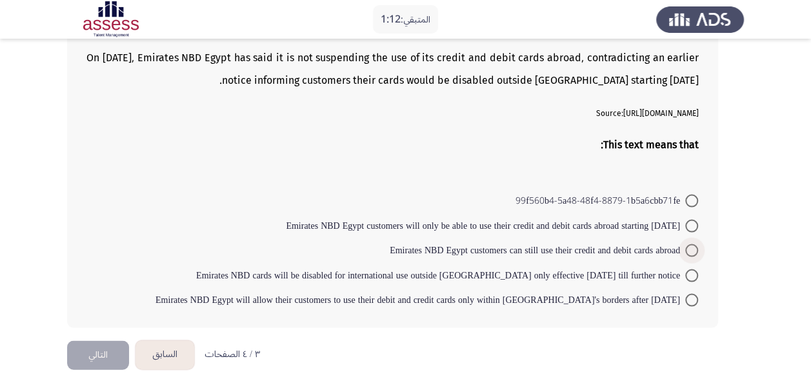
click at [692, 248] on span at bounding box center [691, 250] width 13 height 13
click at [692, 248] on input "Emirates NBD Egypt customers can still use their credit and debit cards abroad" at bounding box center [691, 250] width 13 height 13
radio input "true"
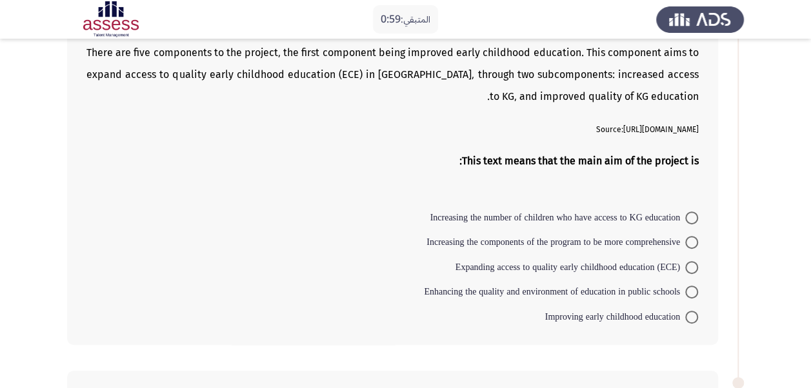
scroll to position [93, 0]
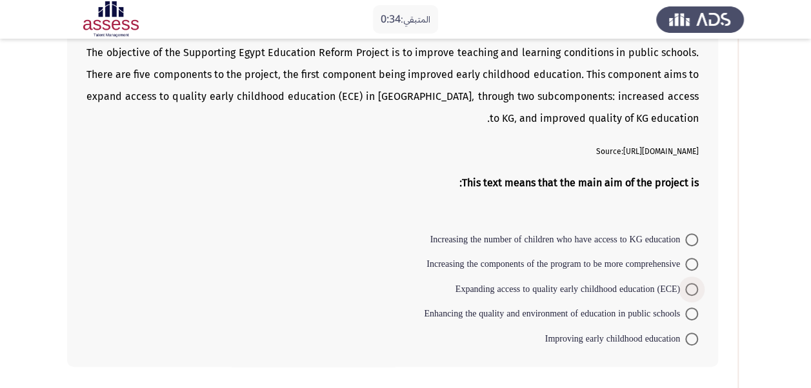
click at [694, 290] on span at bounding box center [691, 289] width 13 height 13
click at [694, 290] on input "Expanding access to quality early childhood education (ECE)" at bounding box center [691, 289] width 13 height 13
radio input "true"
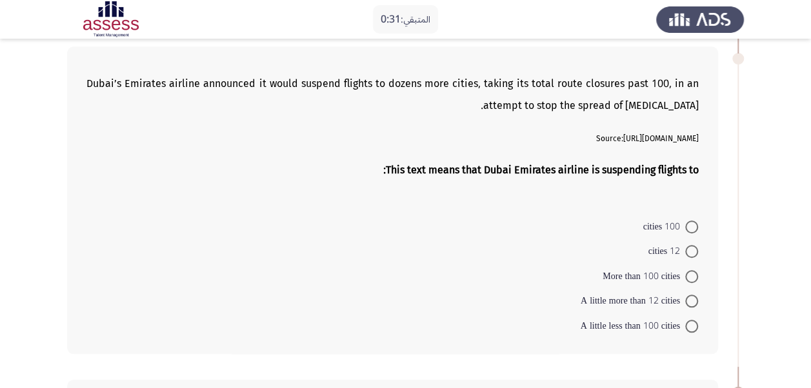
scroll to position [465, 0]
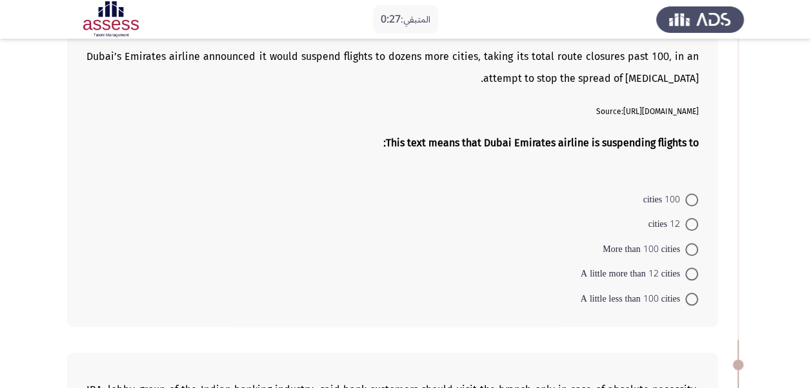
click at [688, 244] on span at bounding box center [691, 249] width 13 height 13
click at [688, 244] on input "More than 100 cities" at bounding box center [691, 249] width 13 height 13
radio input "true"
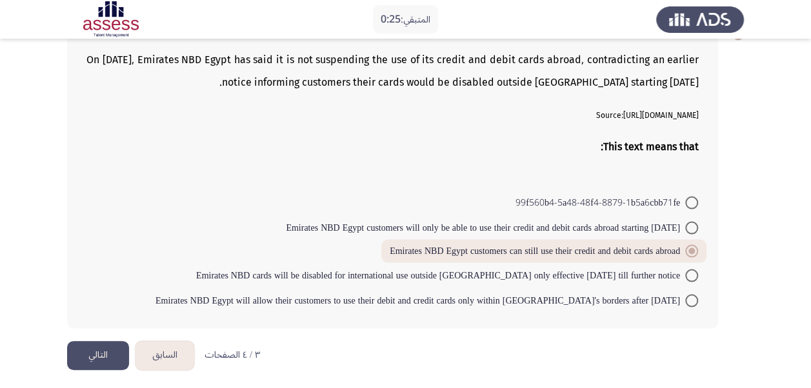
scroll to position [1148, 0]
click at [112, 350] on button "التالي" at bounding box center [98, 355] width 62 height 29
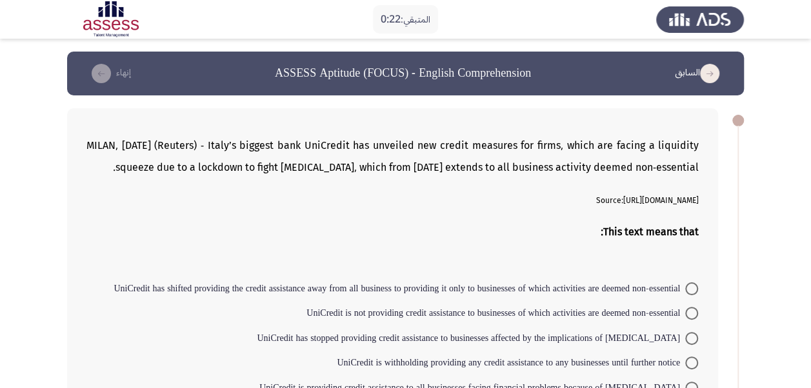
click at [692, 314] on span at bounding box center [691, 313] width 13 height 13
click at [692, 314] on input "UniCredit is not providing credit assistance to businesses of which activities …" at bounding box center [691, 313] width 13 height 13
radio input "true"
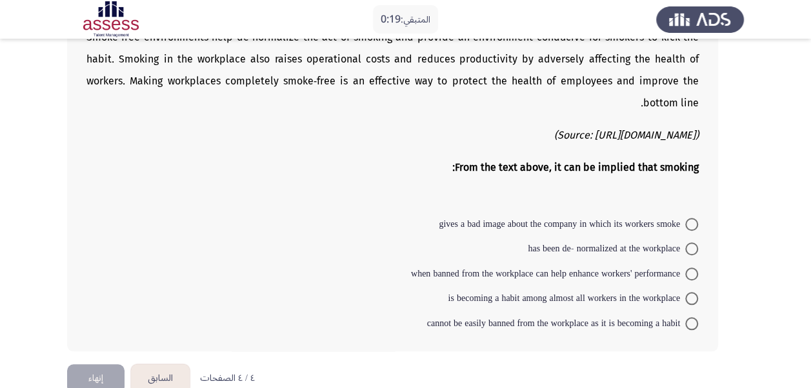
click at [692, 316] on label "cannot be easily banned from the workplace as it is becoming a habit" at bounding box center [562, 323] width 271 height 15
click at [692, 317] on input "cannot be easily banned from the workplace as it is becoming a habit" at bounding box center [691, 323] width 13 height 13
radio input "true"
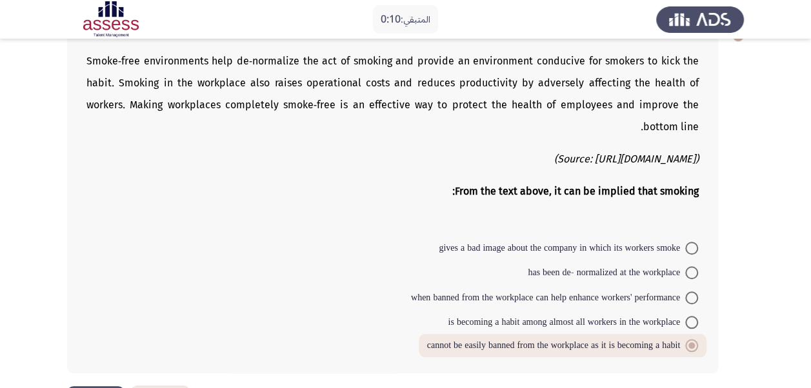
scroll to position [413, 0]
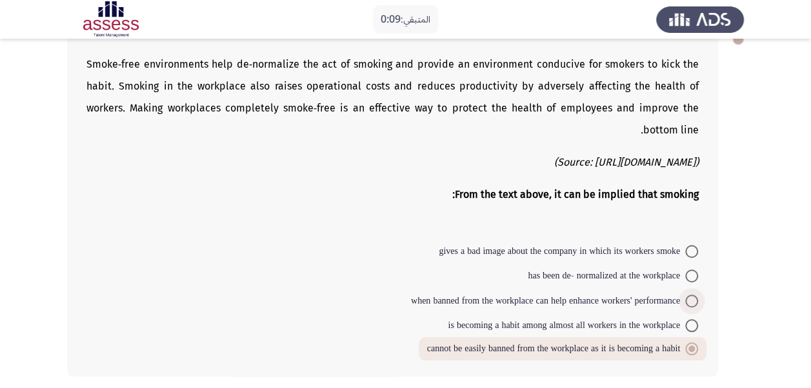
click at [692, 295] on span at bounding box center [691, 301] width 13 height 13
click at [692, 295] on input "when banned from the workplace can help enhance workers' performance" at bounding box center [691, 301] width 13 height 13
radio input "true"
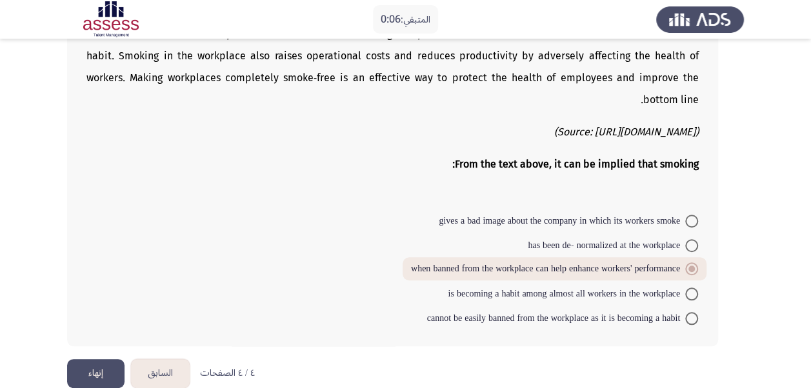
scroll to position [465, 0]
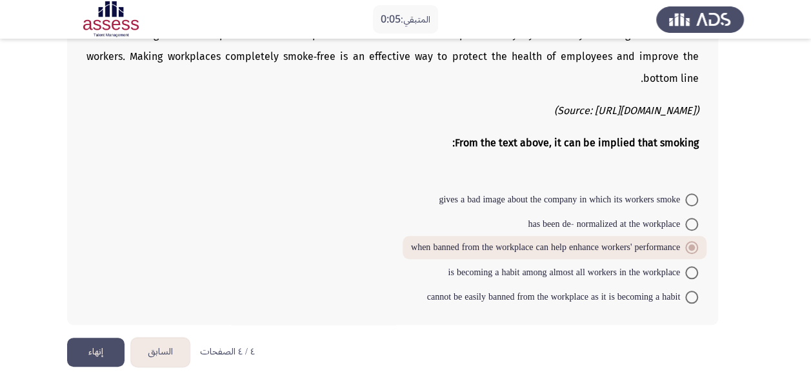
click at [80, 354] on button "إنهاء" at bounding box center [95, 352] width 57 height 29
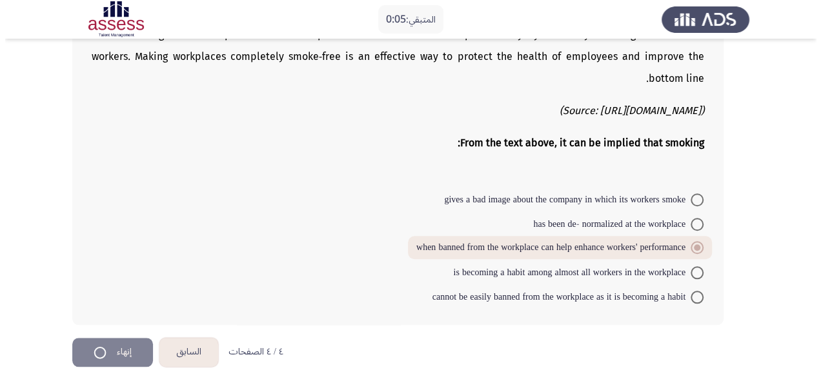
scroll to position [0, 0]
